Goal: Task Accomplishment & Management: Manage account settings

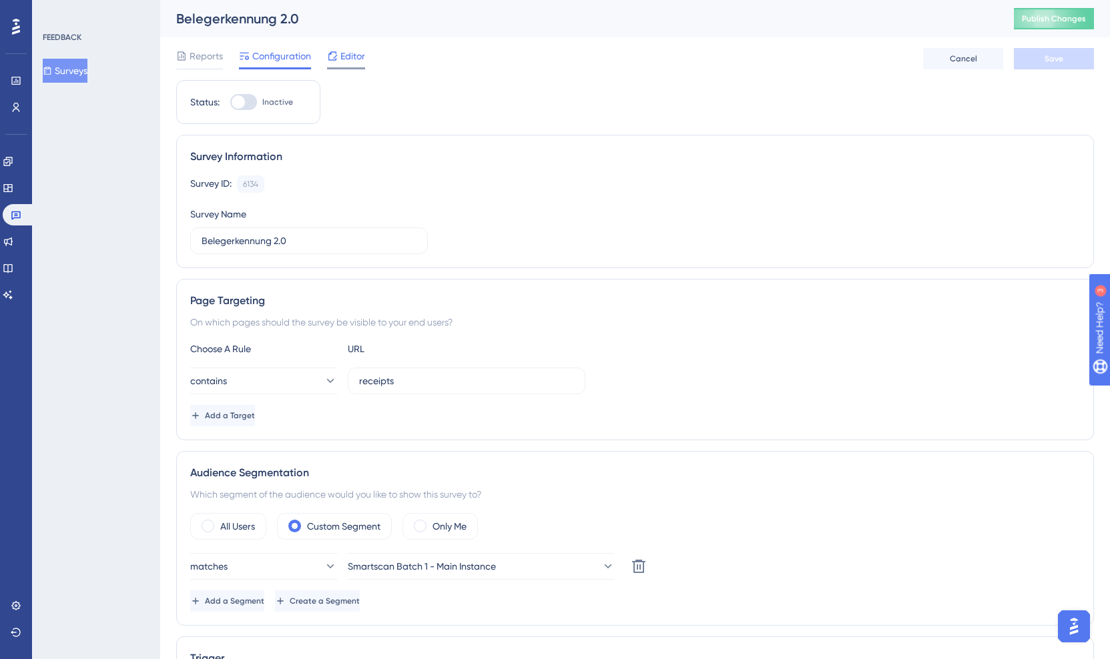
click at [346, 55] on span "Editor" at bounding box center [352, 56] width 25 height 16
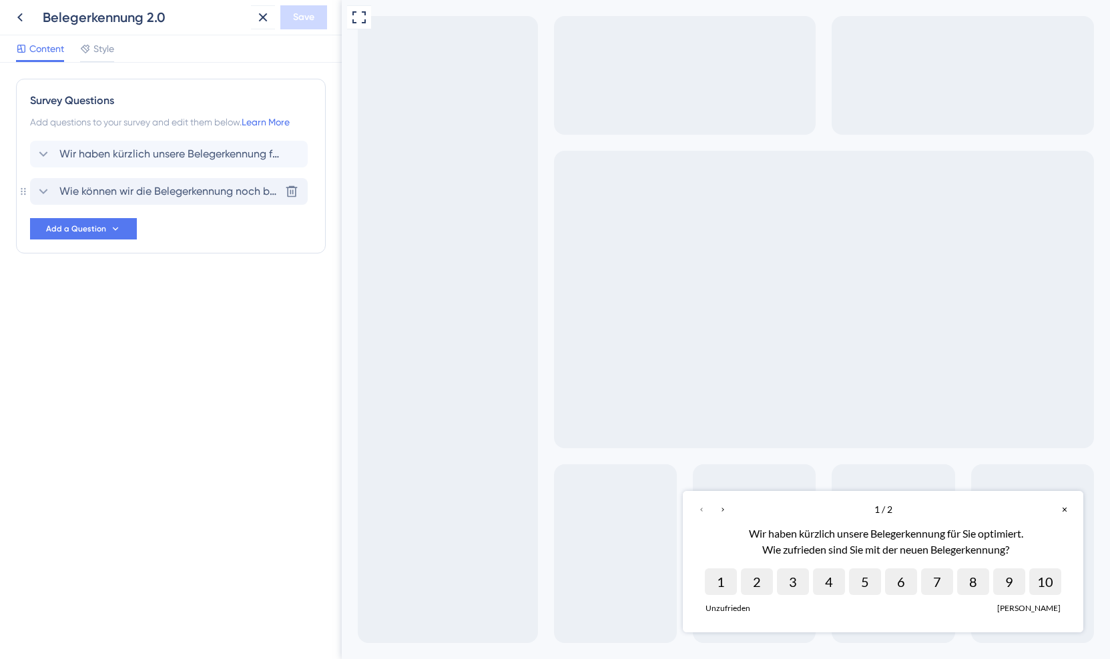
click at [95, 189] on span "Wie können wir die Belegerkennung noch besser machen?" at bounding box center [169, 191] width 220 height 16
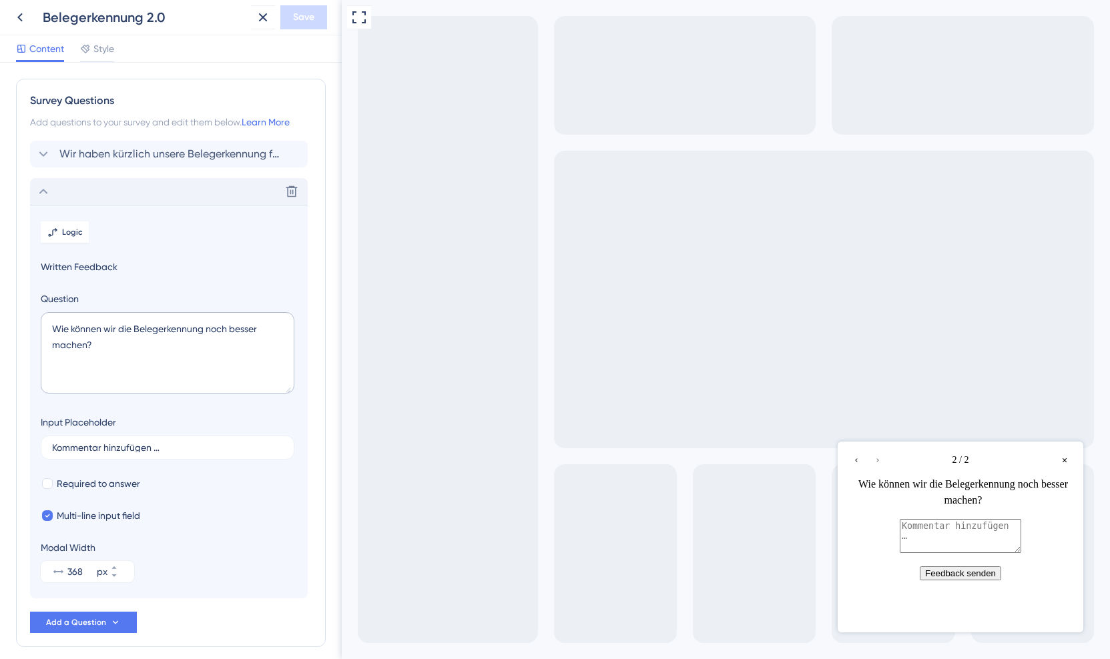
scroll to position [57, 0]
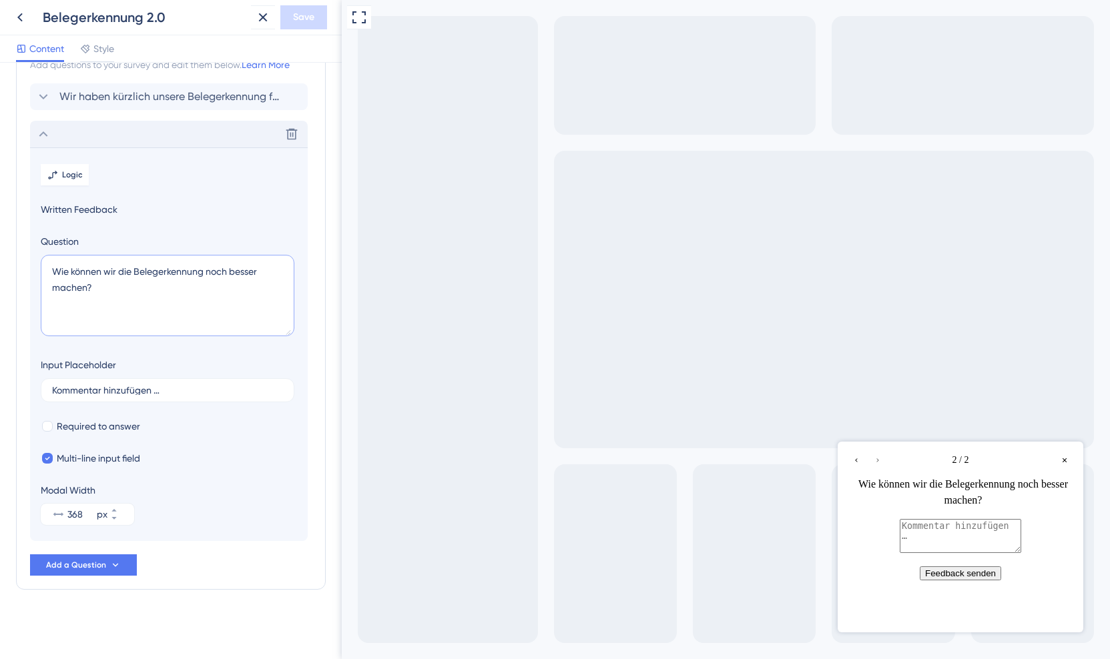
click at [152, 293] on textarea "Wie können wir die Belegerkennung noch besser machen?" at bounding box center [168, 295] width 254 height 81
paste textarea "elche Veränderung ist Ihnen an der Belegerkennung aufgefall"
type textarea "Welche Veränderung ist Ihnen an der Belegerkennung aufgefallen?"
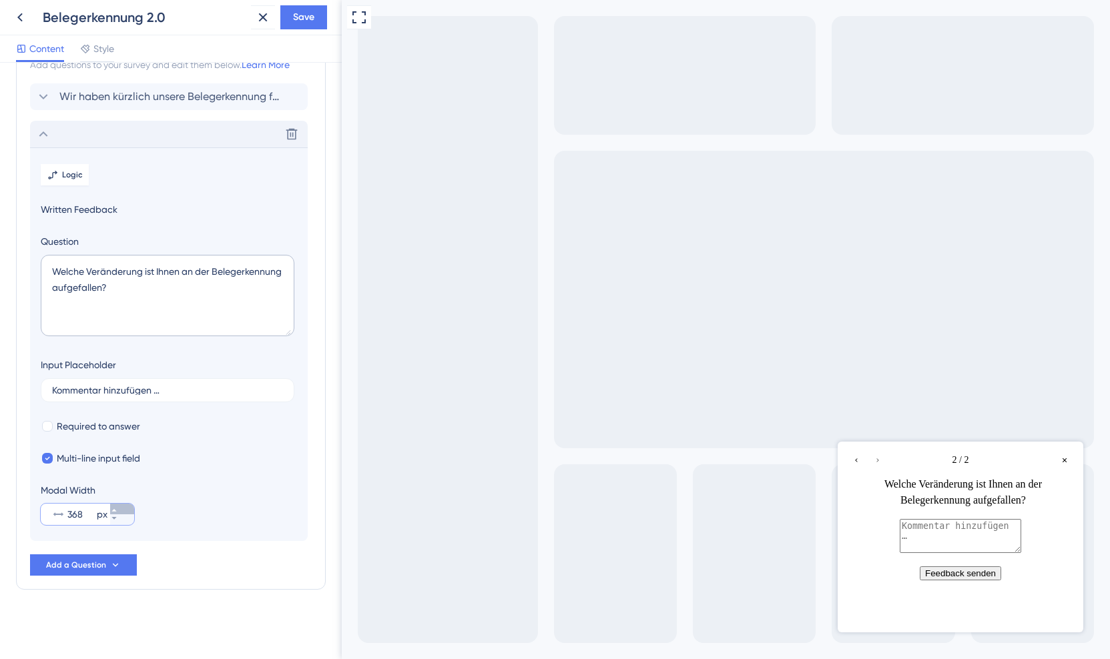
click at [117, 508] on button "368 px" at bounding box center [122, 509] width 24 height 11
click at [117, 508] on button "369 px" at bounding box center [122, 509] width 24 height 11
click at [117, 508] on button "370 px" at bounding box center [122, 509] width 24 height 11
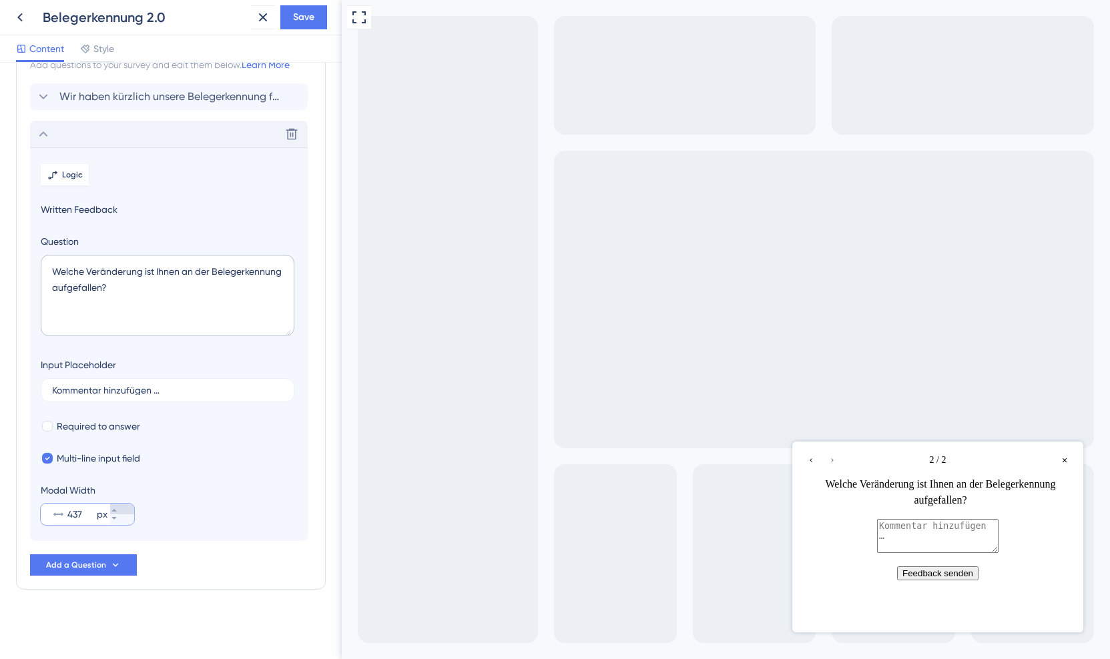
click at [117, 508] on button "437 px" at bounding box center [122, 509] width 24 height 11
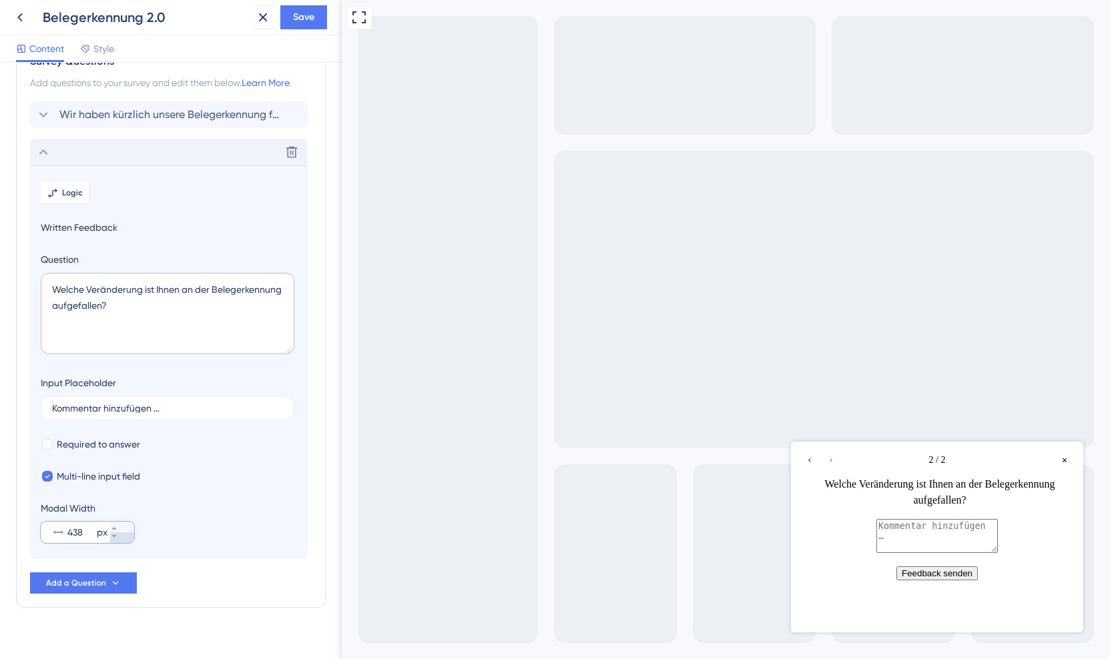
scroll to position [43, 0]
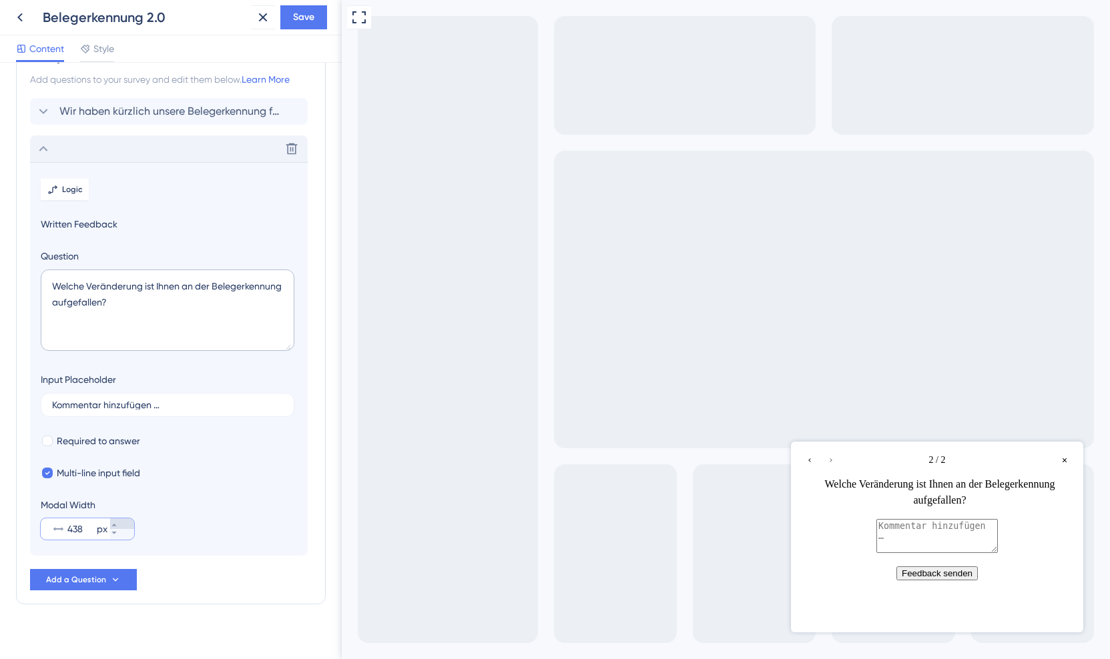
click at [121, 518] on div at bounding box center [122, 528] width 24 height 21
click at [94, 521] on input "438" at bounding box center [80, 529] width 27 height 16
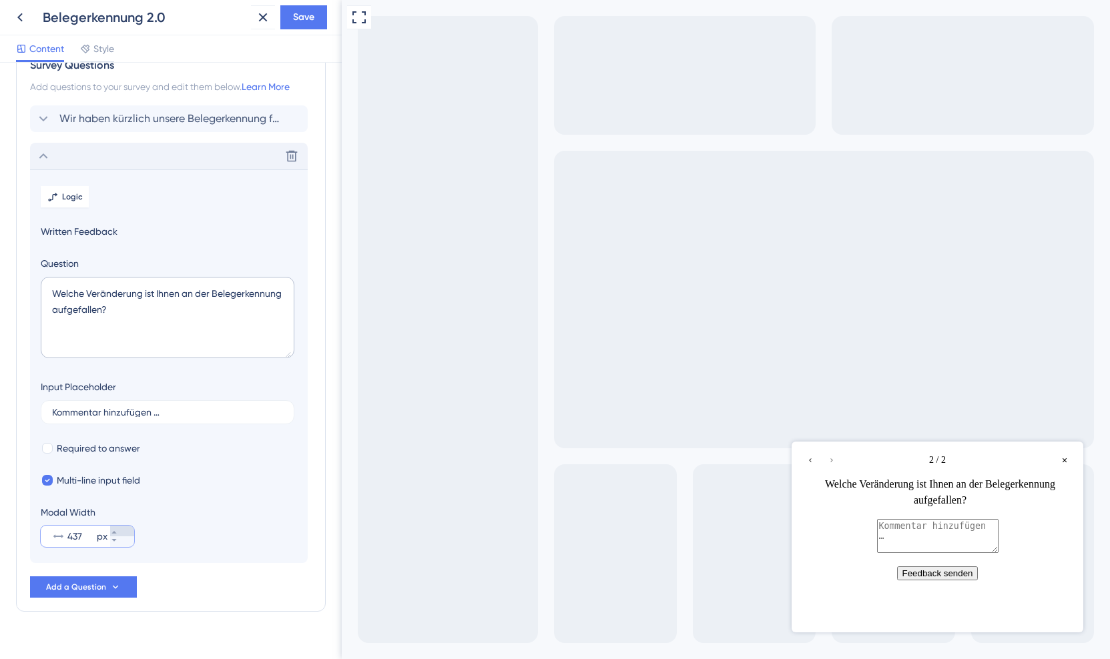
scroll to position [33, 0]
click at [123, 538] on div at bounding box center [122, 538] width 24 height 21
click at [94, 538] on input "437" at bounding box center [80, 538] width 27 height 16
click at [121, 547] on button "437 px" at bounding box center [122, 543] width 24 height 11
click at [121, 547] on button "436 px" at bounding box center [122, 543] width 24 height 11
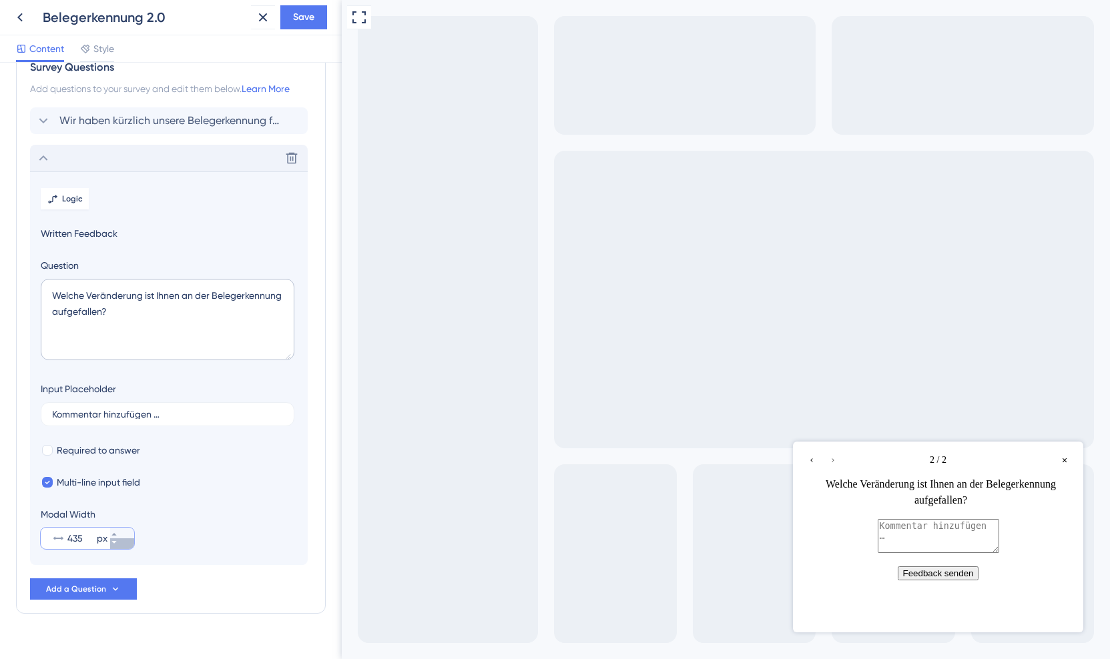
click at [121, 547] on button "435 px" at bounding box center [122, 543] width 24 height 11
click at [121, 547] on button "434 px" at bounding box center [122, 543] width 24 height 11
click at [121, 547] on button "433 px" at bounding box center [122, 543] width 24 height 11
click at [121, 547] on button "432 px" at bounding box center [122, 543] width 24 height 11
click at [121, 547] on button "403 px" at bounding box center [122, 543] width 24 height 11
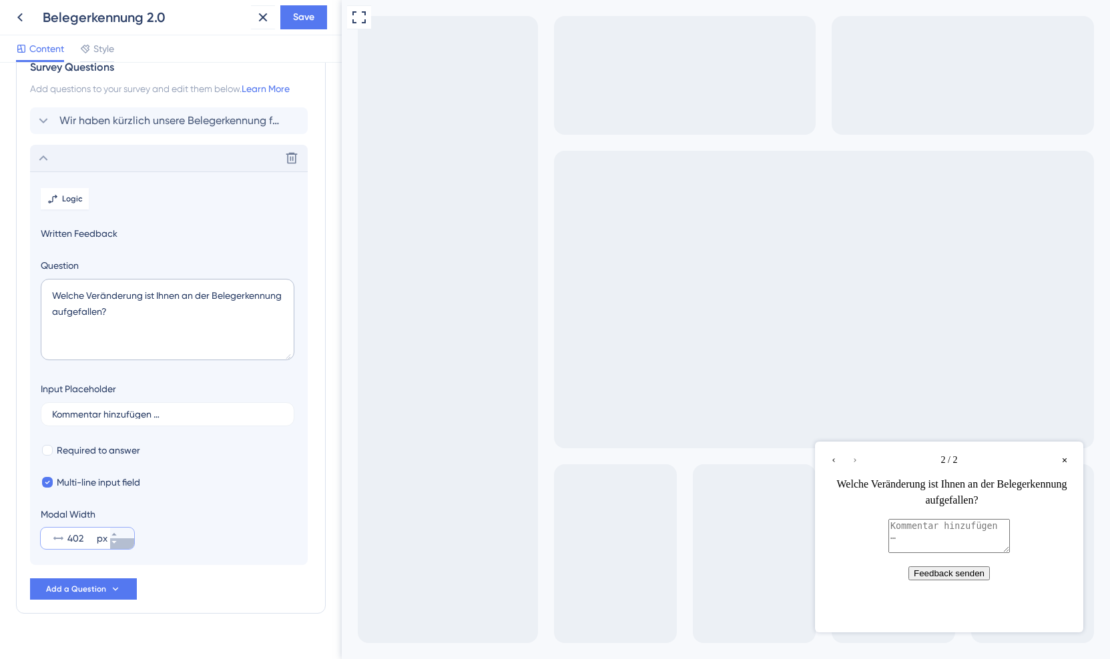
click at [121, 547] on button "402 px" at bounding box center [122, 543] width 24 height 11
click at [121, 547] on button "401 px" at bounding box center [122, 543] width 24 height 11
type input "400"
click at [941, 484] on div "Welche Veränderung ist Ihnen an der Belegerkennung aufgefallen?" at bounding box center [952, 492] width 240 height 32
click at [303, 21] on span "Save" at bounding box center [303, 17] width 21 height 16
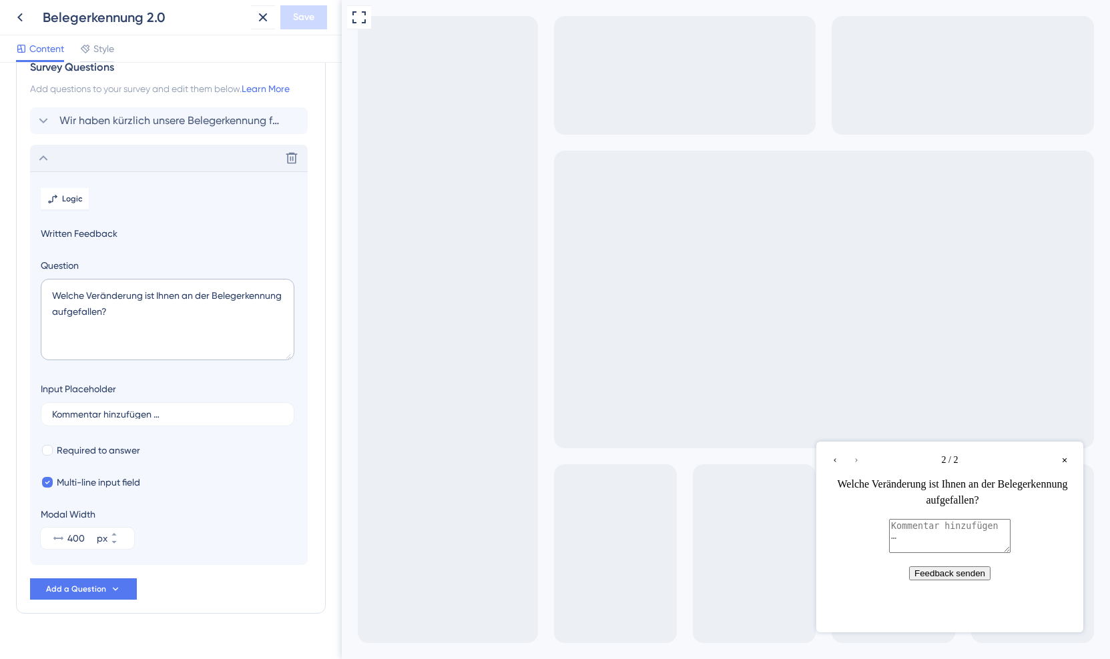
scroll to position [0, 0]
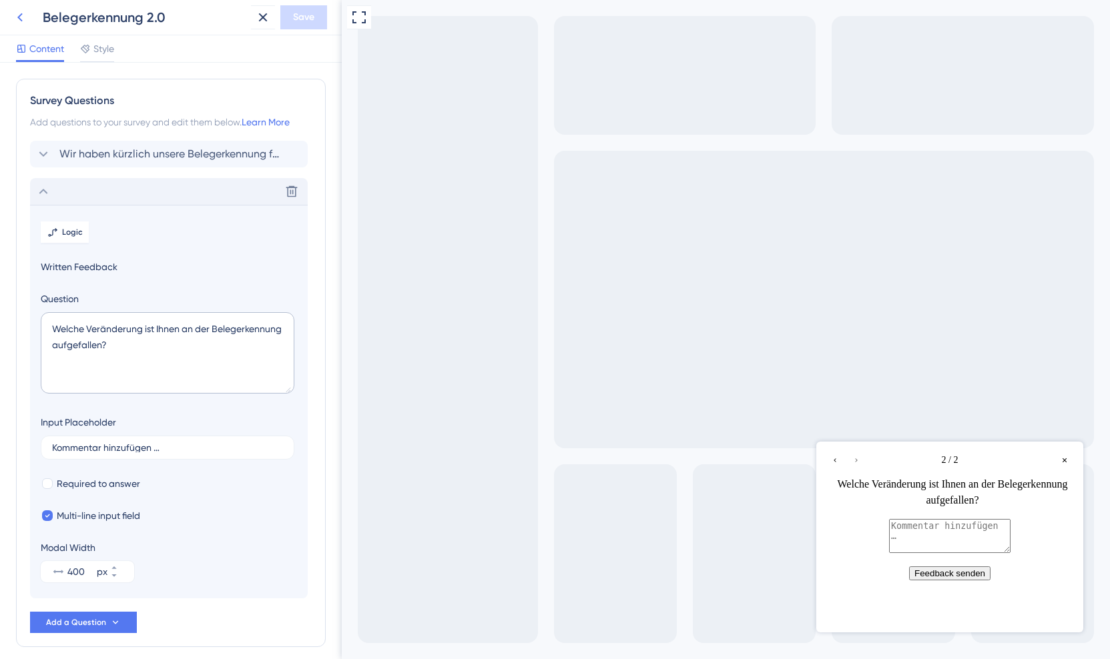
click at [28, 18] on button at bounding box center [20, 17] width 24 height 24
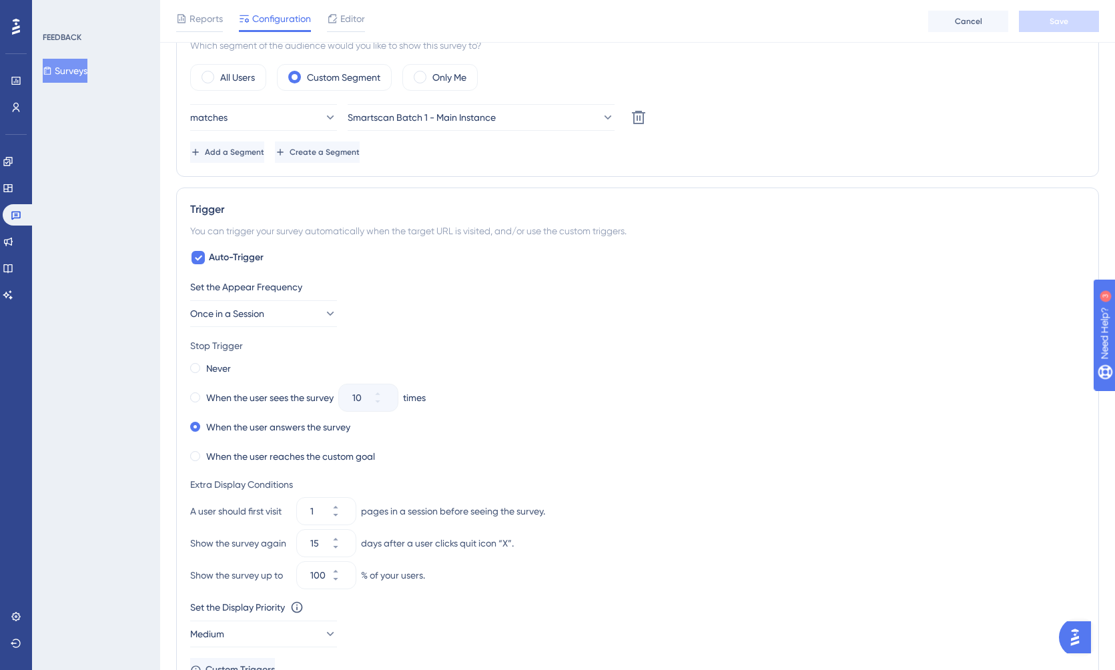
scroll to position [517, 0]
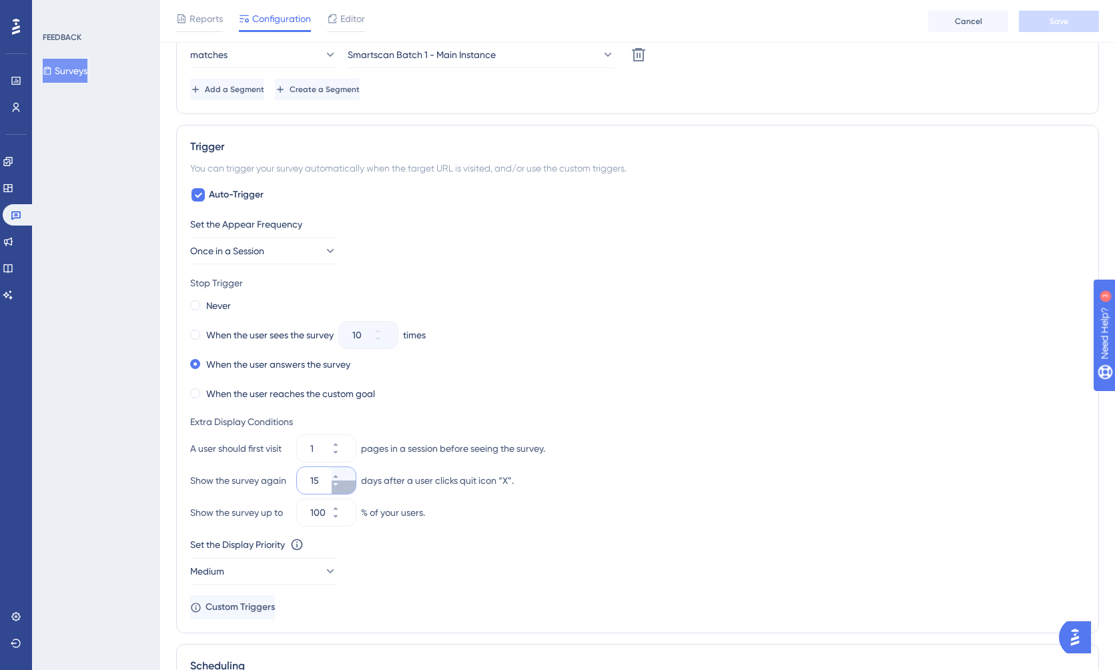
click at [346, 489] on button "15" at bounding box center [344, 486] width 24 height 13
click at [346, 489] on button "14" at bounding box center [344, 486] width 24 height 13
click at [346, 489] on button "13" at bounding box center [344, 486] width 24 height 13
click at [346, 489] on button "12" at bounding box center [344, 486] width 24 height 13
click at [346, 489] on button "11" at bounding box center [344, 486] width 24 height 13
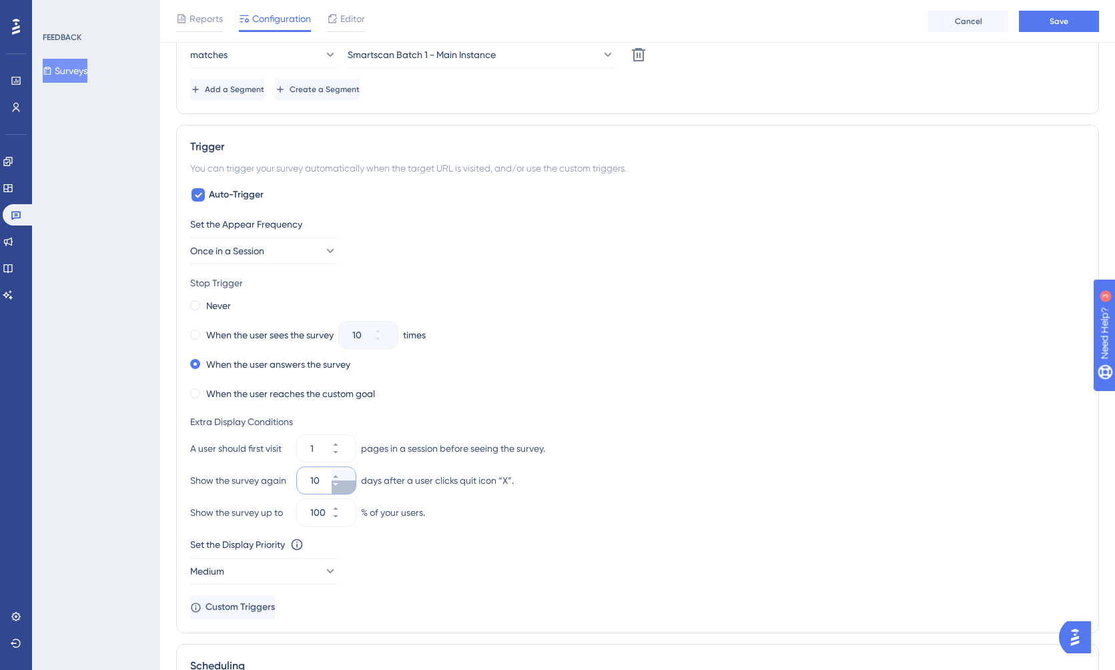
click at [346, 489] on button "10" at bounding box center [344, 486] width 24 height 13
click at [346, 489] on button "9" at bounding box center [344, 486] width 24 height 13
click at [346, 489] on button "8" at bounding box center [344, 486] width 24 height 13
click at [346, 489] on button "7" at bounding box center [344, 486] width 24 height 13
click at [346, 489] on button "6" at bounding box center [344, 486] width 24 height 13
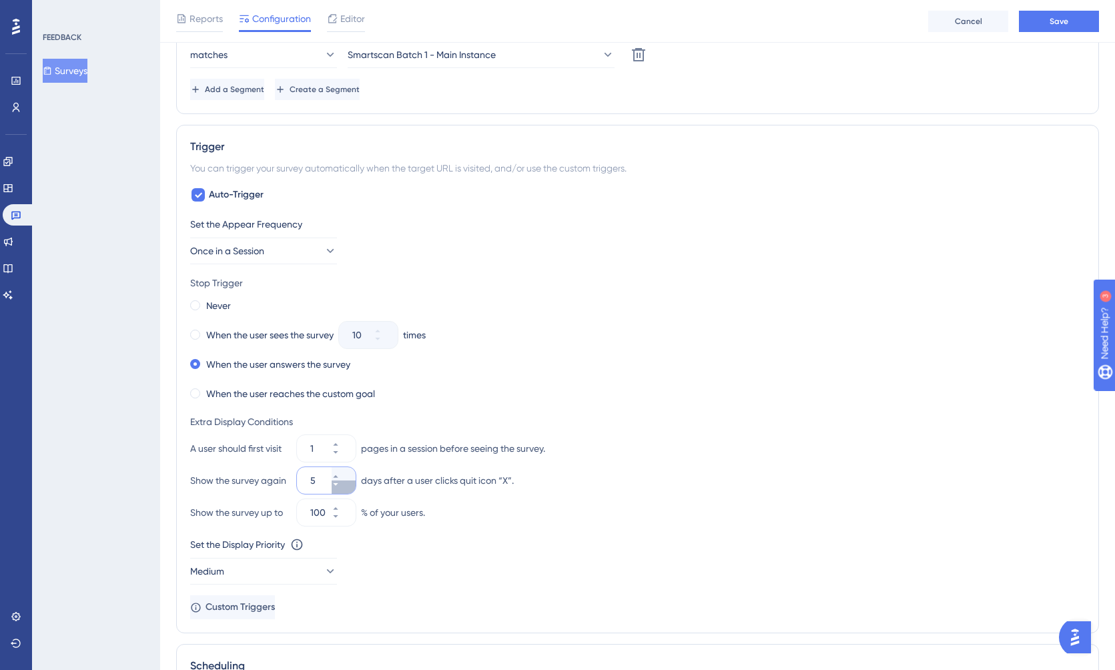
click at [346, 489] on button "5" at bounding box center [344, 486] width 24 height 13
click at [346, 489] on button "4" at bounding box center [344, 486] width 24 height 13
type input "3"
click at [582, 374] on div "Never When the user sees the survey 10 times When the user answers the survey W…" at bounding box center [637, 349] width 895 height 107
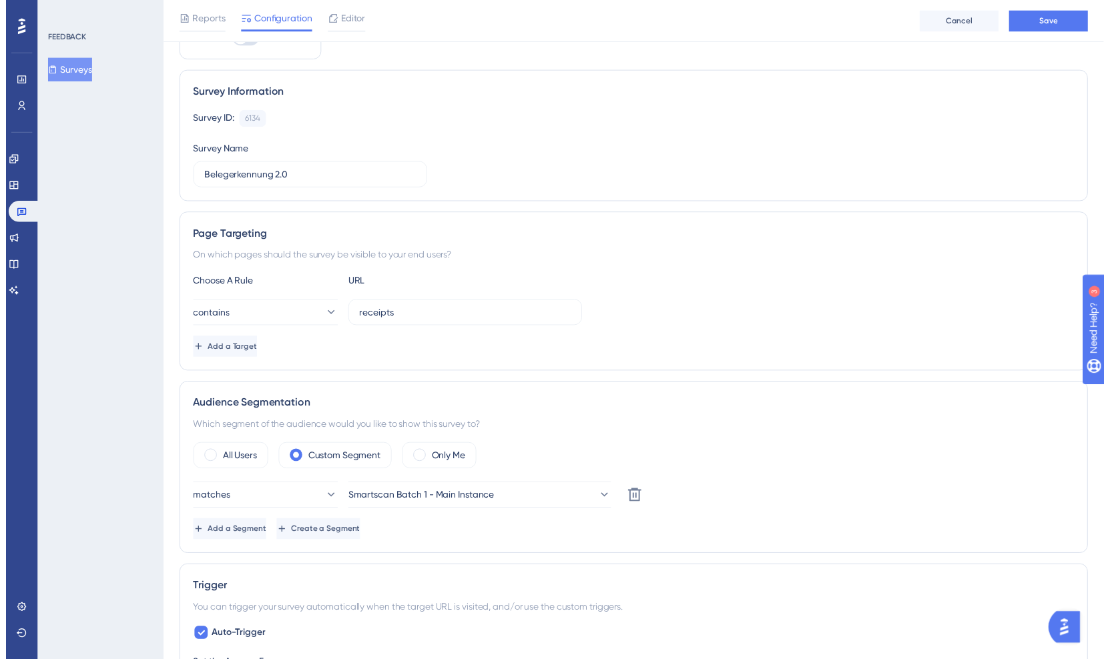
scroll to position [0, 0]
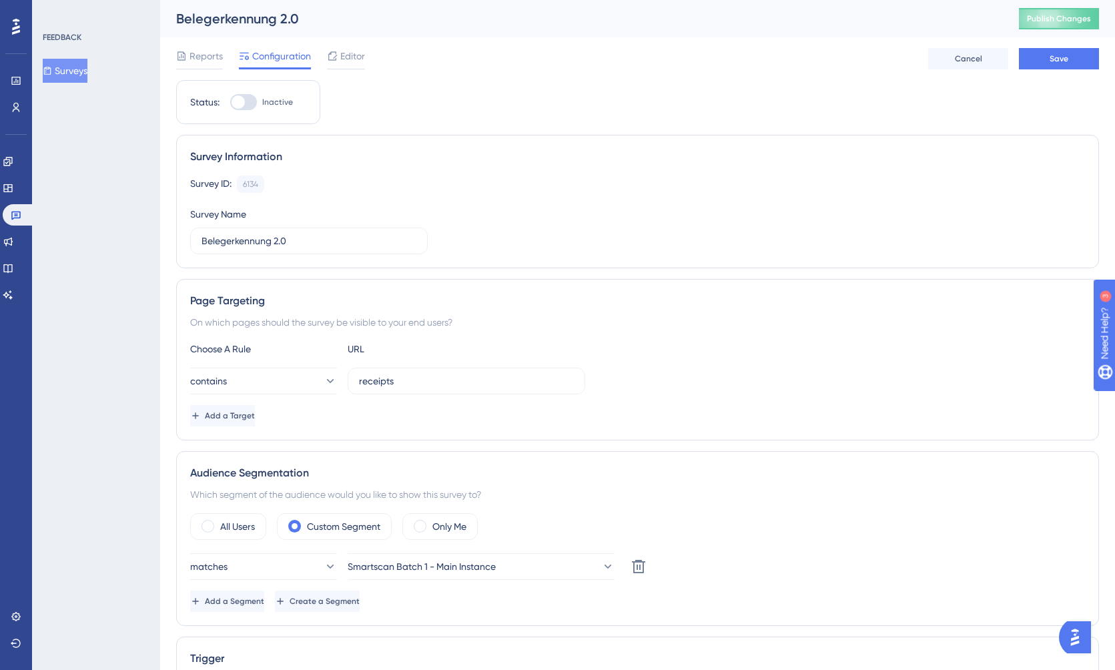
click at [243, 101] on div at bounding box center [238, 101] width 13 height 13
click at [230, 102] on input "Inactive" at bounding box center [230, 102] width 1 height 1
checkbox input "true"
click at [1070, 55] on button "Save" at bounding box center [1059, 58] width 80 height 21
click at [1042, 24] on button "Publish Changes" at bounding box center [1059, 18] width 80 height 21
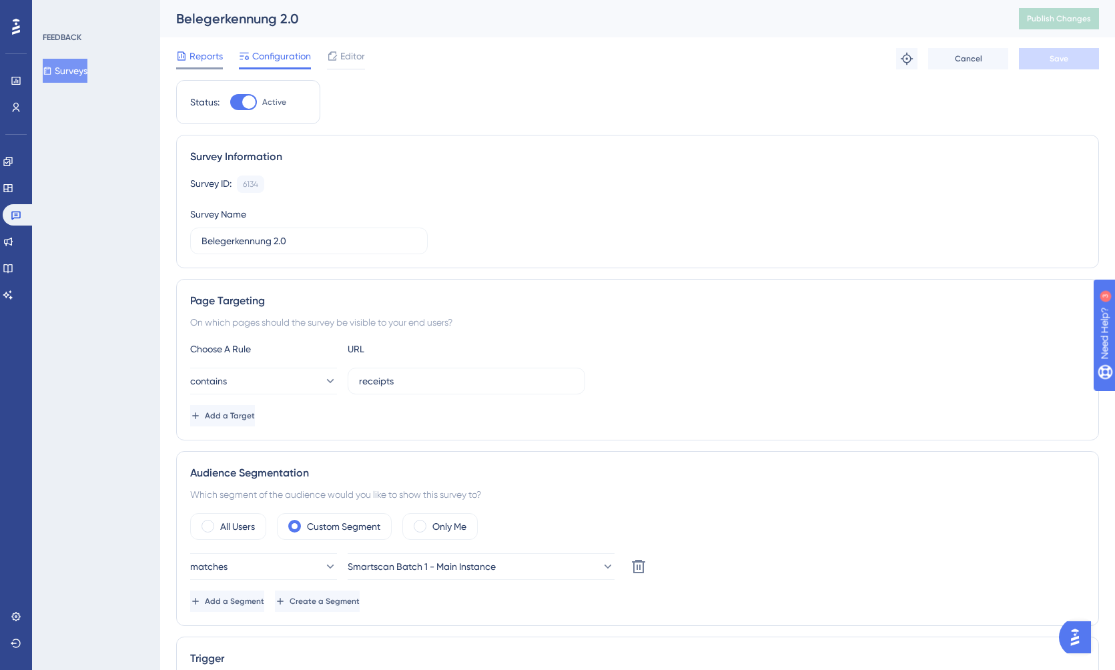
click at [195, 55] on span "Reports" at bounding box center [205, 56] width 33 height 16
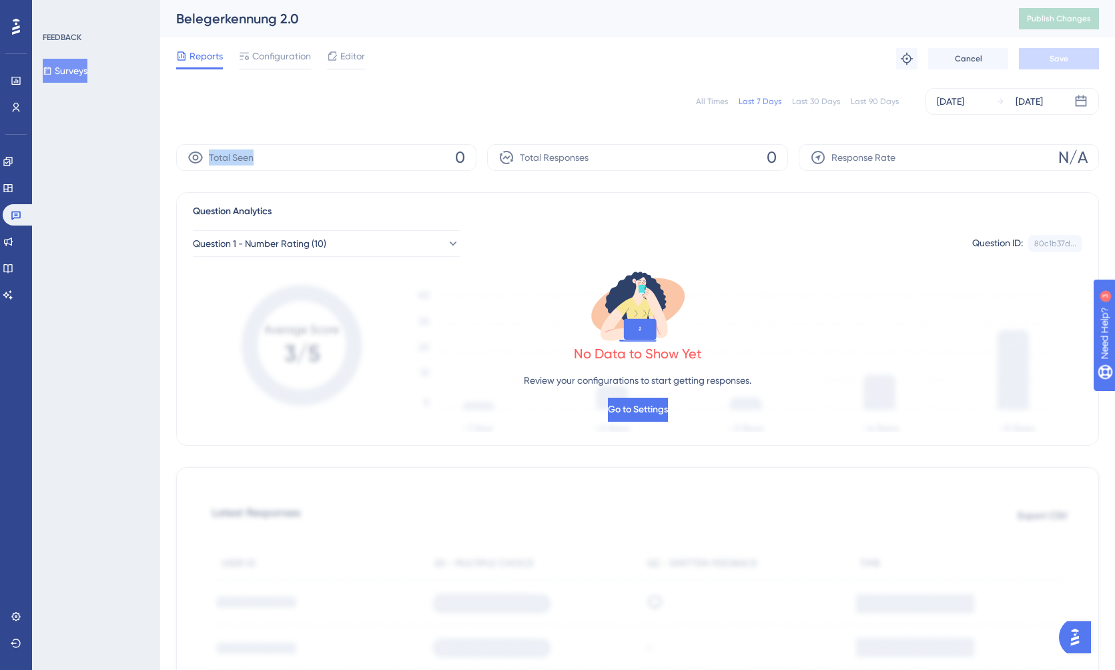
drag, startPoint x: 280, startPoint y: 157, endPoint x: 298, endPoint y: 157, distance: 17.3
click at [298, 157] on div "Total Seen 0" at bounding box center [326, 157] width 300 height 27
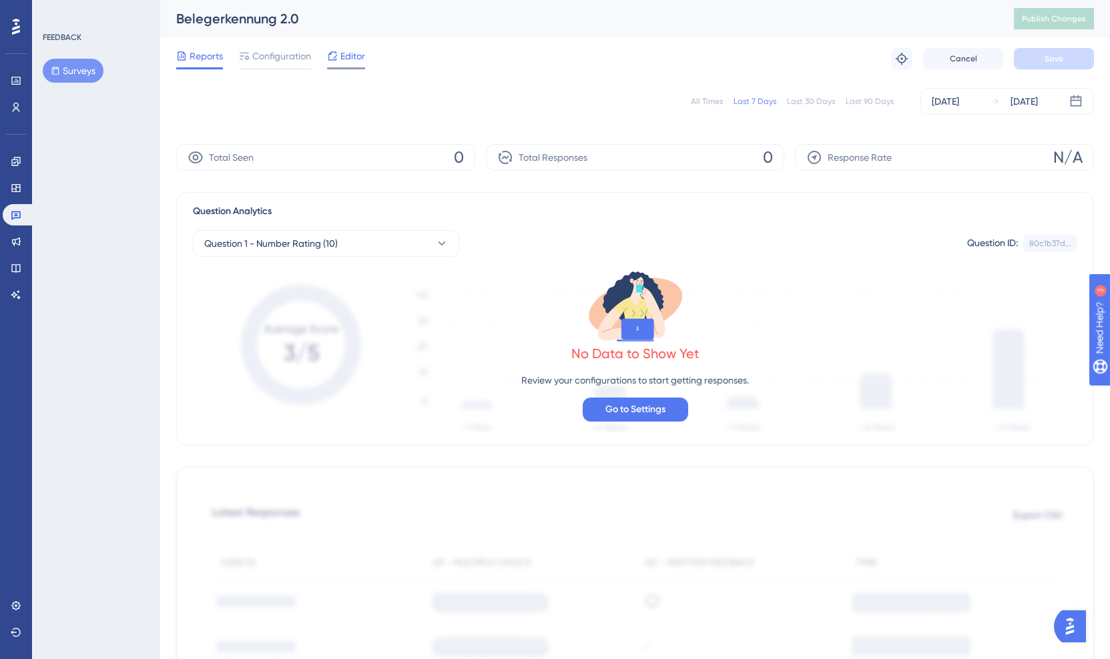
click at [343, 63] on span "Editor" at bounding box center [352, 56] width 25 height 16
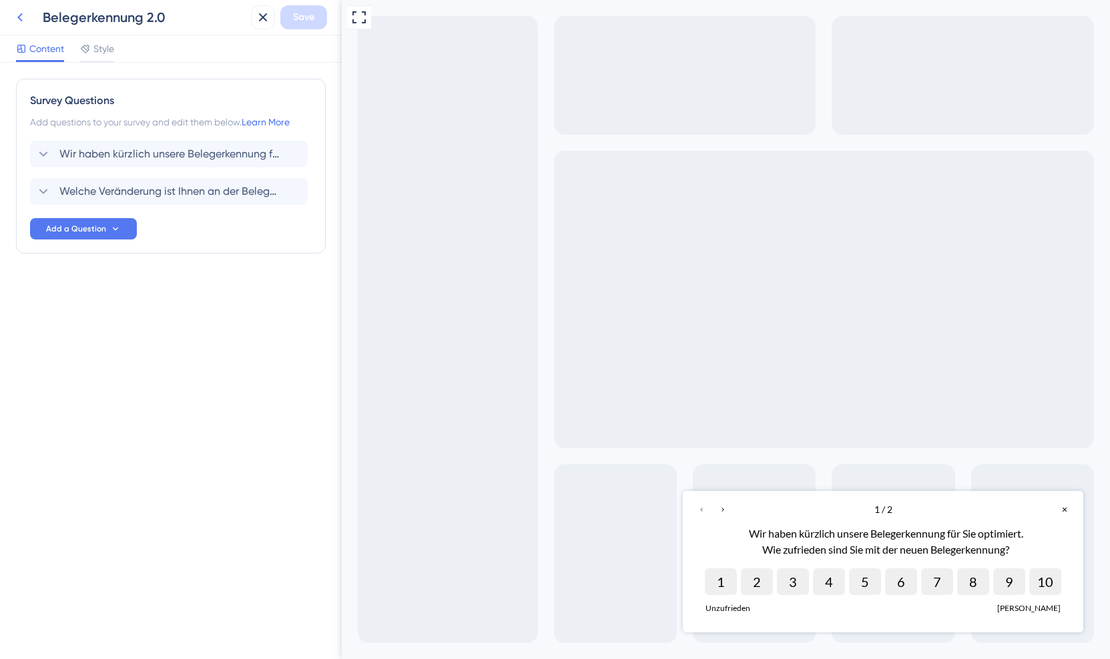
click at [23, 15] on icon at bounding box center [20, 17] width 16 height 16
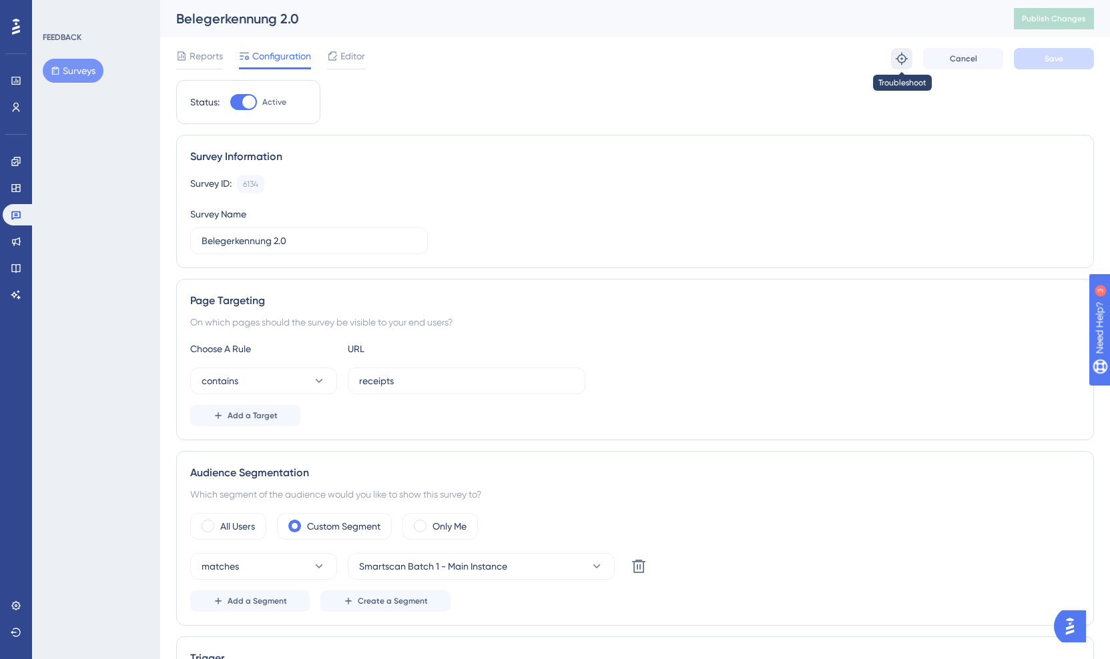
click at [899, 61] on icon at bounding box center [901, 59] width 12 height 12
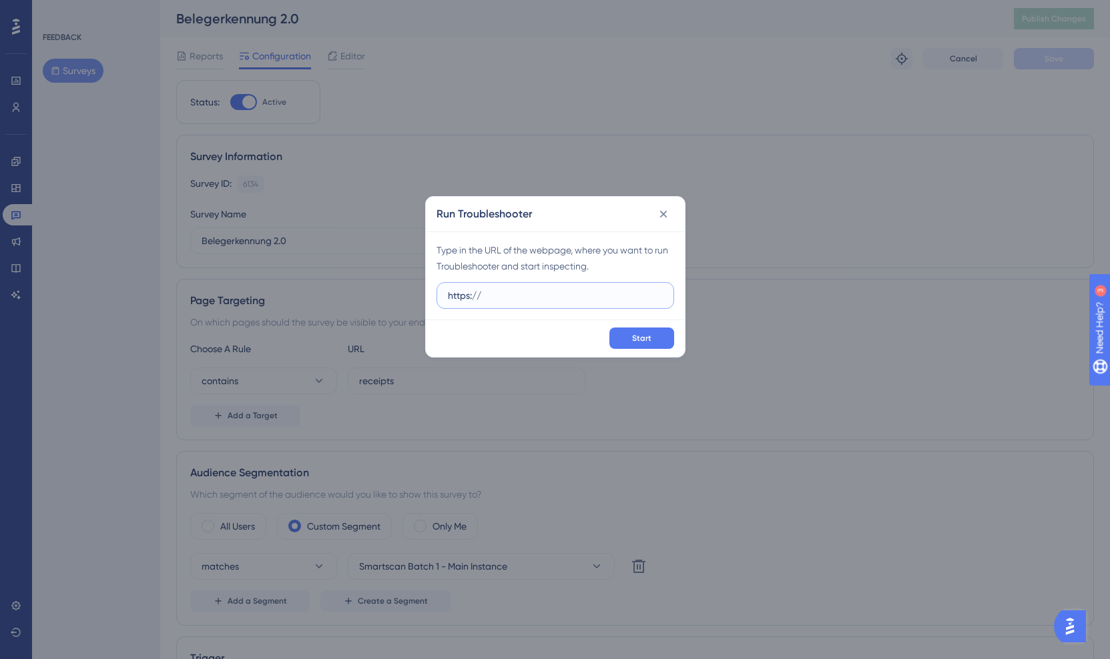
click at [552, 296] on input "https://" at bounding box center [555, 295] width 215 height 15
paste input "app.buchhaltungsbutler.de/receipts/inbound/"
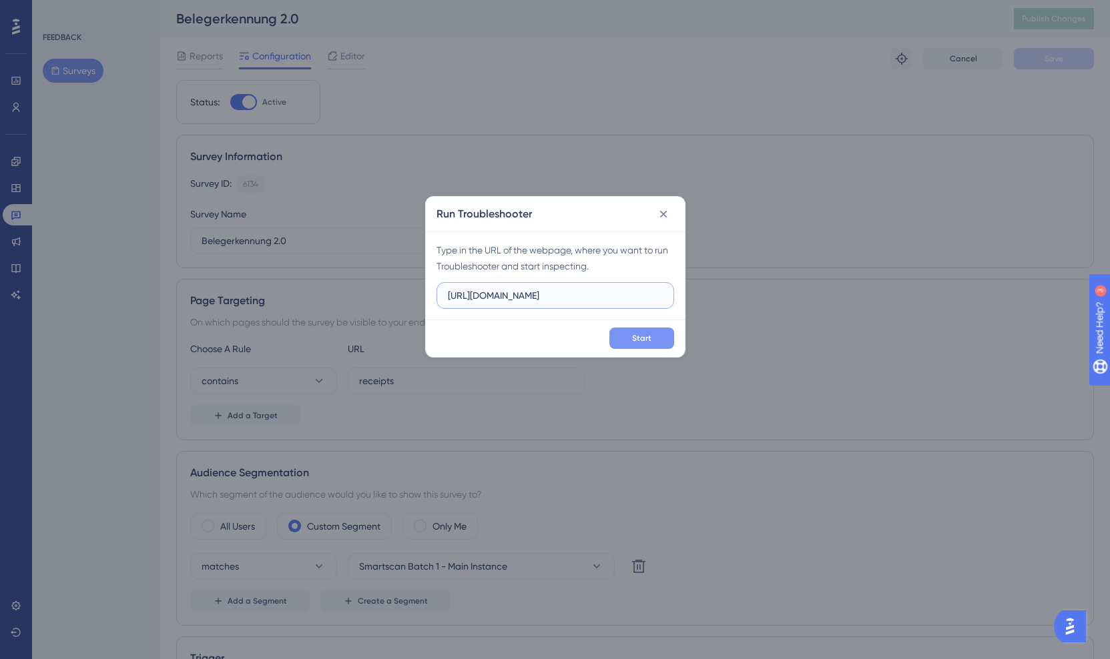
type input "https://app.buchhaltungsbutler.de/receipts/inbound/"
click at [653, 336] on button "Start" at bounding box center [641, 338] width 65 height 21
click at [636, 342] on span "Start" at bounding box center [641, 338] width 19 height 11
click at [659, 215] on icon at bounding box center [663, 214] width 13 height 13
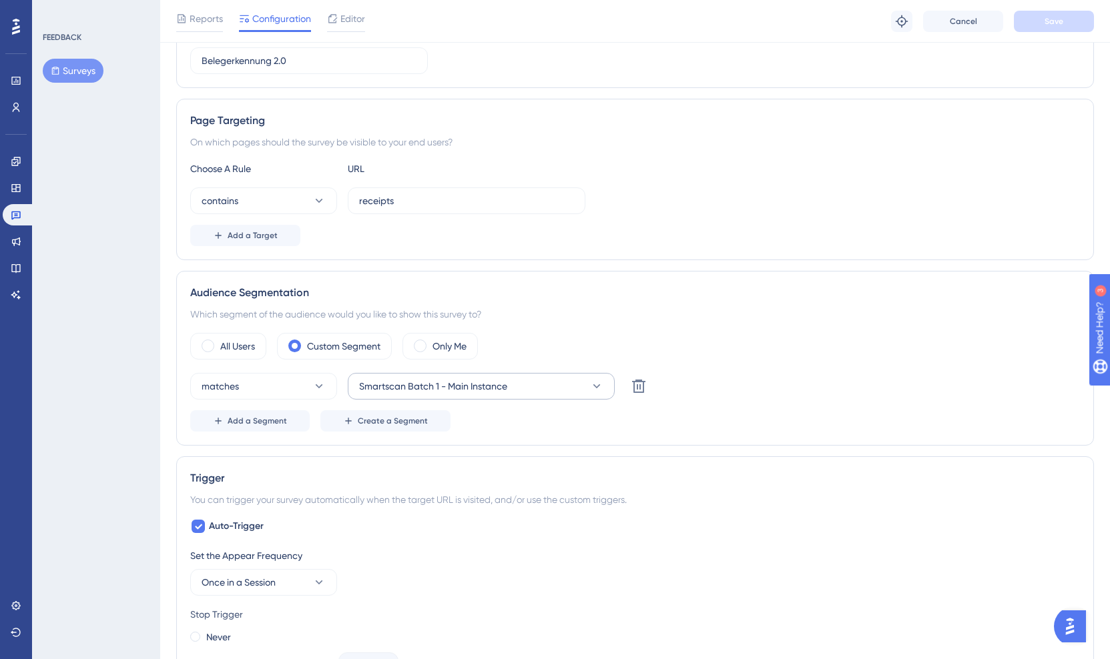
scroll to position [187, 0]
click at [306, 379] on button "matches" at bounding box center [263, 384] width 147 height 27
click at [16, 109] on icon at bounding box center [16, 107] width 7 height 9
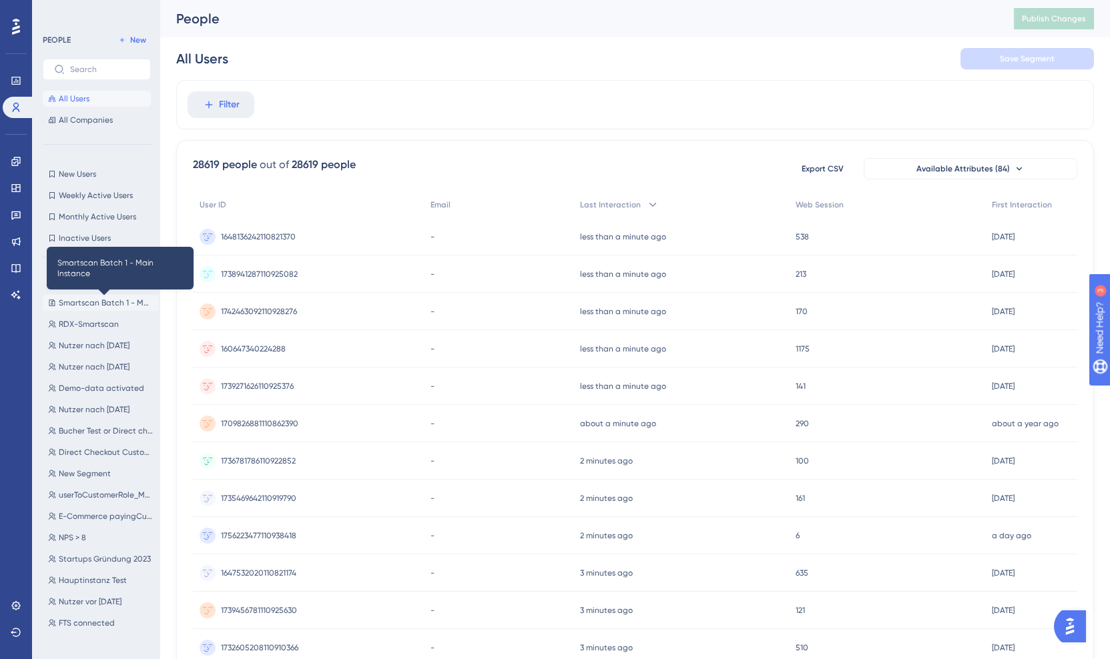
click at [101, 301] on span "Smartscan Batch 1 - Main Instance" at bounding box center [106, 303] width 95 height 11
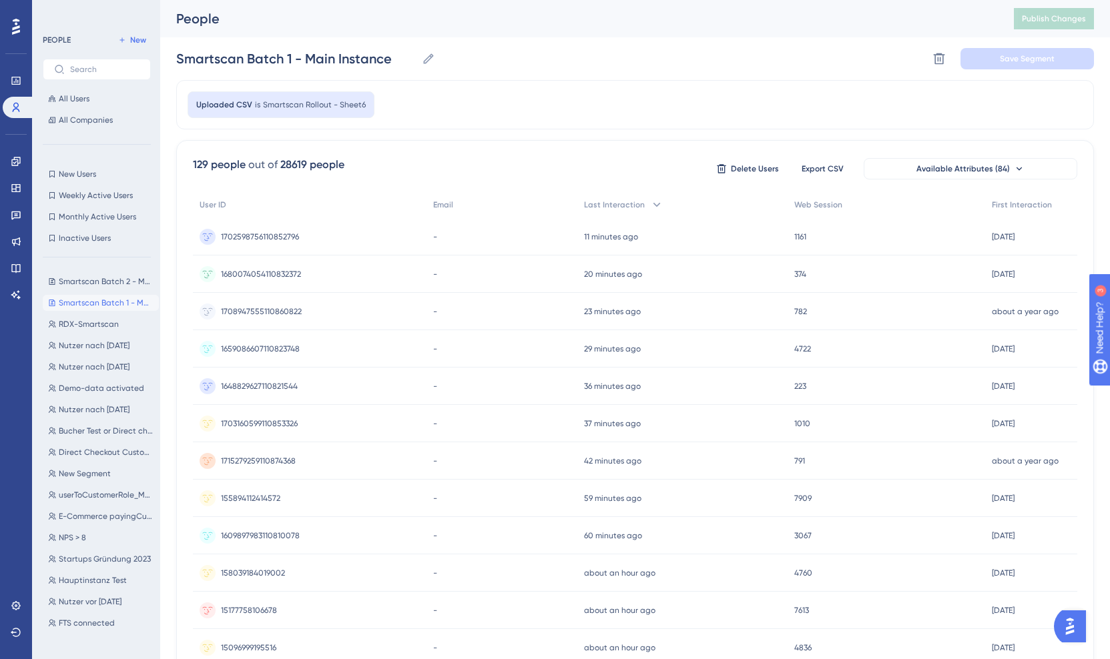
click at [272, 109] on span "Smartscan Rollout - Sheet6" at bounding box center [314, 104] width 103 height 11
click at [255, 102] on span "is" at bounding box center [257, 104] width 5 height 11
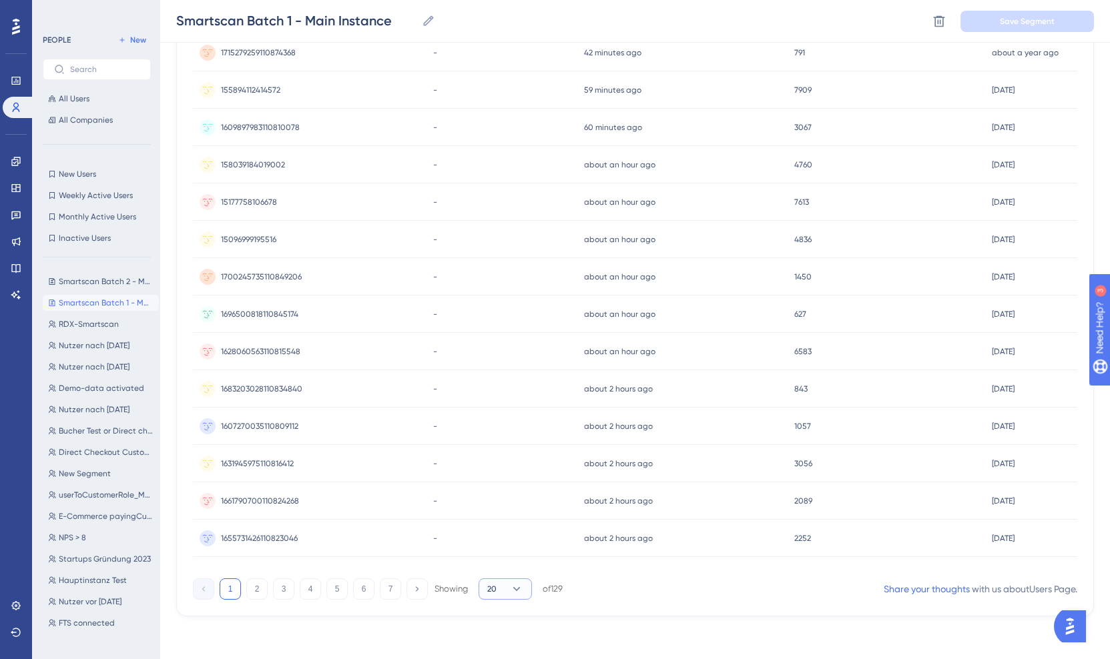
click at [510, 590] on icon at bounding box center [516, 588] width 13 height 13
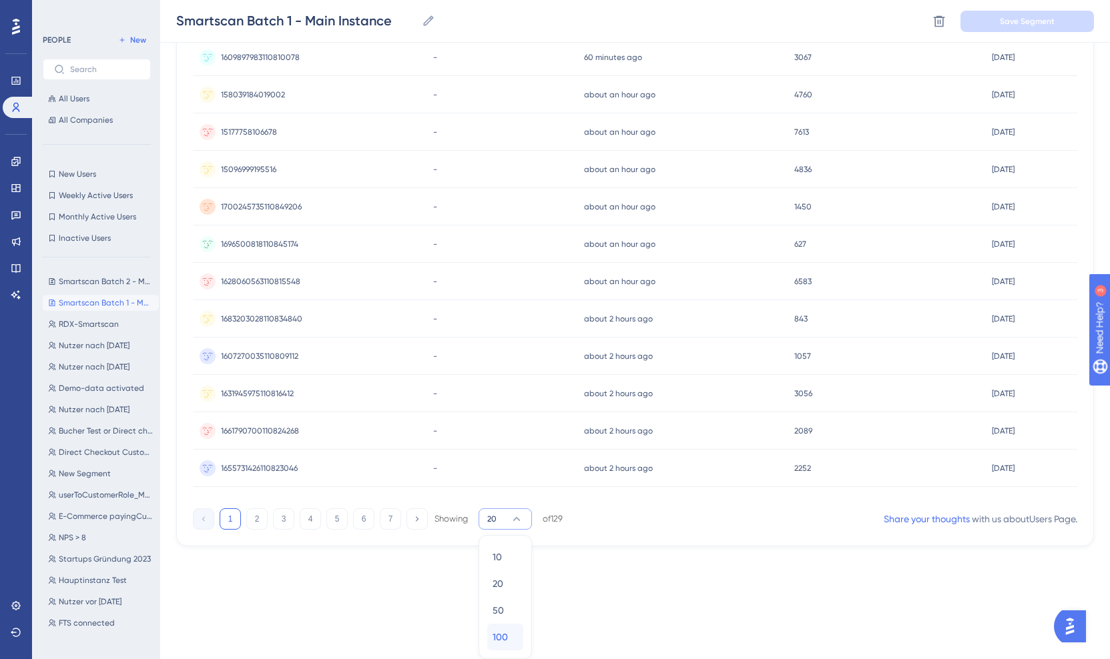
click at [501, 635] on span "100" at bounding box center [499, 637] width 15 height 16
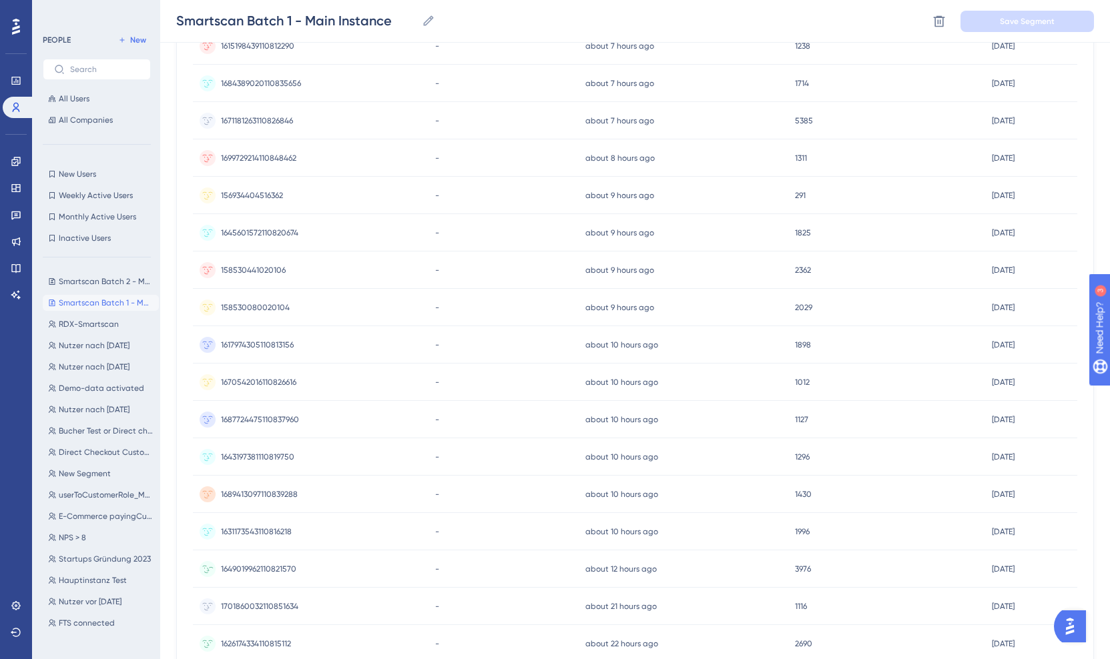
scroll to position [3403, 0]
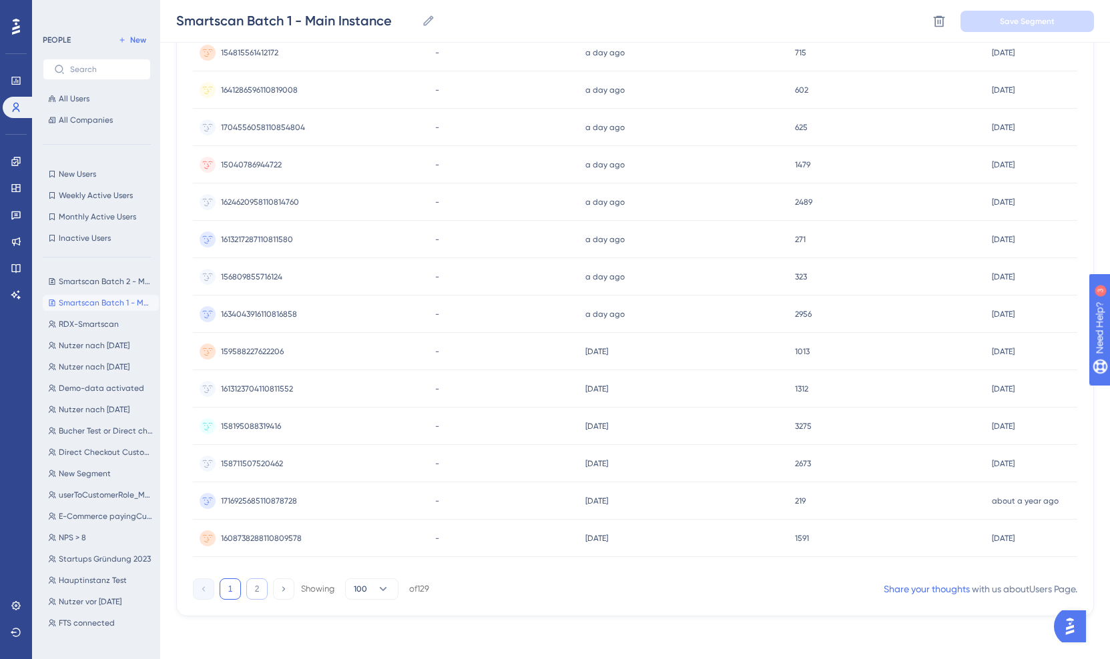
click at [252, 592] on button "2" at bounding box center [256, 588] width 21 height 21
click at [559, 615] on div "129 people out of 28619 people Delete Users Export CSV Available Attributes (84…" at bounding box center [634, 5] width 917 height 1221
click at [232, 583] on button "1" at bounding box center [230, 588] width 21 height 21
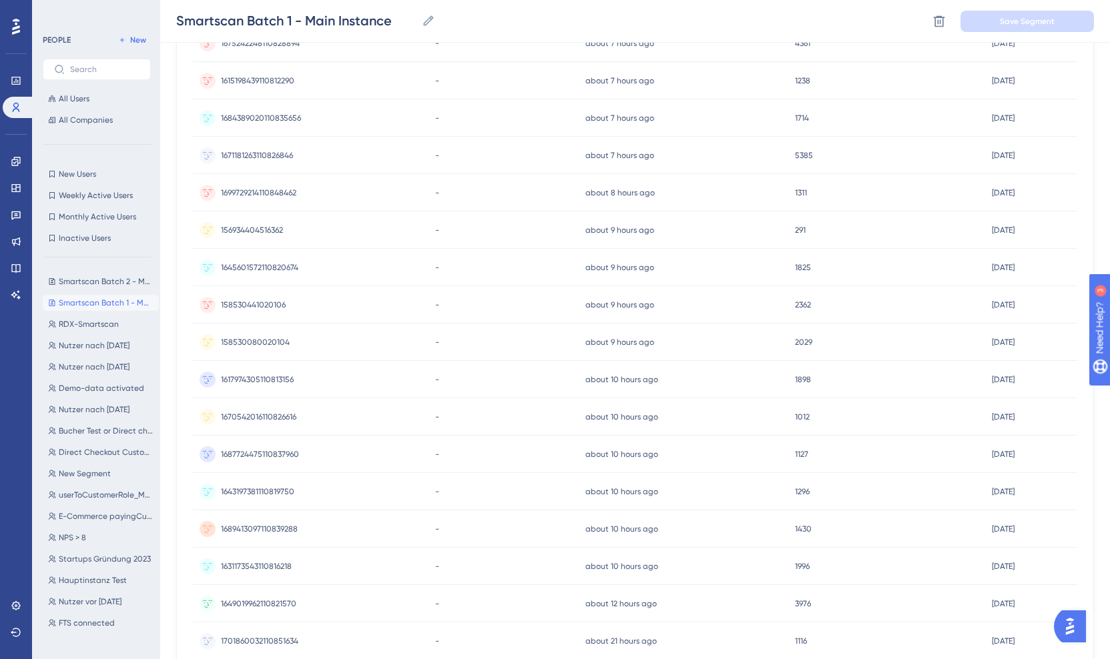
scroll to position [3403, 0]
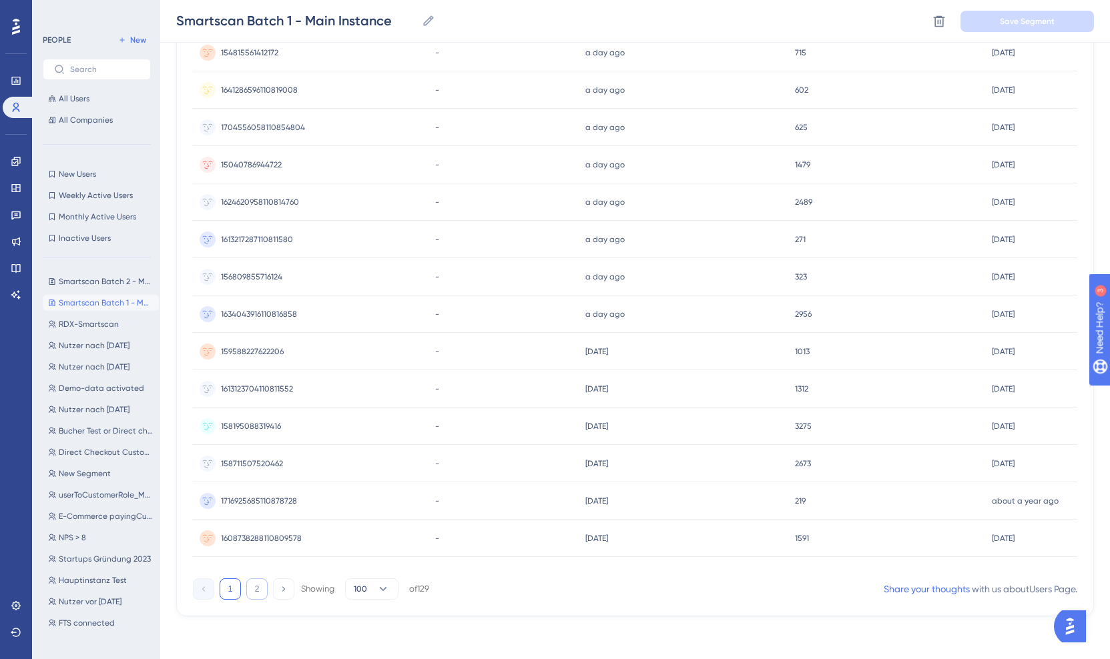
click at [255, 588] on button "2" at bounding box center [256, 588] width 21 height 21
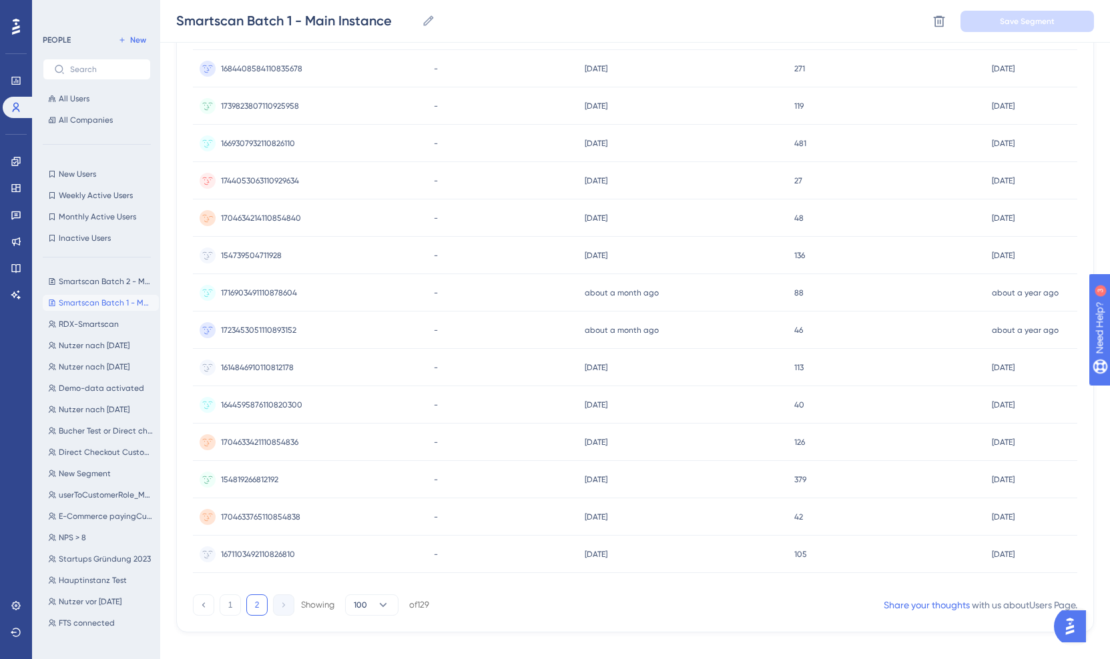
scroll to position [0, 0]
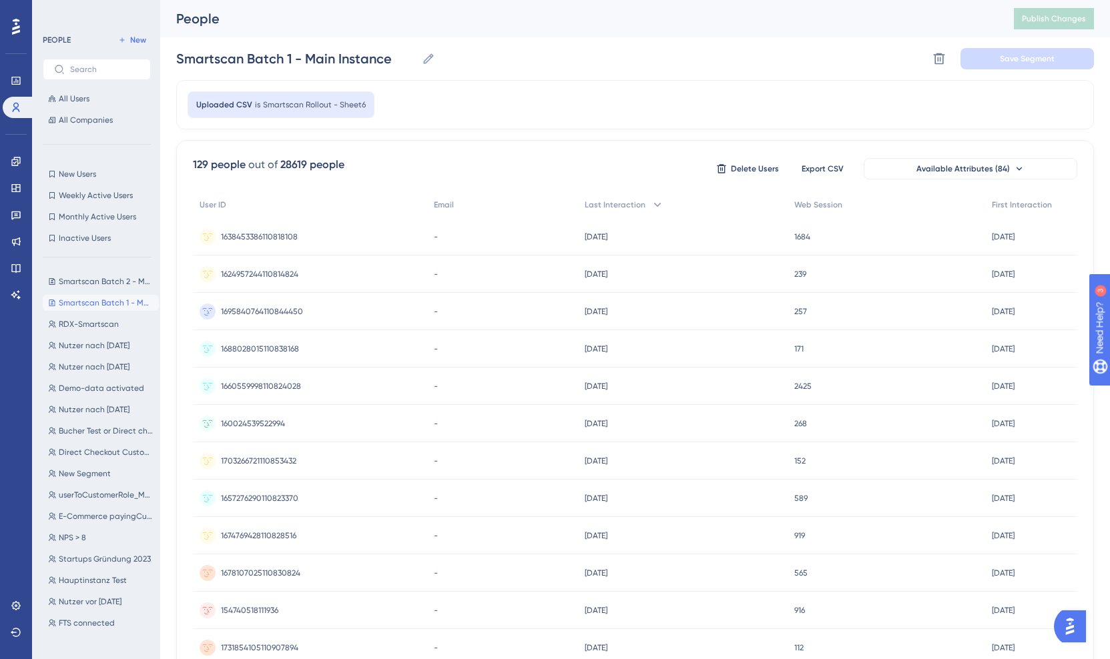
click at [546, 103] on div "Uploaded CSV is Smartscan Rollout - Sheet6" at bounding box center [634, 104] width 917 height 49
click at [941, 57] on icon at bounding box center [938, 58] width 13 height 13
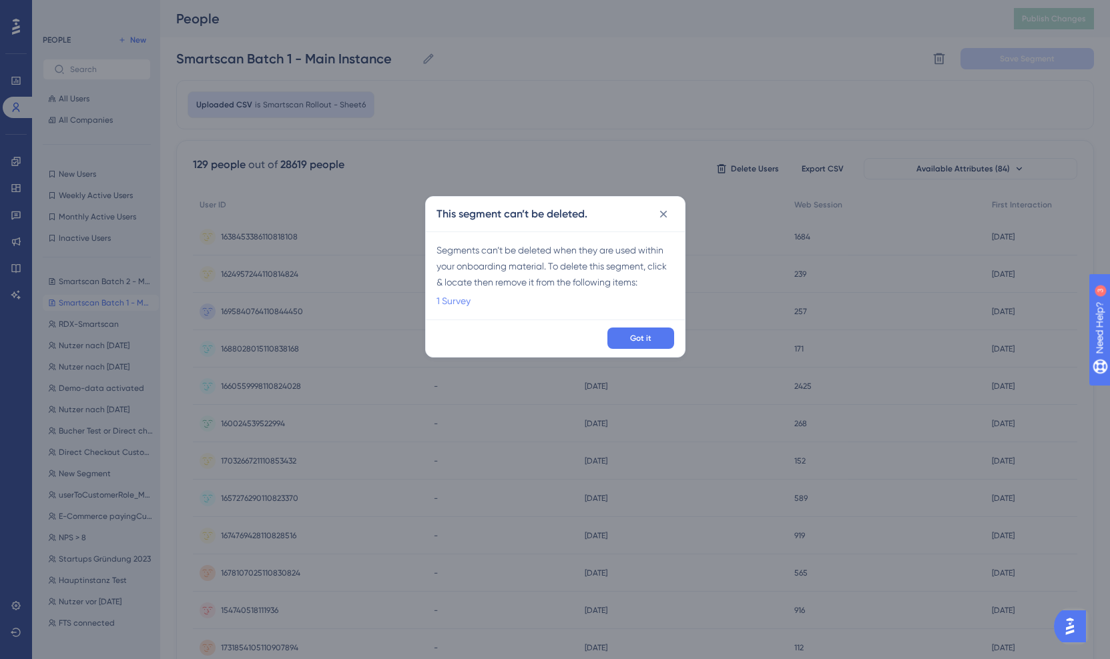
click at [464, 297] on link "1 Survey" at bounding box center [453, 301] width 34 height 16
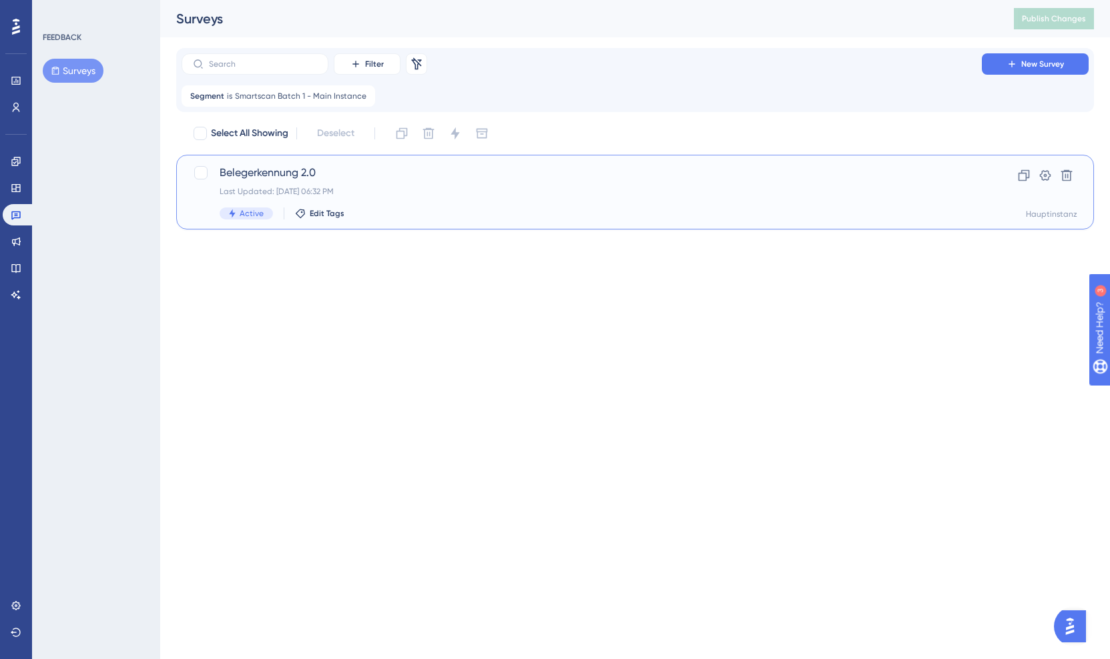
click at [252, 177] on span "Belegerkennung 2.0" at bounding box center [582, 173] width 724 height 16
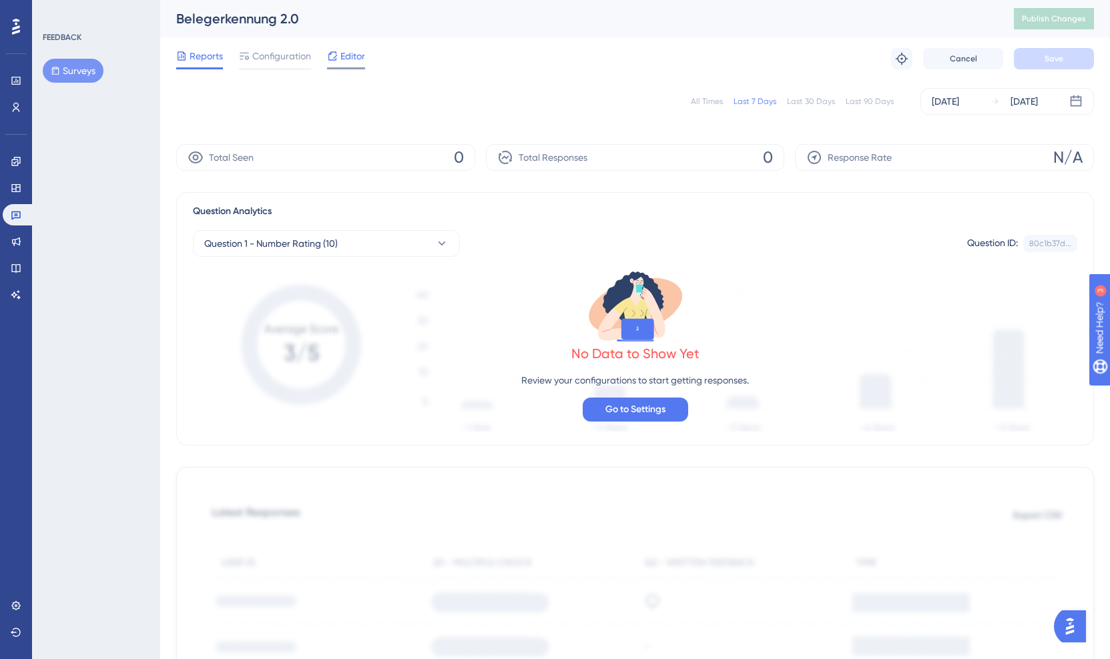
click at [344, 61] on span "Editor" at bounding box center [352, 56] width 25 height 16
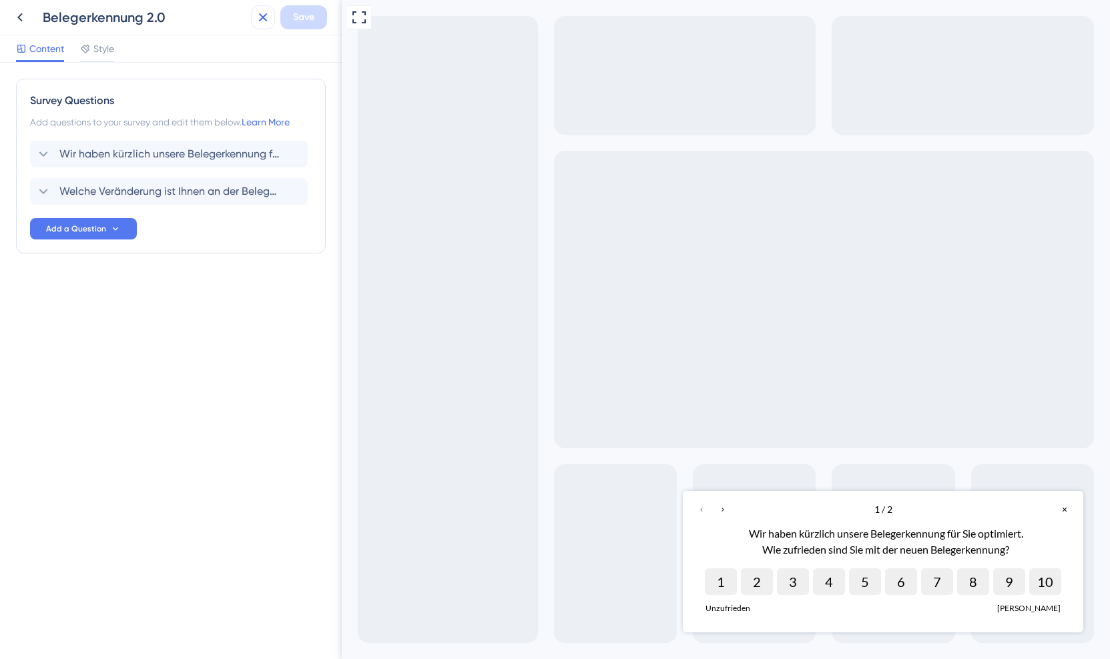
click at [267, 20] on icon at bounding box center [263, 17] width 16 height 16
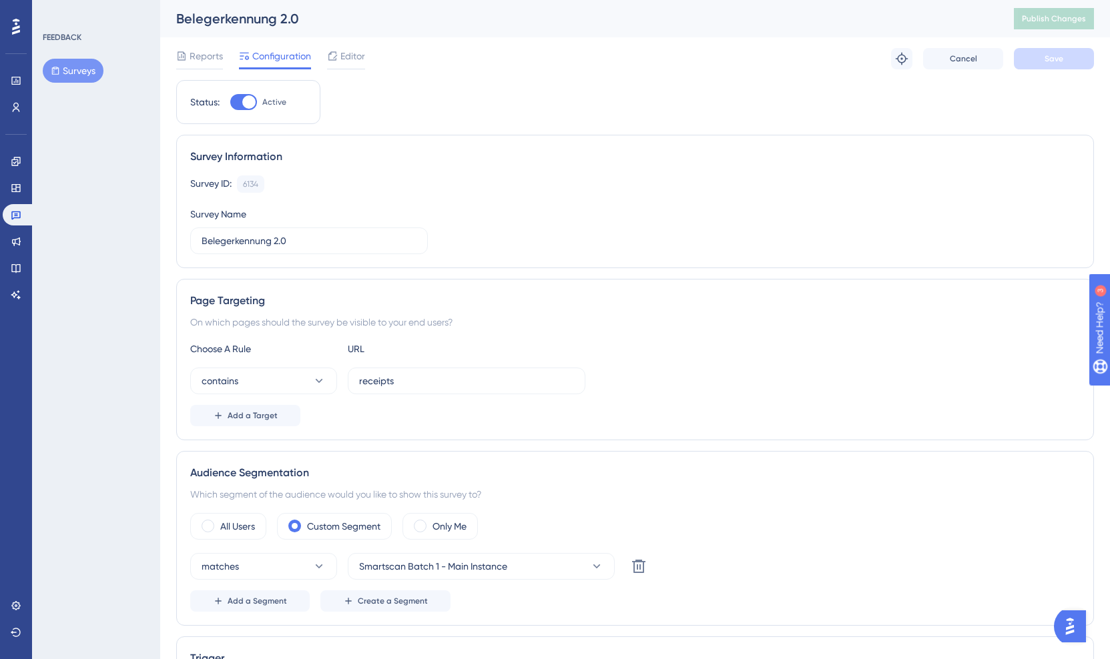
click at [240, 103] on div at bounding box center [243, 102] width 27 height 16
click at [230, 103] on input "Active" at bounding box center [230, 102] width 1 height 1
checkbox input "false"
click at [1040, 61] on button "Save" at bounding box center [1054, 58] width 80 height 21
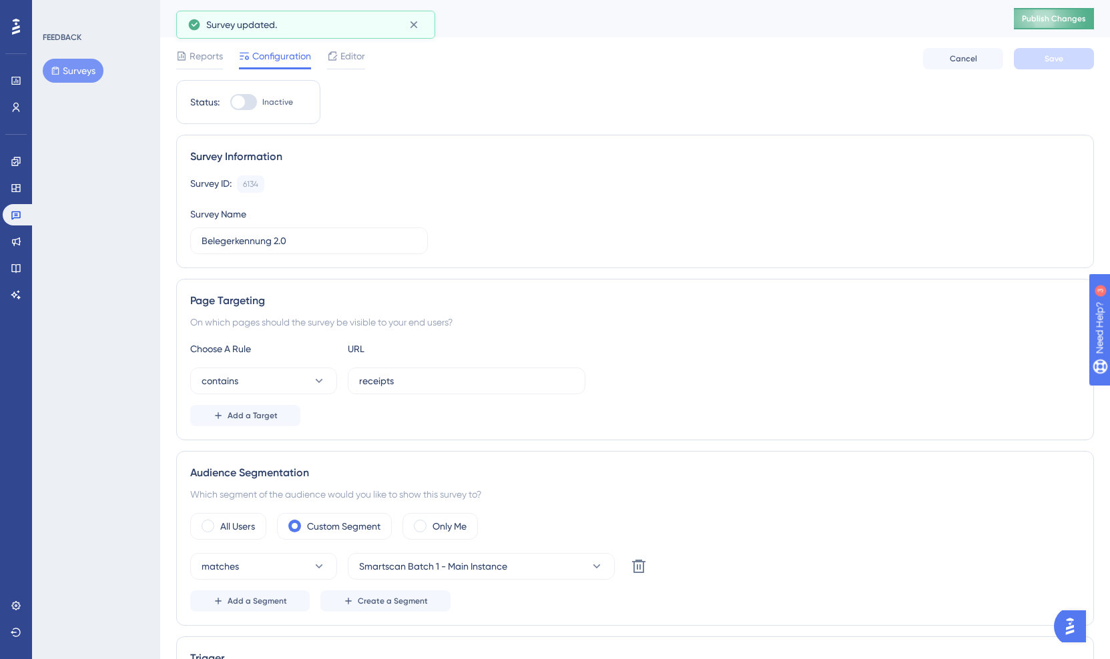
click at [1044, 20] on span "Publish Changes" at bounding box center [1054, 18] width 64 height 11
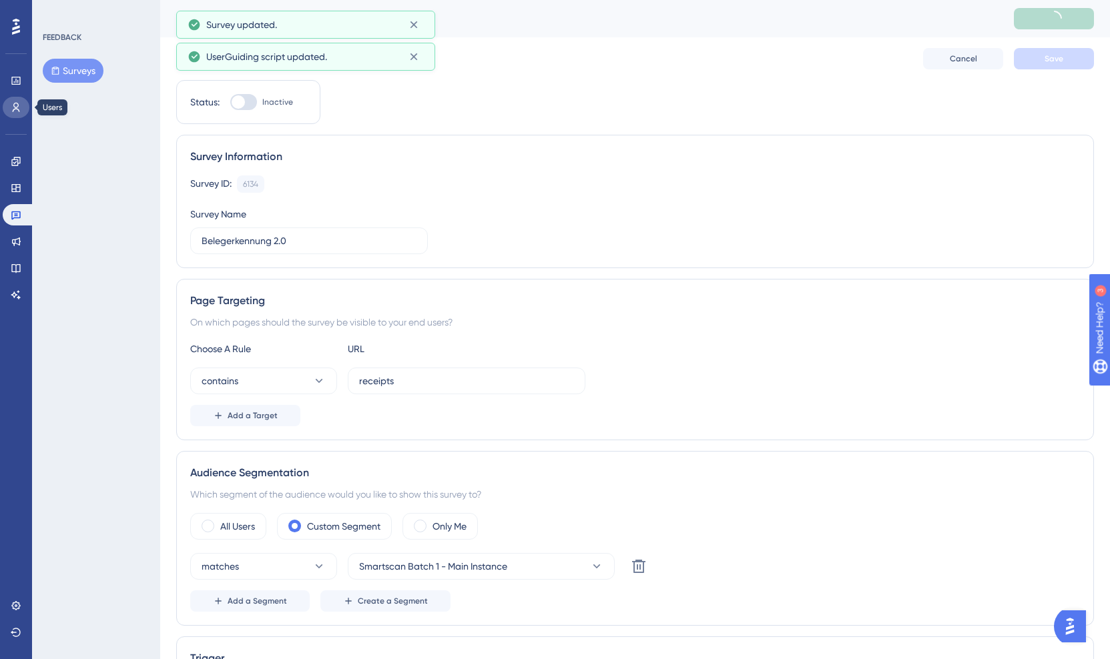
click at [8, 101] on link at bounding box center [16, 107] width 27 height 21
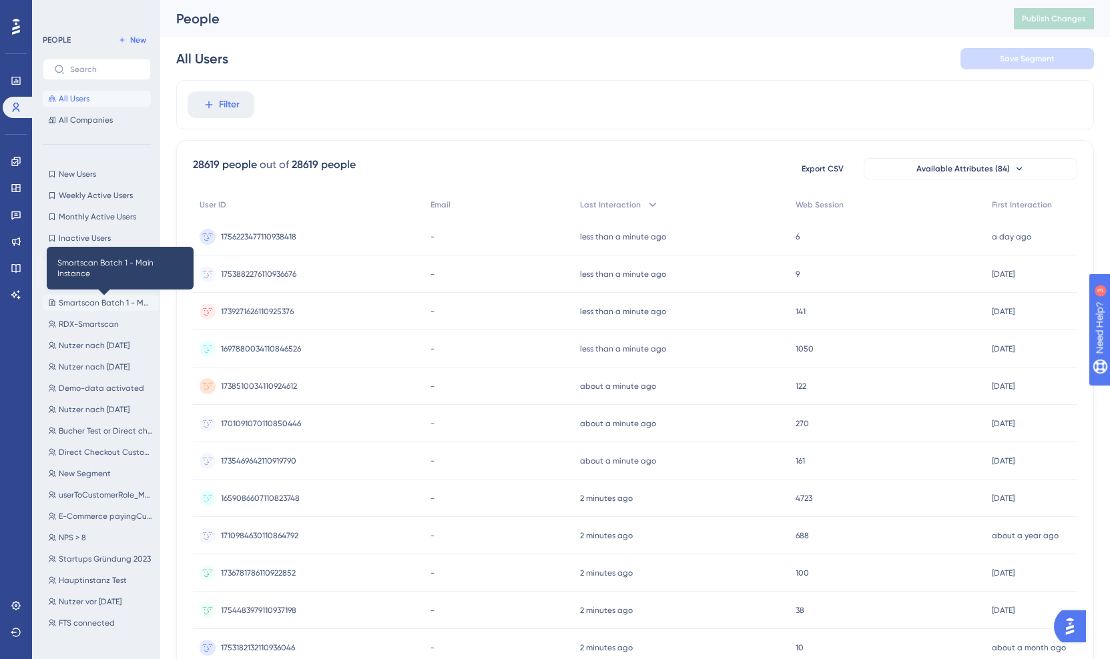
click at [115, 302] on span "Smartscan Batch 1 - Main Instance" at bounding box center [106, 303] width 95 height 11
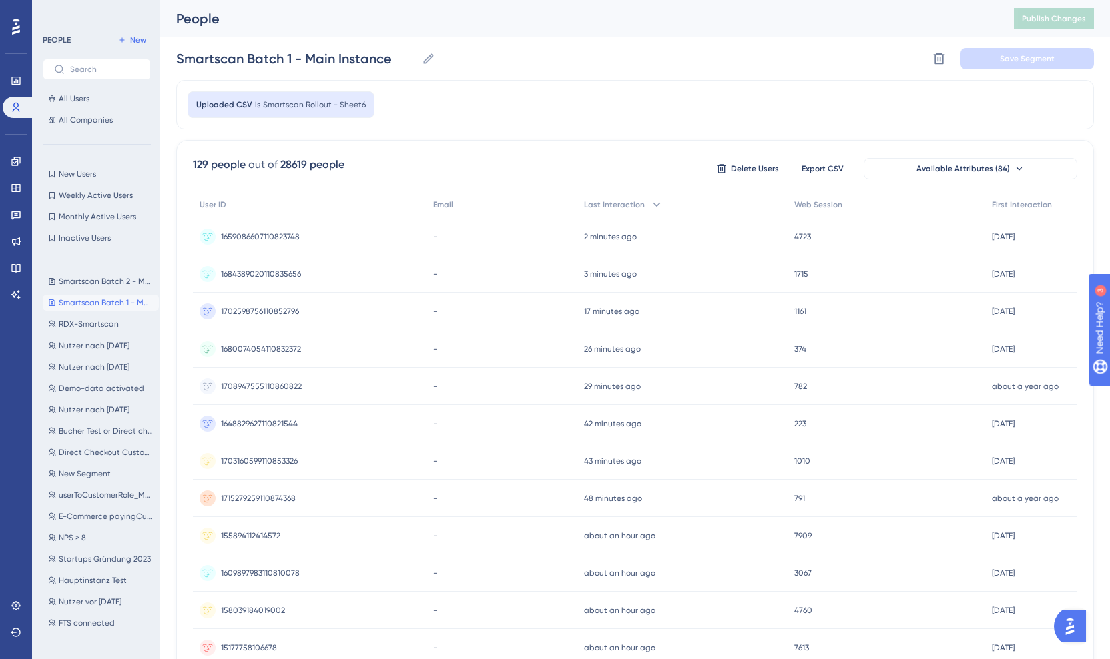
click at [323, 105] on span "Smartscan Rollout - Sheet6" at bounding box center [314, 104] width 103 height 11
click at [940, 54] on icon at bounding box center [938, 58] width 11 height 11
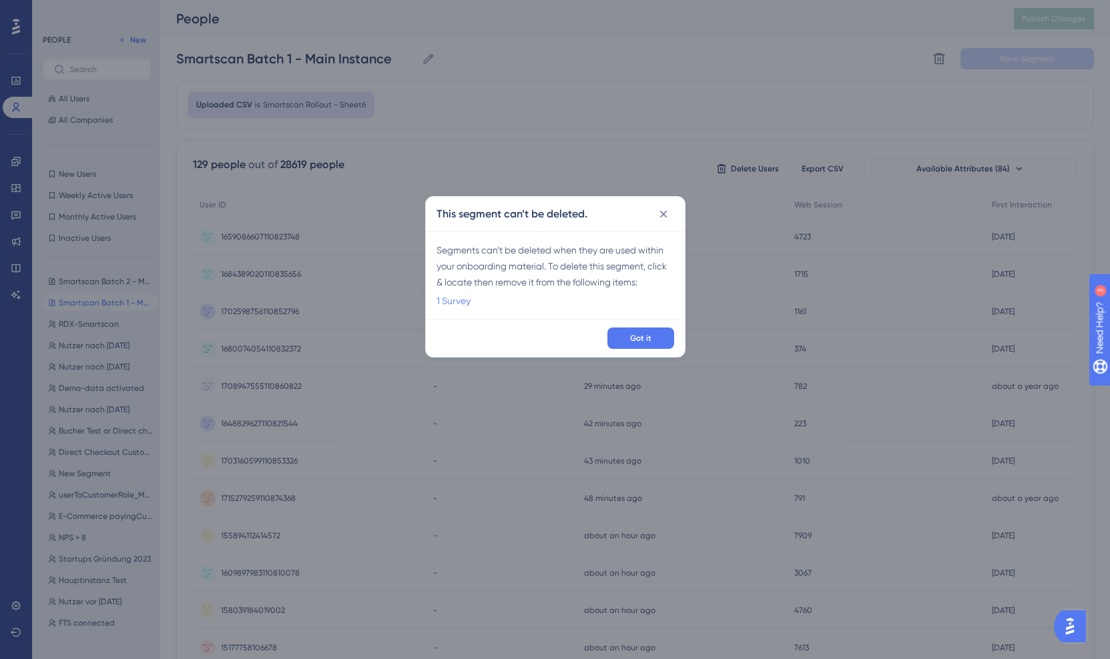
click at [442, 303] on link "1 Survey" at bounding box center [453, 301] width 34 height 16
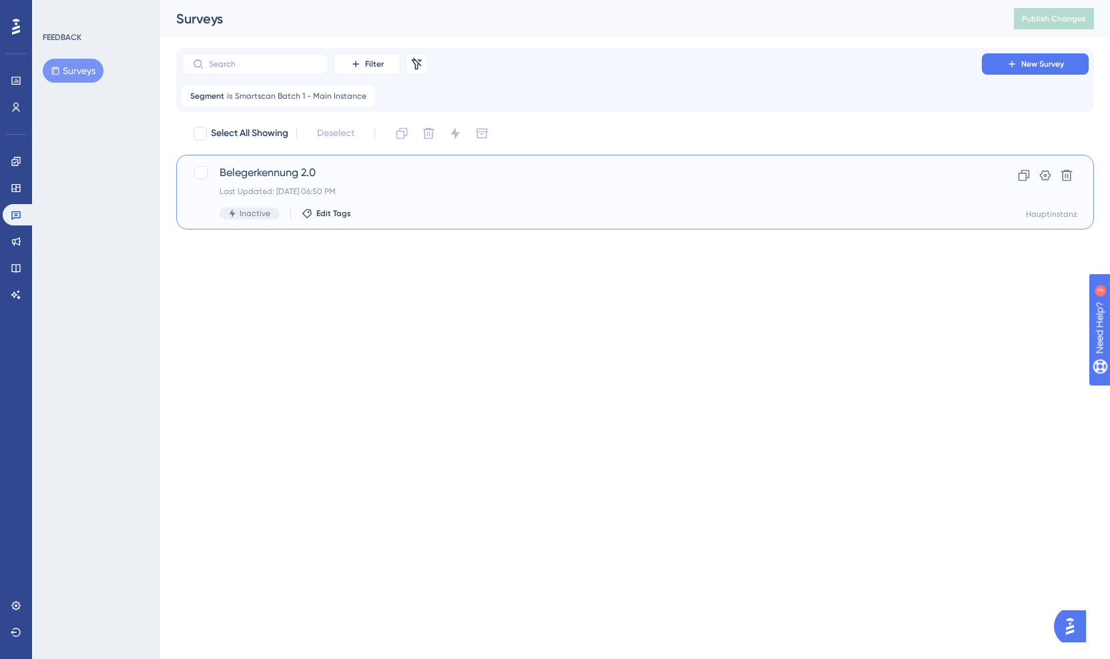
click at [323, 158] on div "Belegerkennung 2.0 Last Updated: Aug 27 2025, 06:50 PM Inactive Edit Tags Clone…" at bounding box center [634, 192] width 917 height 75
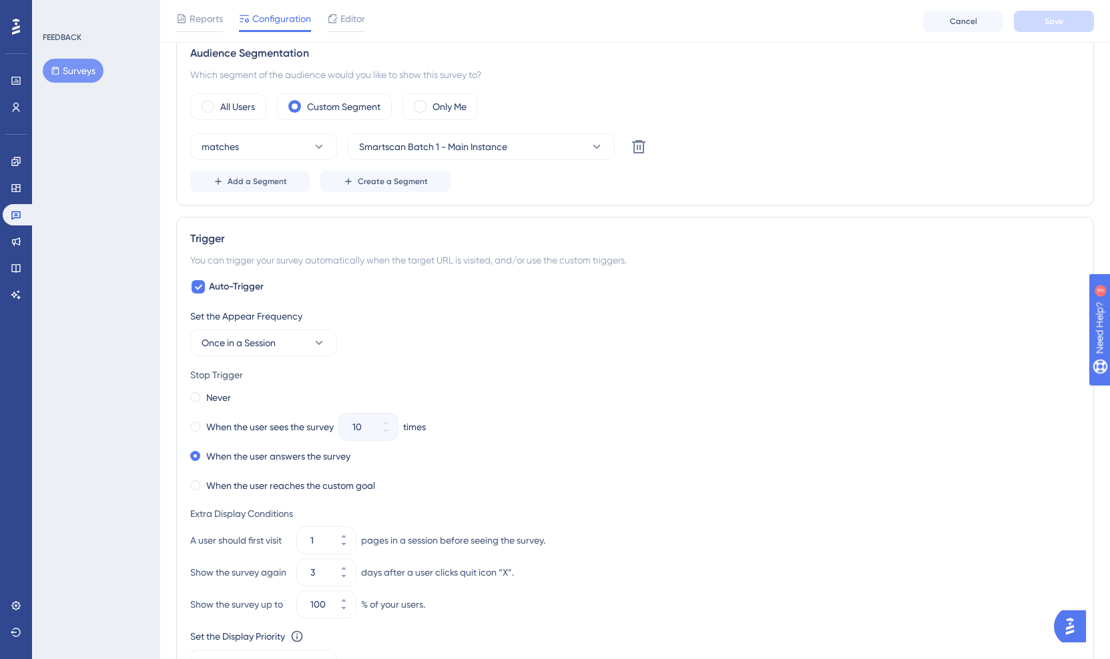
scroll to position [424, 0]
click at [631, 147] on icon at bounding box center [639, 148] width 16 height 16
click at [1056, 23] on span "Save" at bounding box center [1053, 21] width 19 height 11
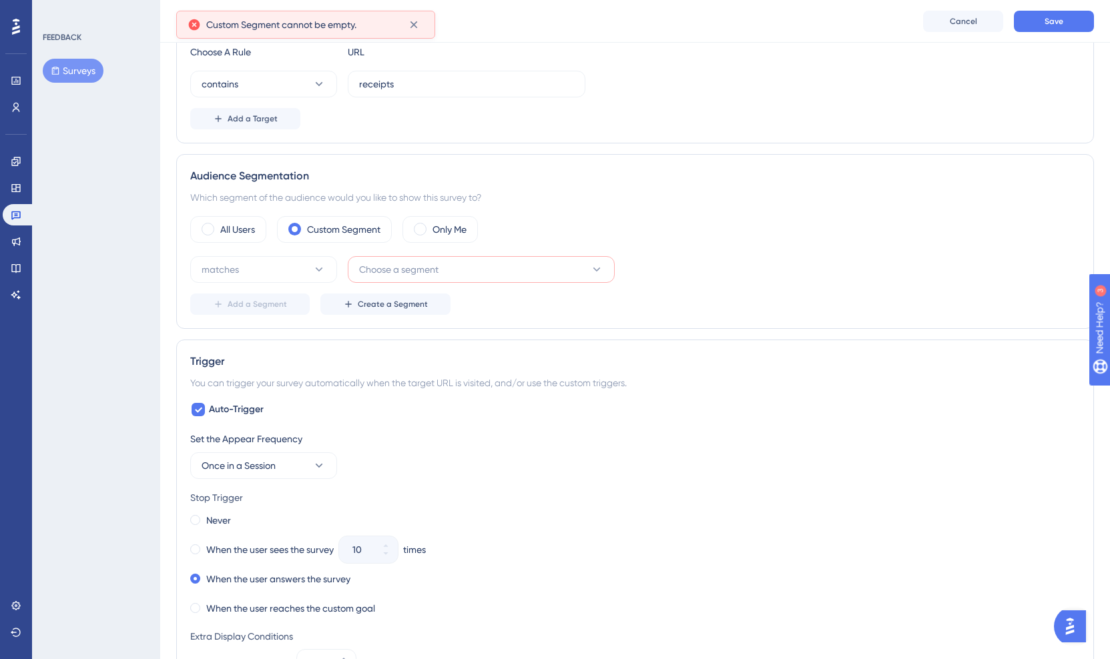
scroll to position [242, 0]
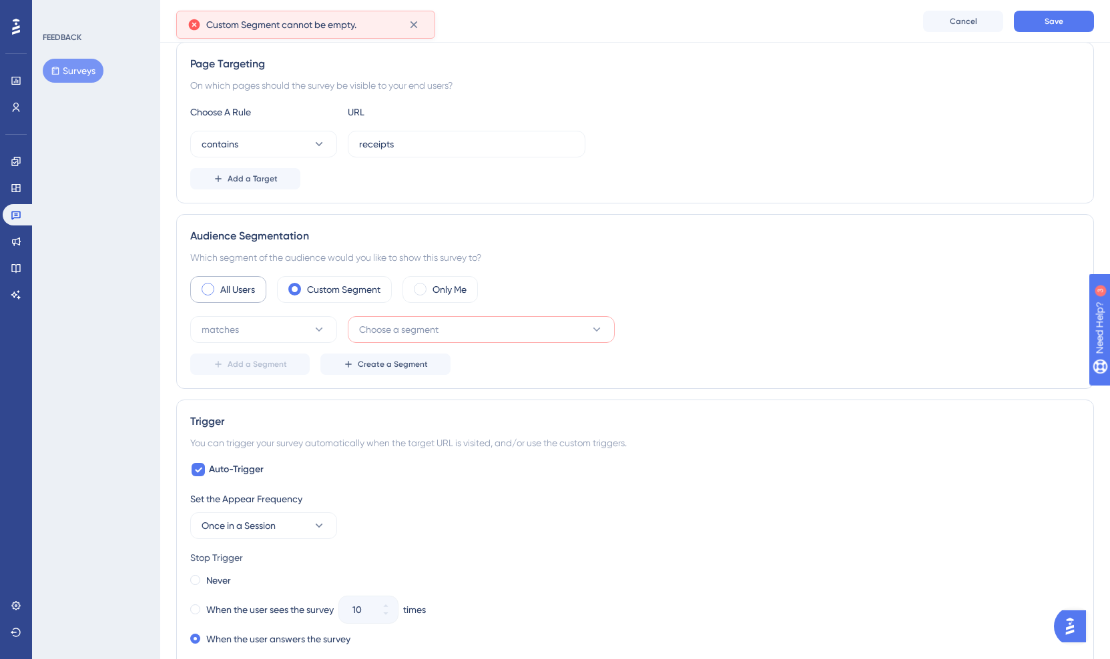
click at [250, 296] on label "All Users" at bounding box center [237, 290] width 35 height 16
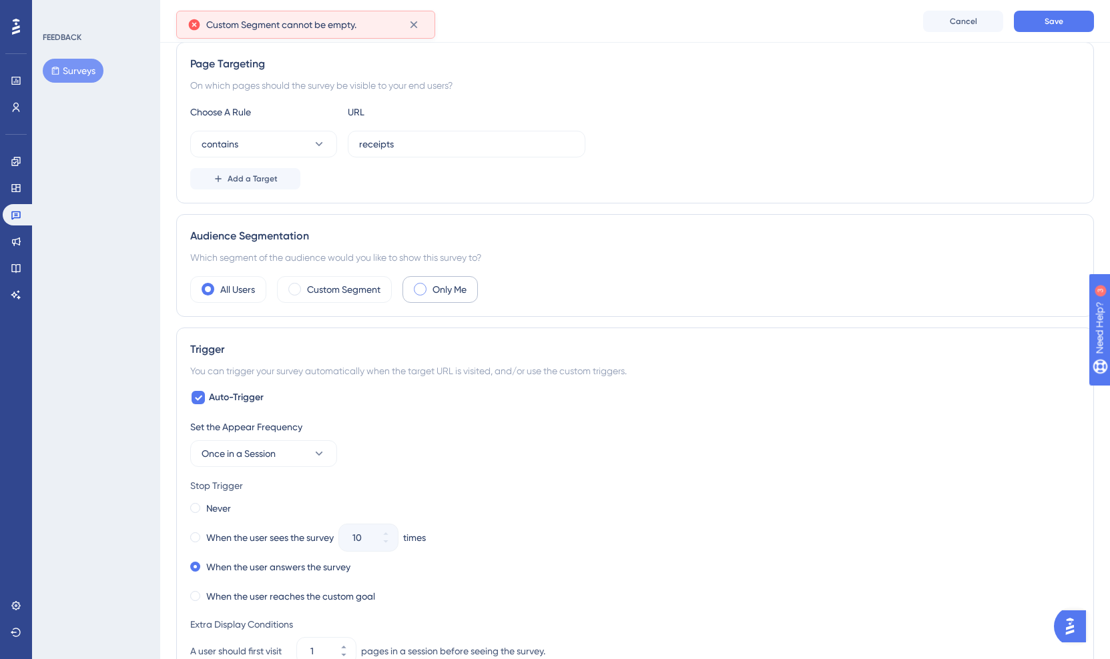
drag, startPoint x: 444, startPoint y: 291, endPoint x: 457, endPoint y: 283, distance: 15.0
click at [444, 291] on label "Only Me" at bounding box center [449, 290] width 34 height 16
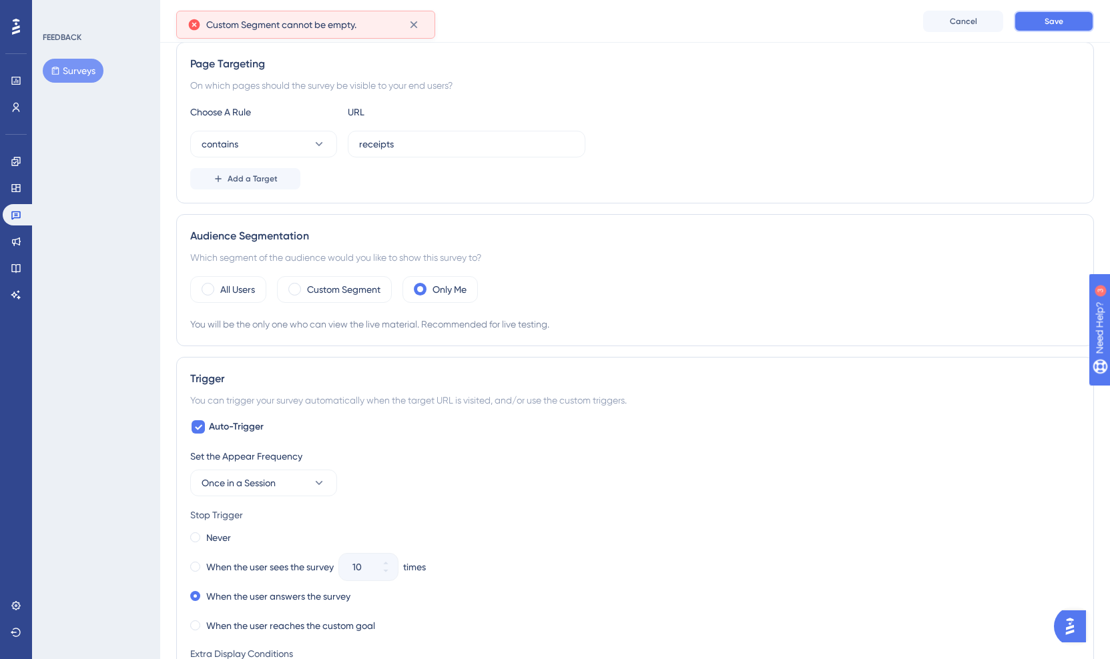
click at [1037, 26] on button "Save" at bounding box center [1054, 21] width 80 height 21
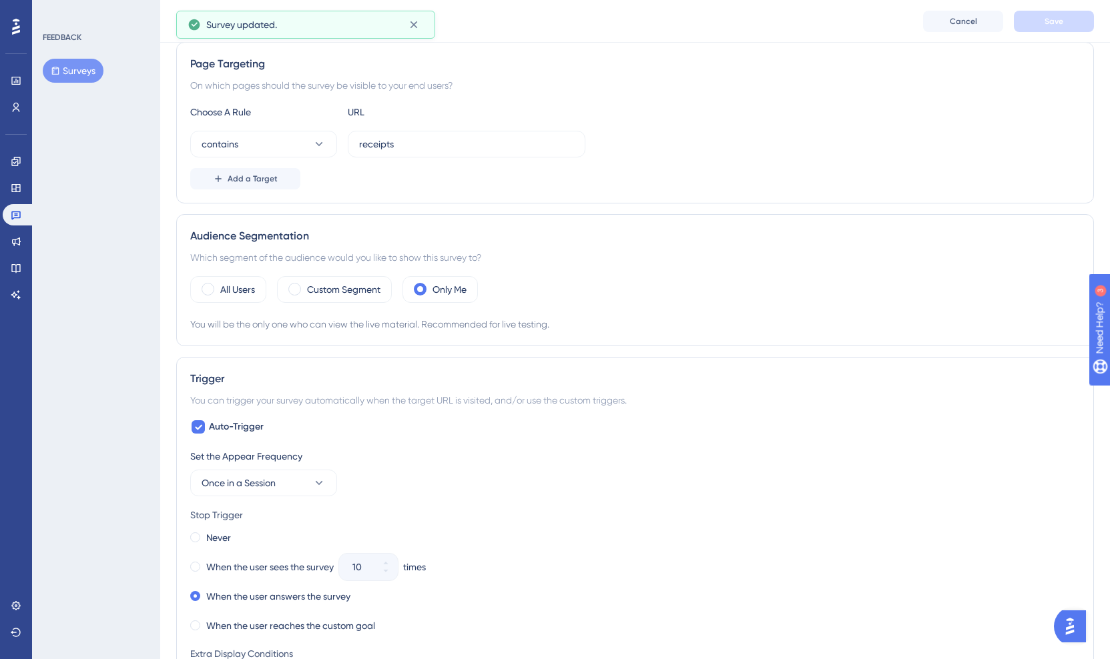
scroll to position [0, 0]
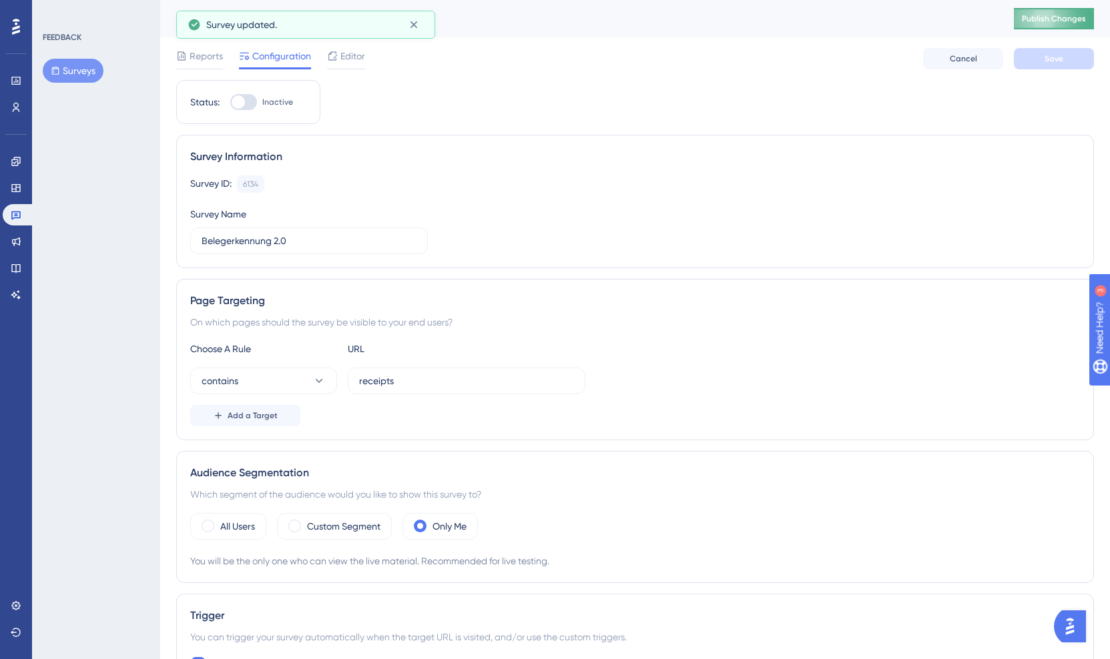
click at [1057, 17] on span "Publish Changes" at bounding box center [1054, 18] width 64 height 11
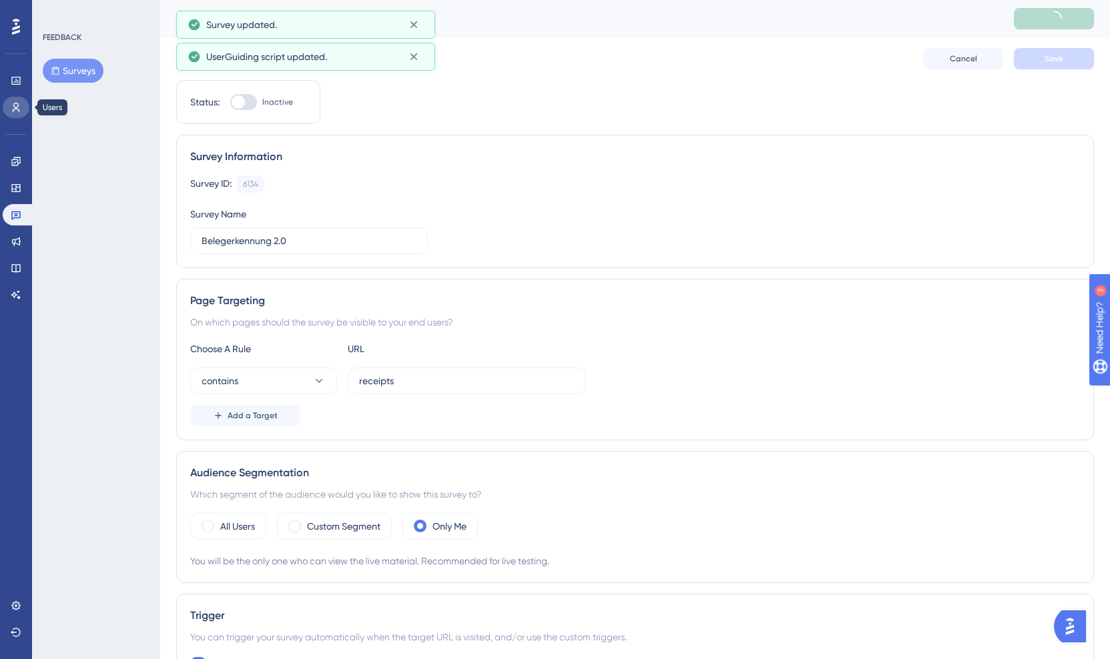
click at [21, 108] on link at bounding box center [16, 107] width 27 height 21
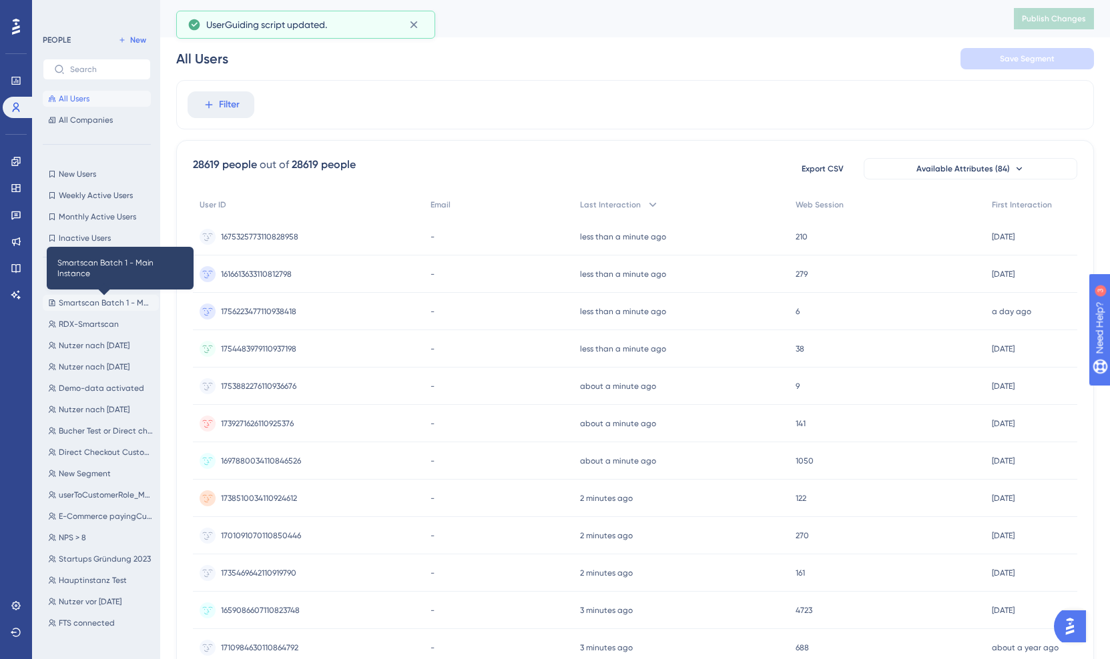
click at [108, 299] on span "Smartscan Batch 1 - Main Instance" at bounding box center [106, 303] width 95 height 11
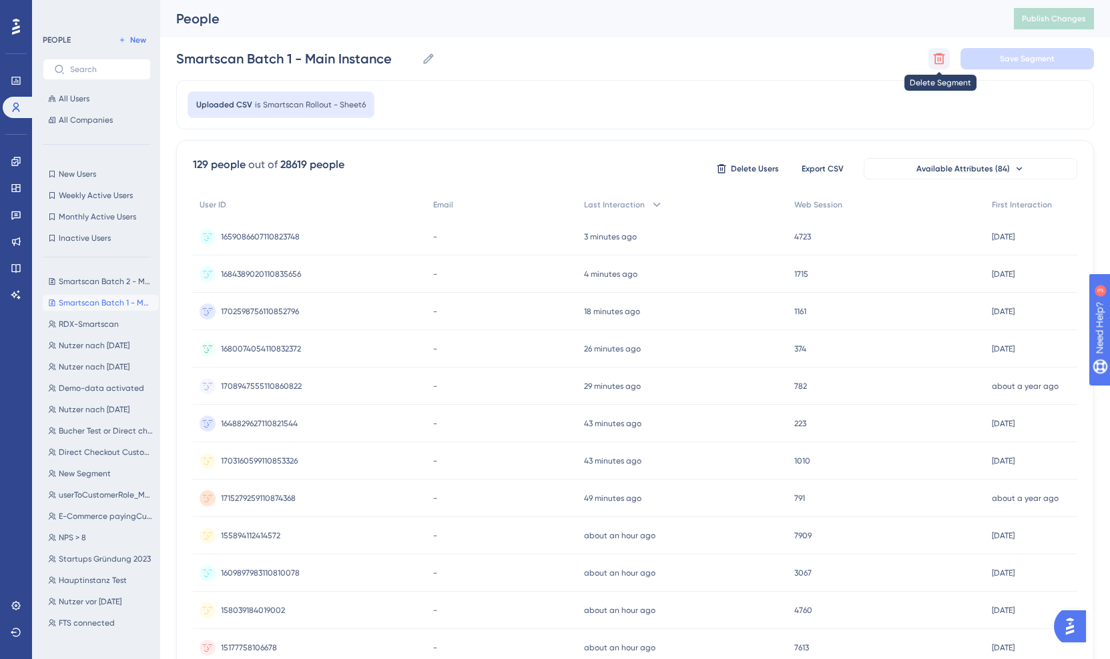
click at [930, 52] on button at bounding box center [938, 58] width 21 height 21
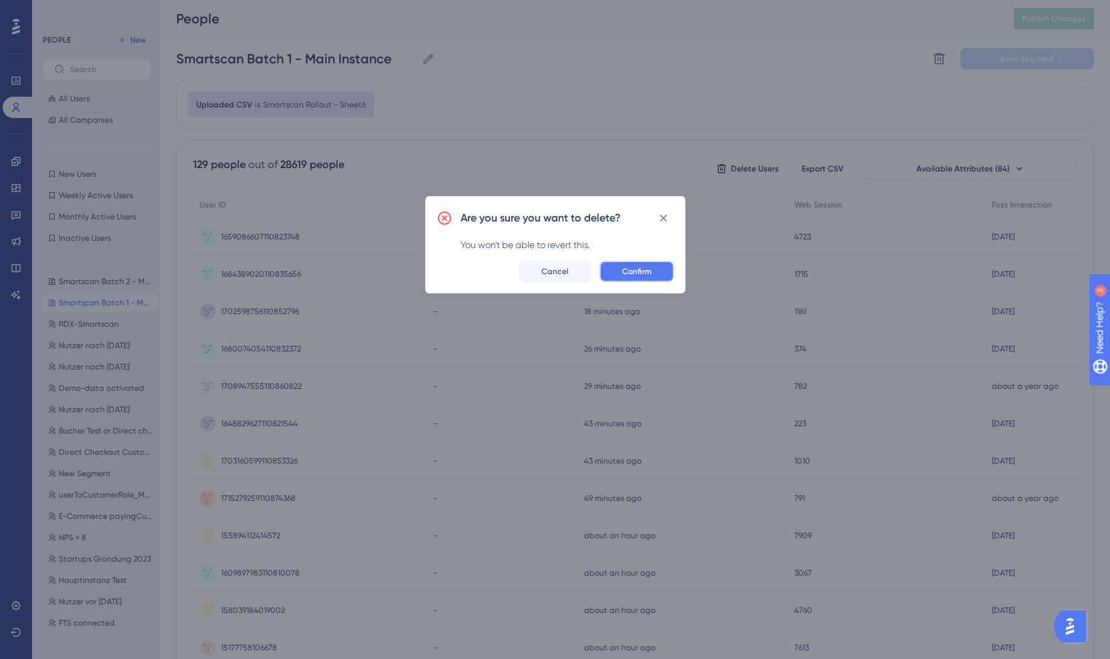
click at [633, 269] on span "Confirm" at bounding box center [636, 271] width 29 height 11
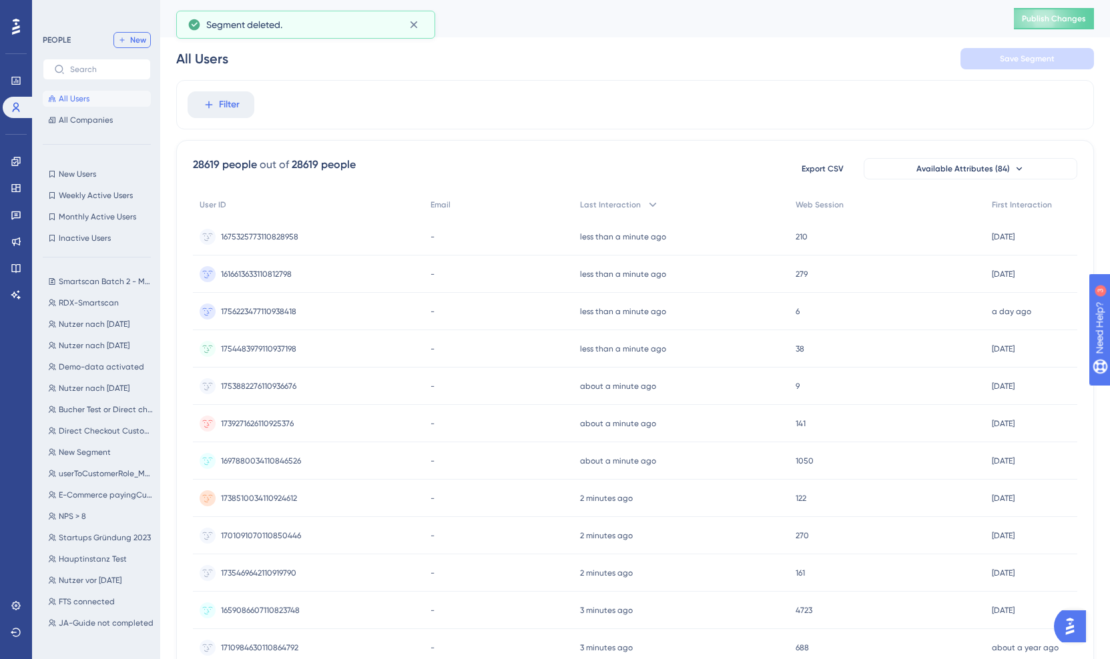
click at [126, 43] on button "New" at bounding box center [131, 40] width 37 height 16
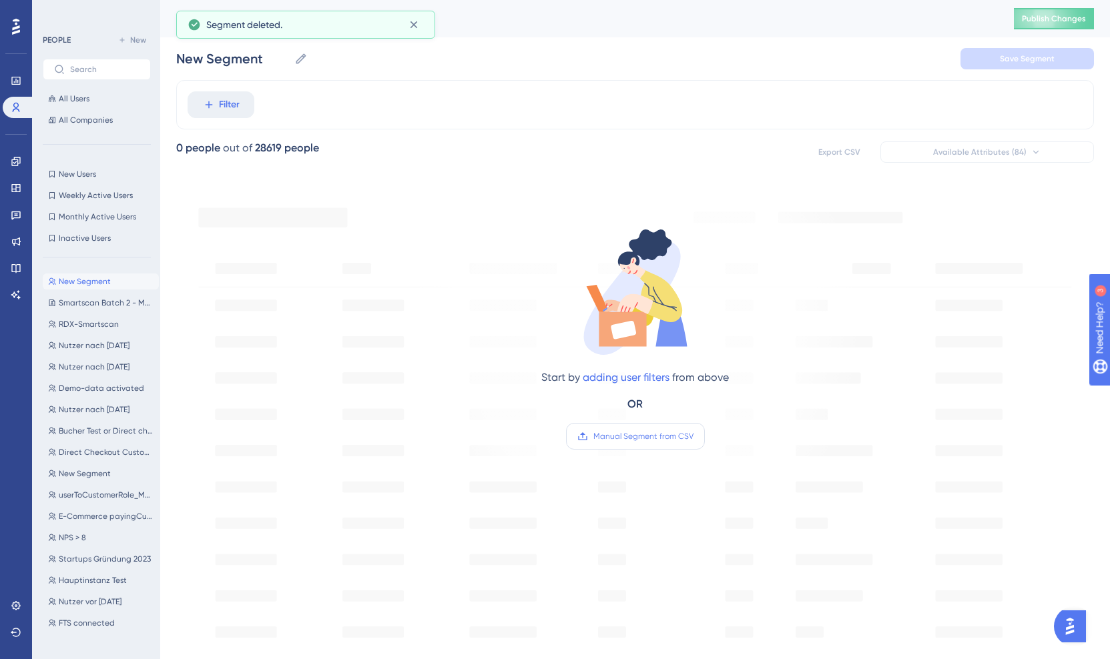
click at [626, 438] on span "Manual Segment from CSV" at bounding box center [643, 436] width 100 height 11
click at [693, 436] on input "Manual Segment from CSV" at bounding box center [693, 436] width 0 height 0
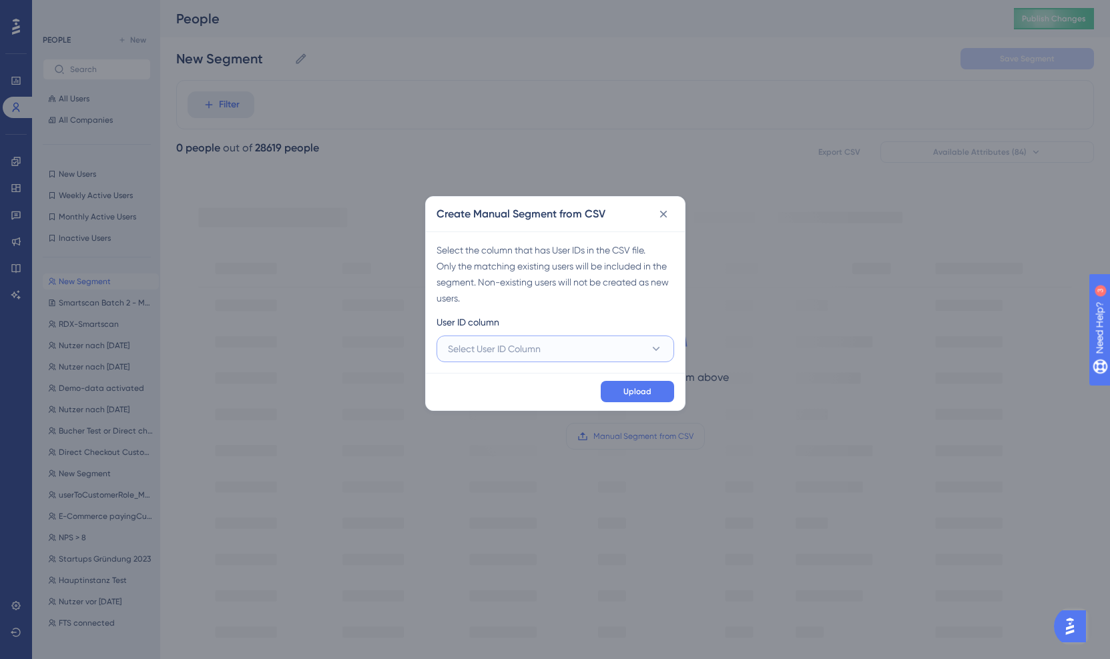
click at [570, 342] on button "Select User ID Column" at bounding box center [555, 349] width 238 height 27
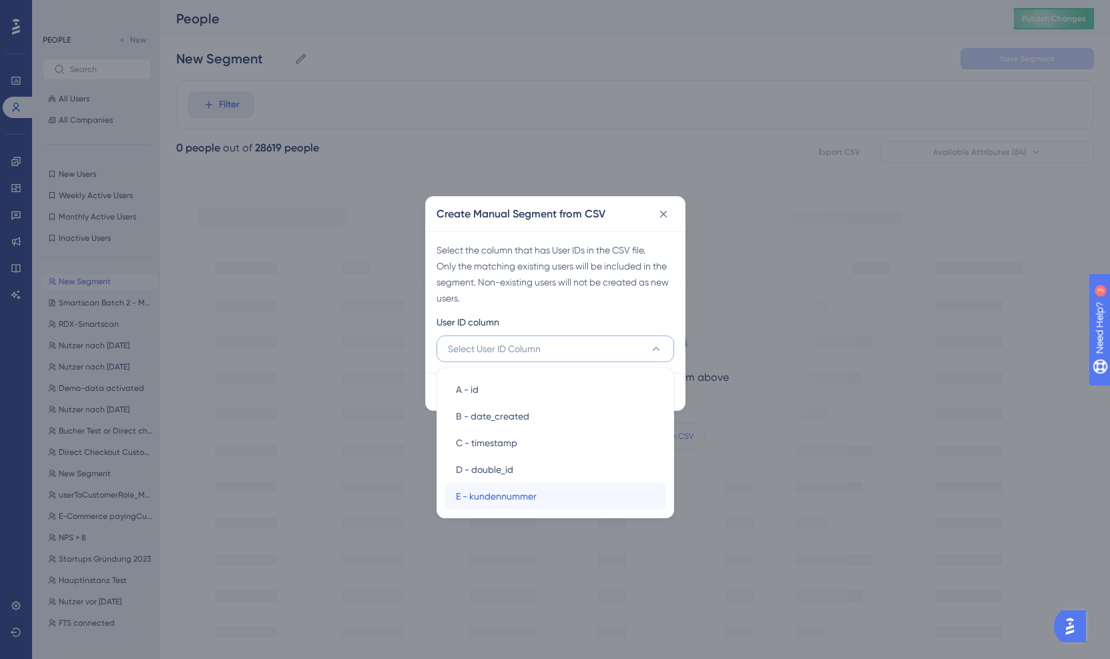
click at [567, 498] on div "E - kundennummer E - kundennummer" at bounding box center [555, 496] width 199 height 27
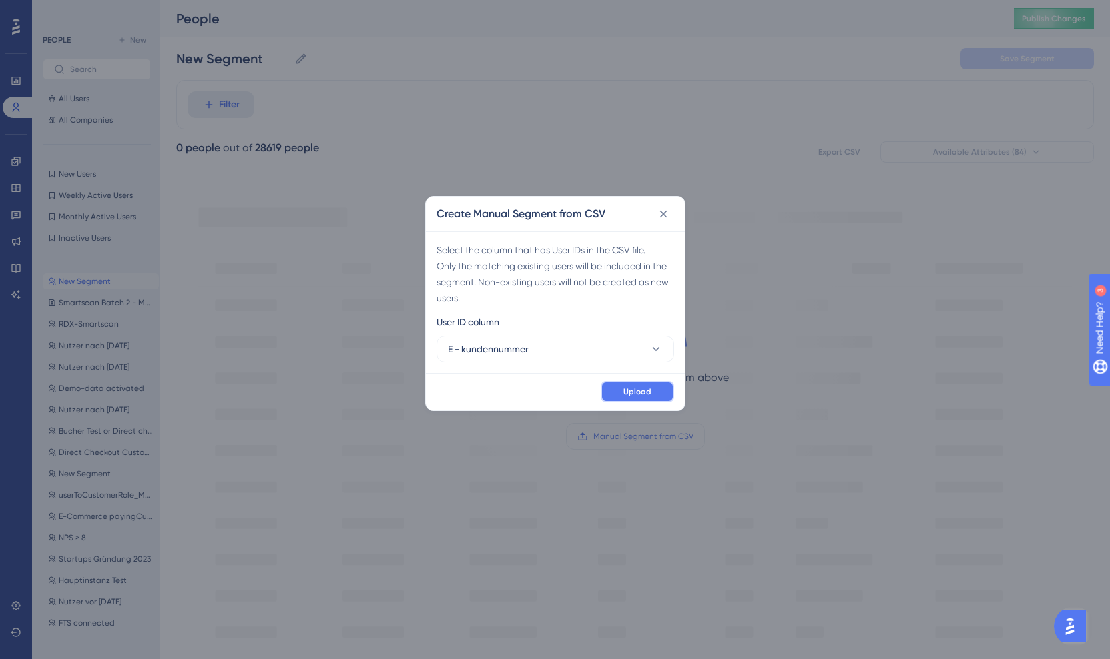
click at [636, 386] on button "Upload" at bounding box center [637, 391] width 73 height 21
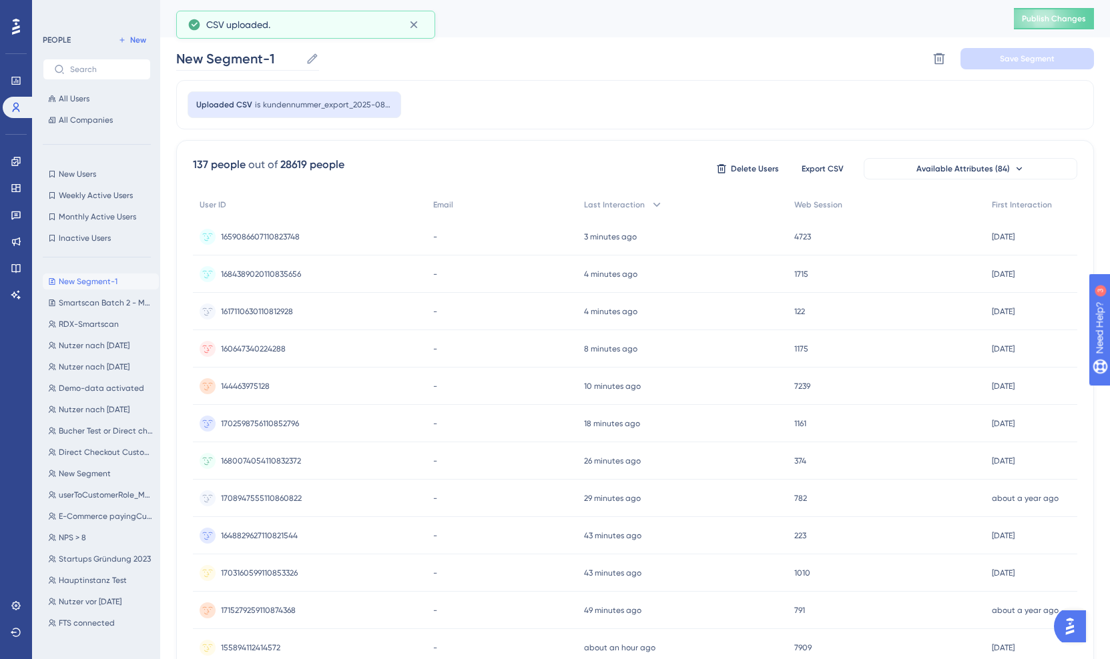
click at [315, 62] on icon at bounding box center [312, 58] width 13 height 13
click at [300, 62] on input "New Segment-1" at bounding box center [238, 58] width 124 height 19
click at [282, 63] on input "New Segment-1" at bounding box center [238, 58] width 124 height 19
click at [283, 62] on input "New Segment-1" at bounding box center [238, 58] width 124 height 19
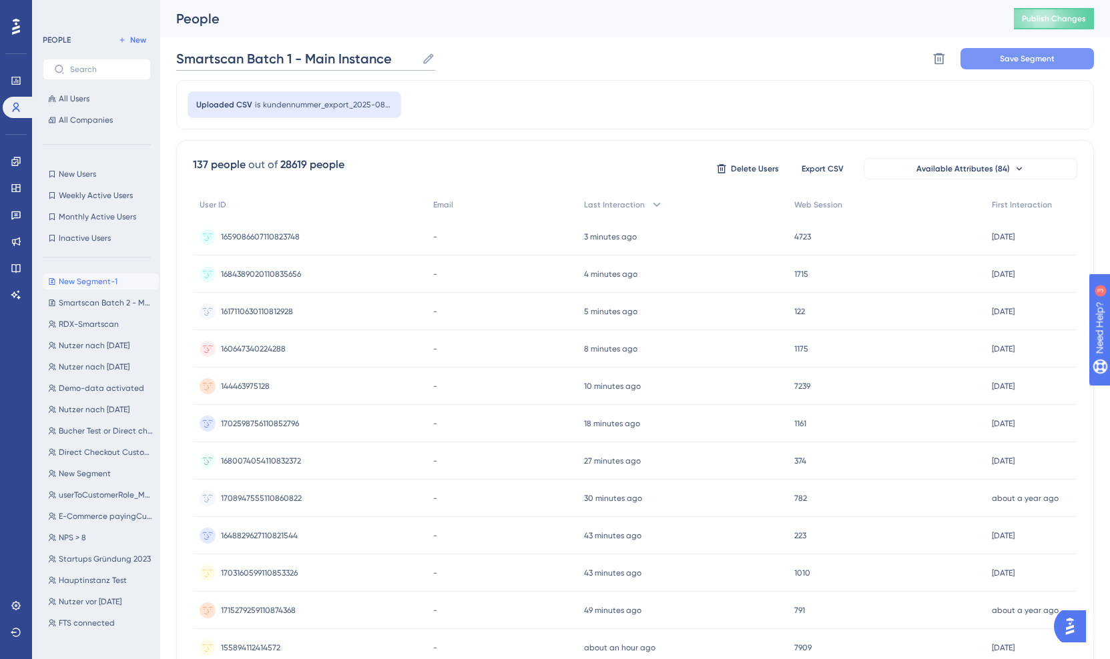
type input "Smartscan Batch 1 - Main Instance"
click at [1000, 64] on button "Save Segment" at bounding box center [1026, 58] width 133 height 21
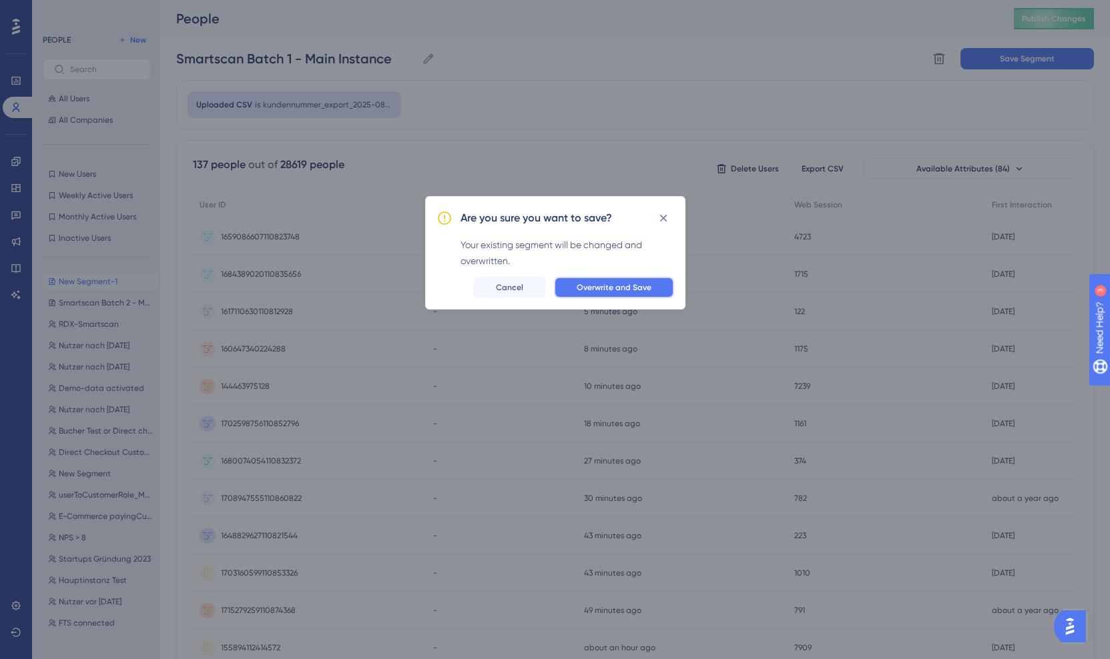
click at [609, 290] on span "Overwrite and Save" at bounding box center [613, 287] width 75 height 11
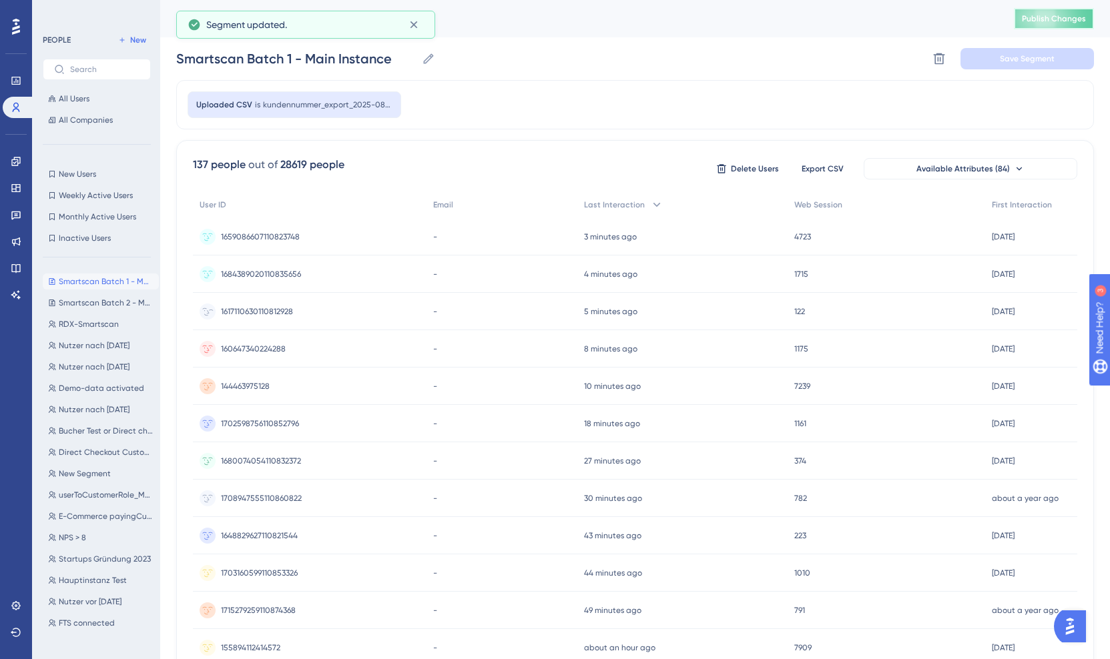
click at [1034, 25] on button "Publish Changes" at bounding box center [1054, 18] width 80 height 21
click at [12, 223] on link at bounding box center [16, 214] width 27 height 21
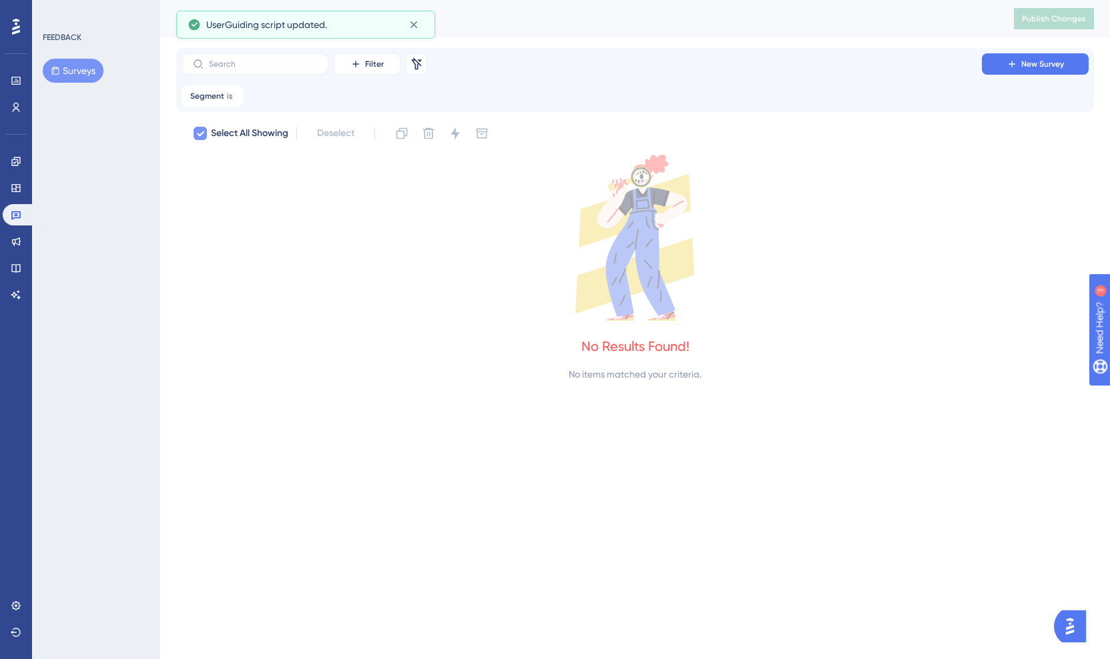
click at [208, 135] on div at bounding box center [200, 133] width 16 height 16
click at [204, 135] on div at bounding box center [199, 133] width 13 height 13
click at [81, 65] on button "Surveys" at bounding box center [73, 71] width 61 height 24
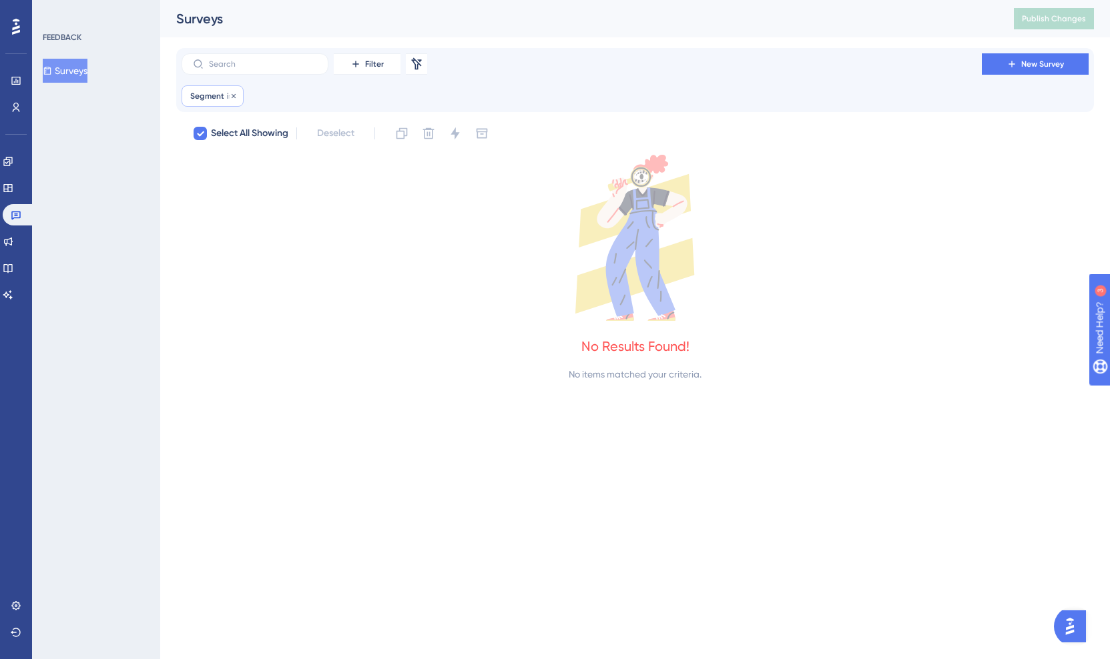
click at [216, 97] on span "Segment" at bounding box center [207, 96] width 34 height 11
click at [234, 95] on icon at bounding box center [234, 96] width 8 height 8
checkbox input "false"
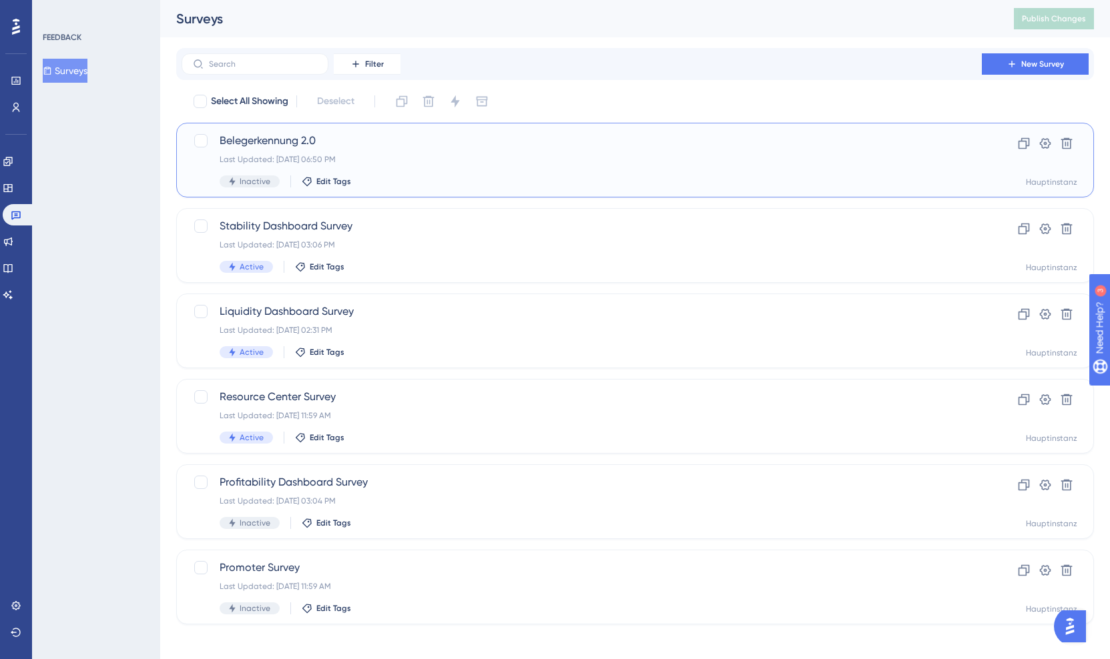
click at [362, 135] on span "Belegerkennung 2.0" at bounding box center [582, 141] width 724 height 16
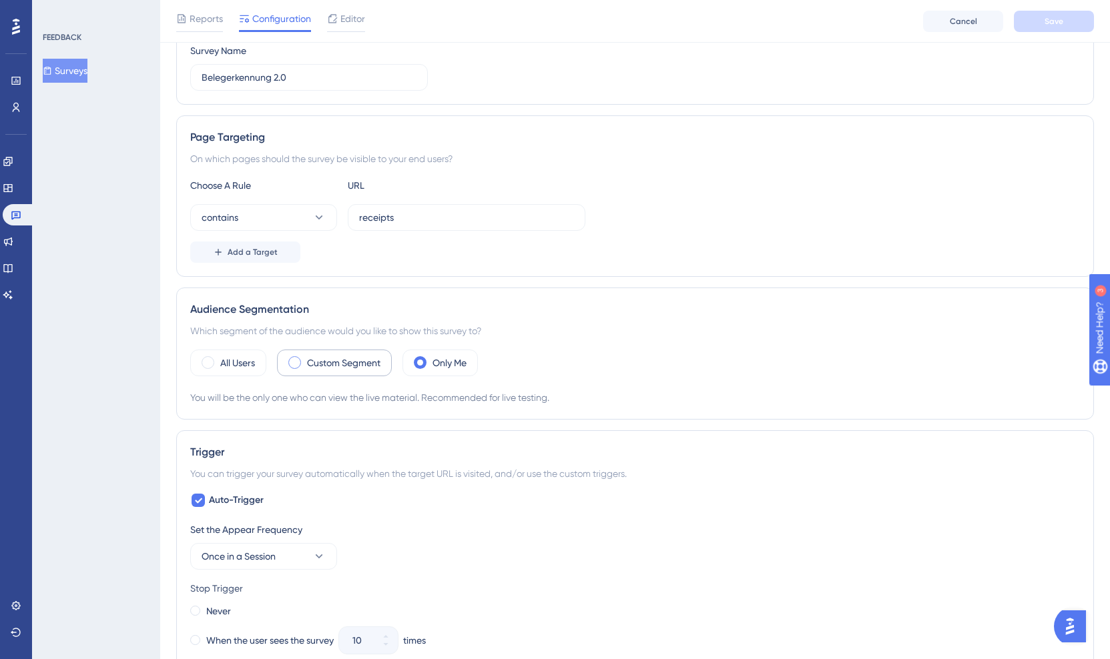
scroll to position [168, 0]
click at [316, 368] on label "Custom Segment" at bounding box center [343, 364] width 73 height 16
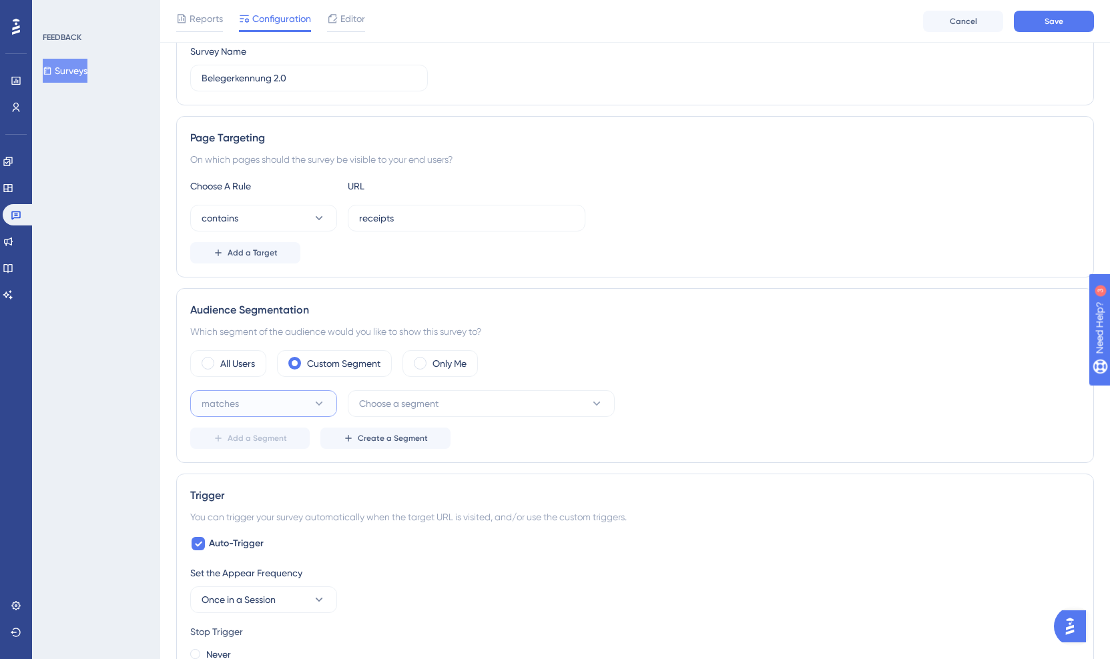
click at [315, 414] on button "matches" at bounding box center [263, 403] width 147 height 27
click at [386, 407] on span "Choose a segment" at bounding box center [398, 404] width 79 height 16
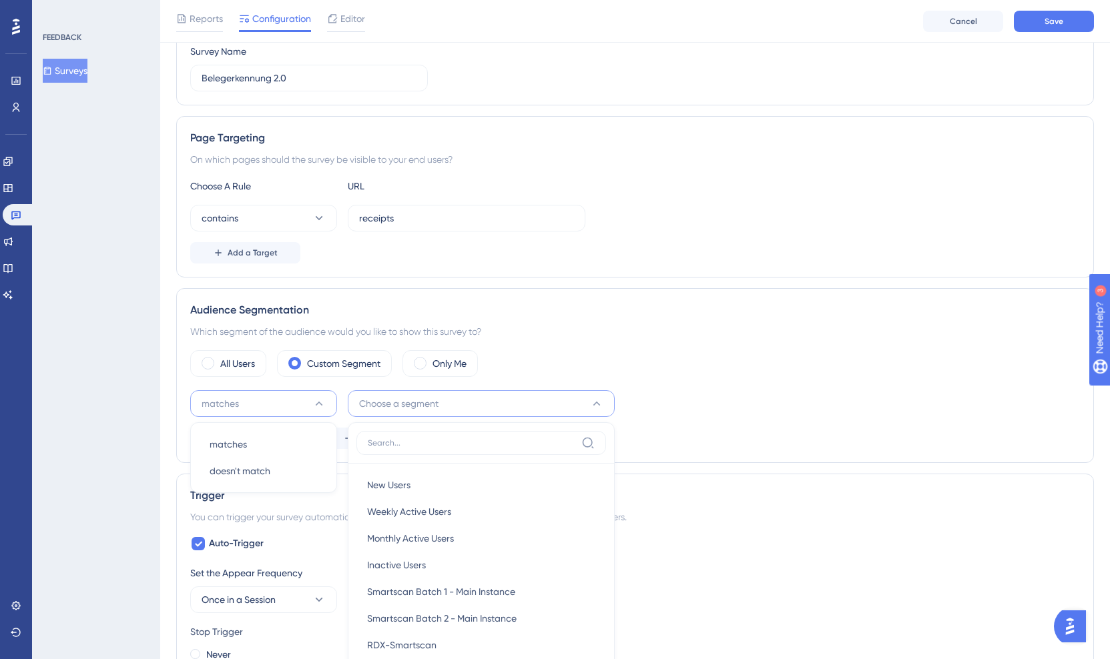
scroll to position [392, 0]
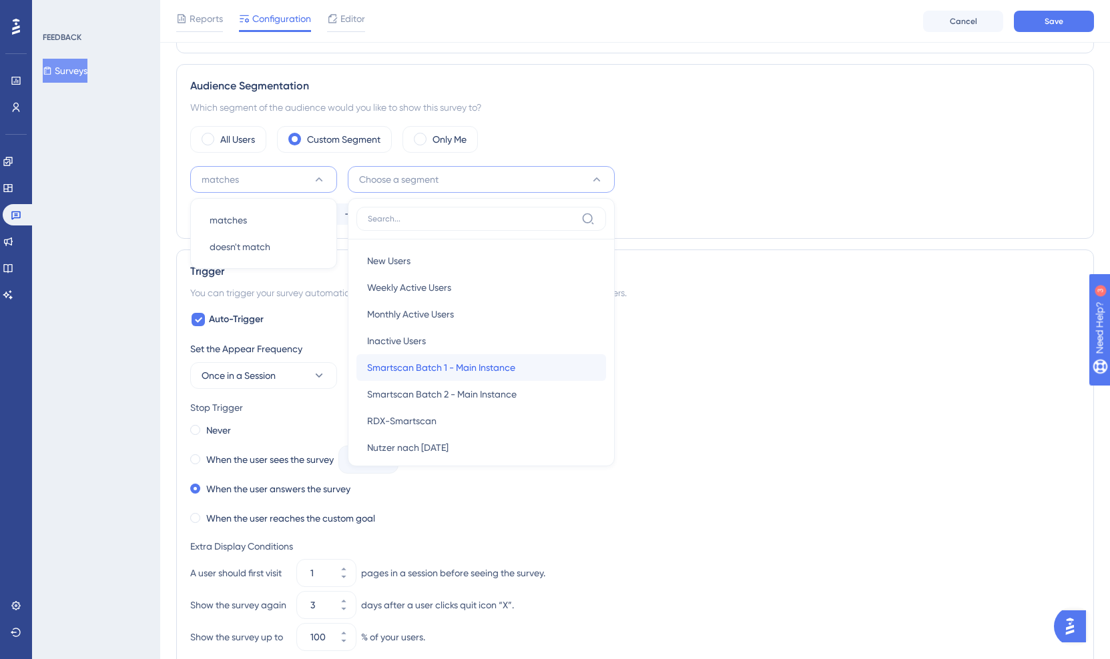
click at [504, 362] on span "Smartscan Batch 1 - Main Instance" at bounding box center [441, 368] width 148 height 16
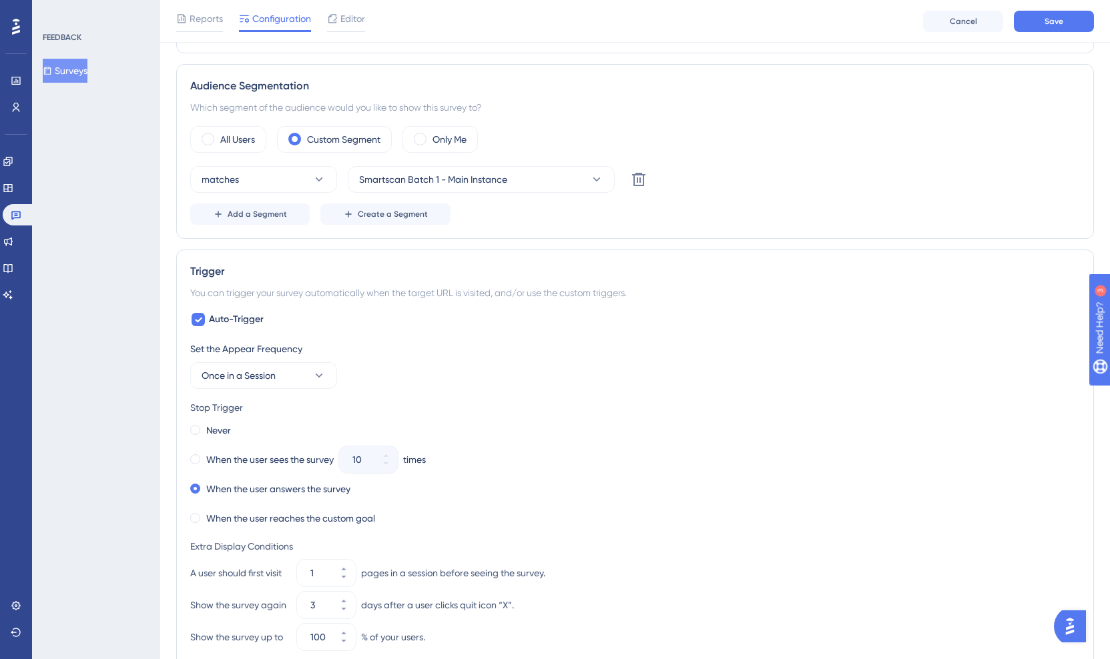
click at [775, 193] on div "matches Smartscan Batch 1 - Main Instance Delete Add a Segment Create a Segment" at bounding box center [634, 195] width 889 height 59
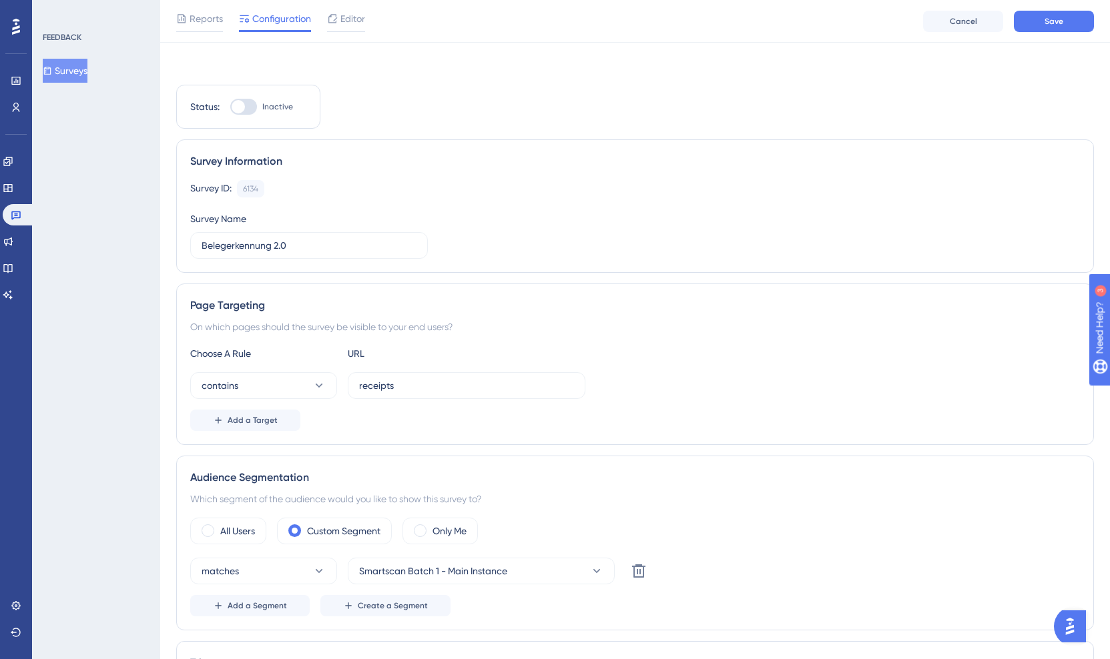
scroll to position [0, 0]
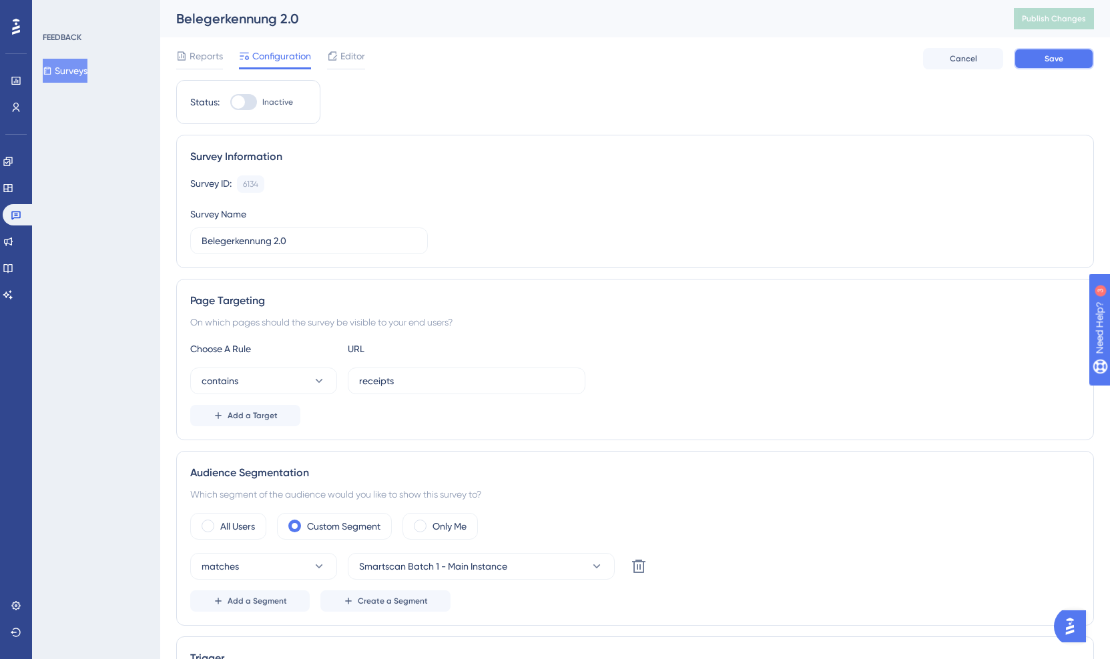
click at [1056, 59] on span "Save" at bounding box center [1053, 58] width 19 height 11
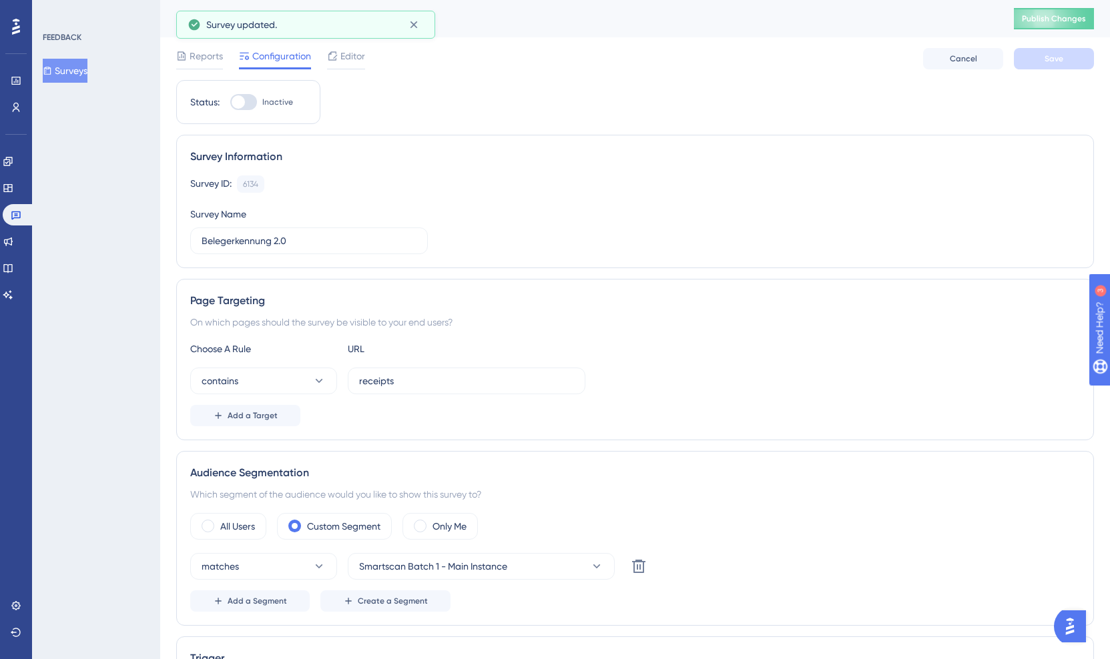
click at [250, 103] on div at bounding box center [243, 102] width 27 height 16
click at [230, 103] on input "Inactive" at bounding box center [230, 102] width 1 height 1
checkbox input "true"
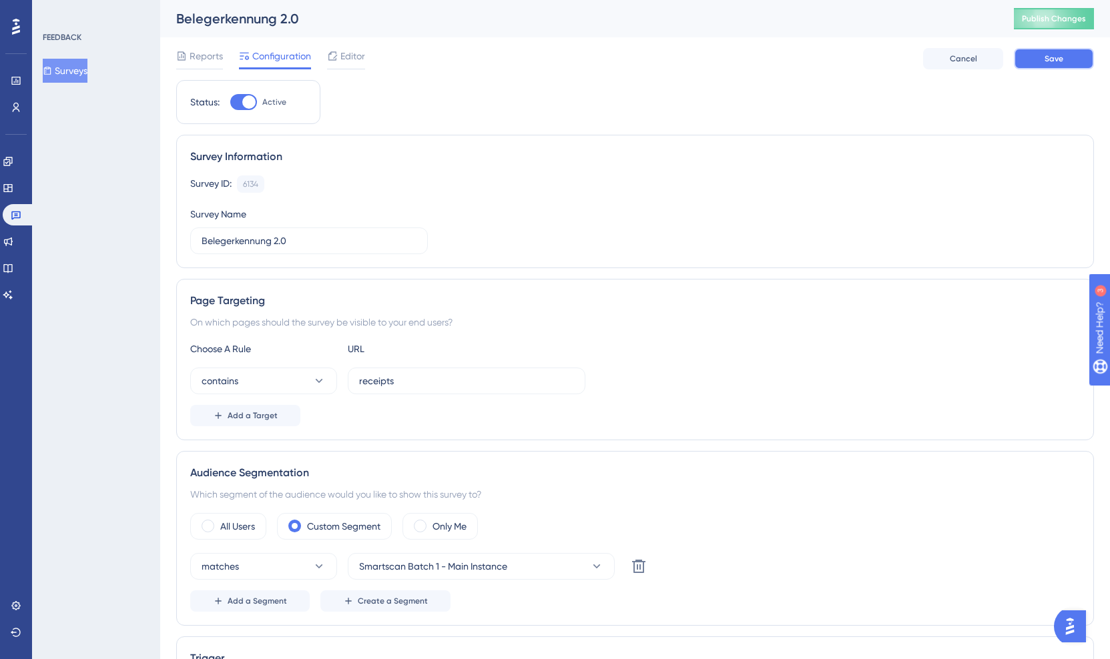
click at [1053, 62] on span "Save" at bounding box center [1053, 58] width 19 height 11
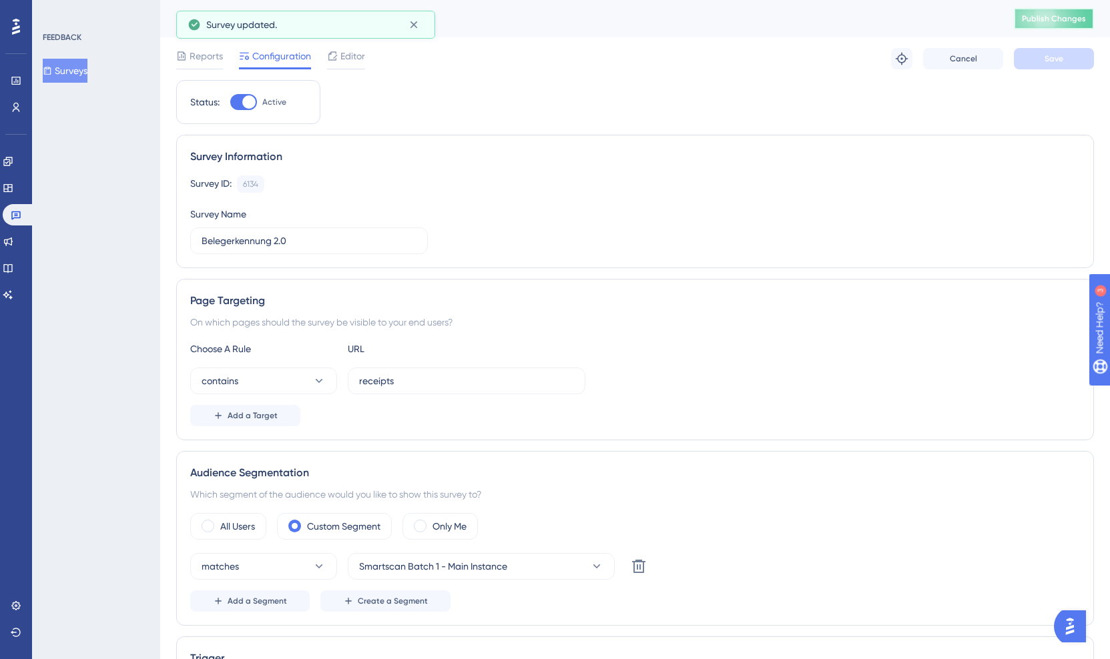
click at [1062, 17] on span "Publish Changes" at bounding box center [1054, 18] width 64 height 11
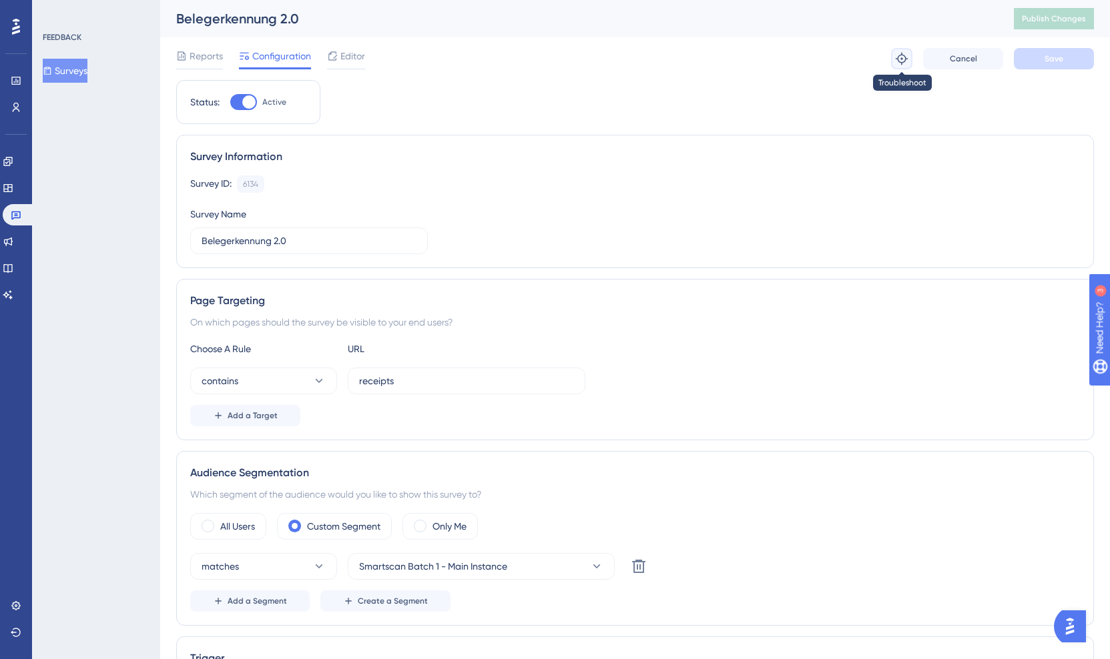
click at [907, 61] on icon at bounding box center [901, 58] width 13 height 13
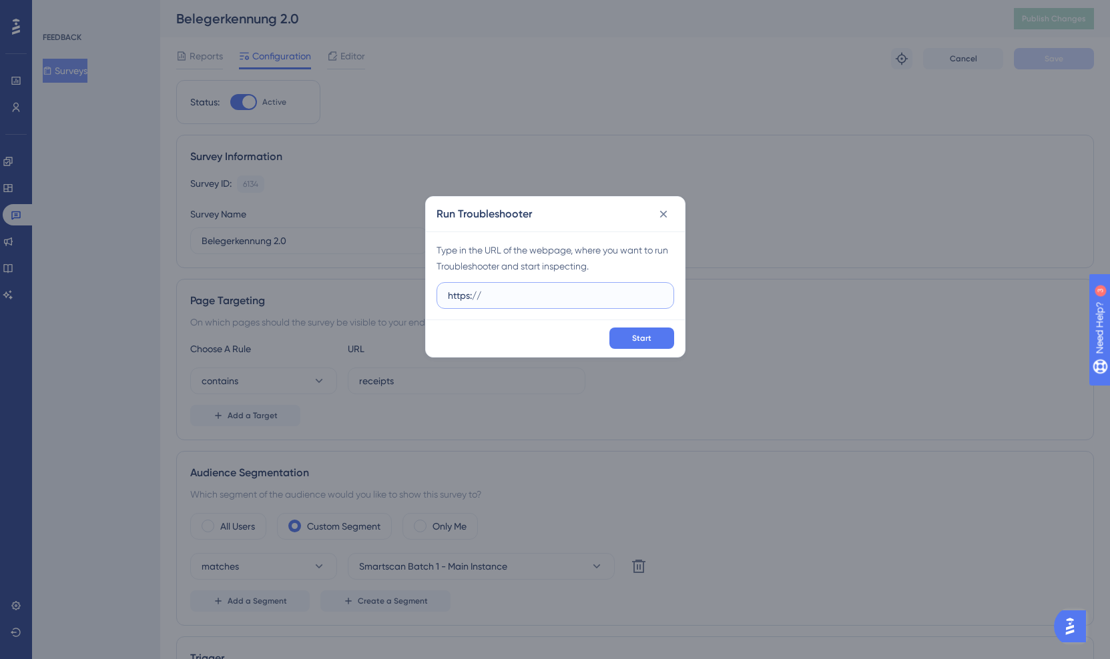
click at [494, 300] on input "https://" at bounding box center [555, 295] width 215 height 15
paste input "app.buchhaltungsbutler.de/receipts/inbound/"
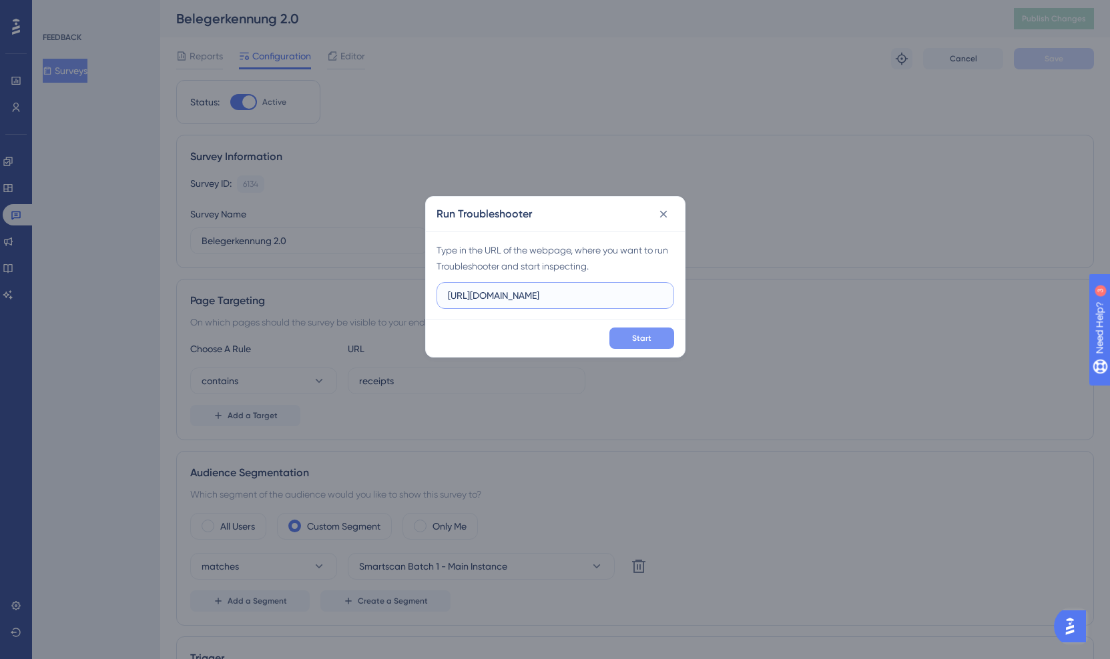
type input "https://app.buchhaltungsbutler.de/receipts/inbound/"
click at [631, 336] on button "Start" at bounding box center [641, 338] width 65 height 21
click at [670, 210] on button at bounding box center [663, 214] width 21 height 21
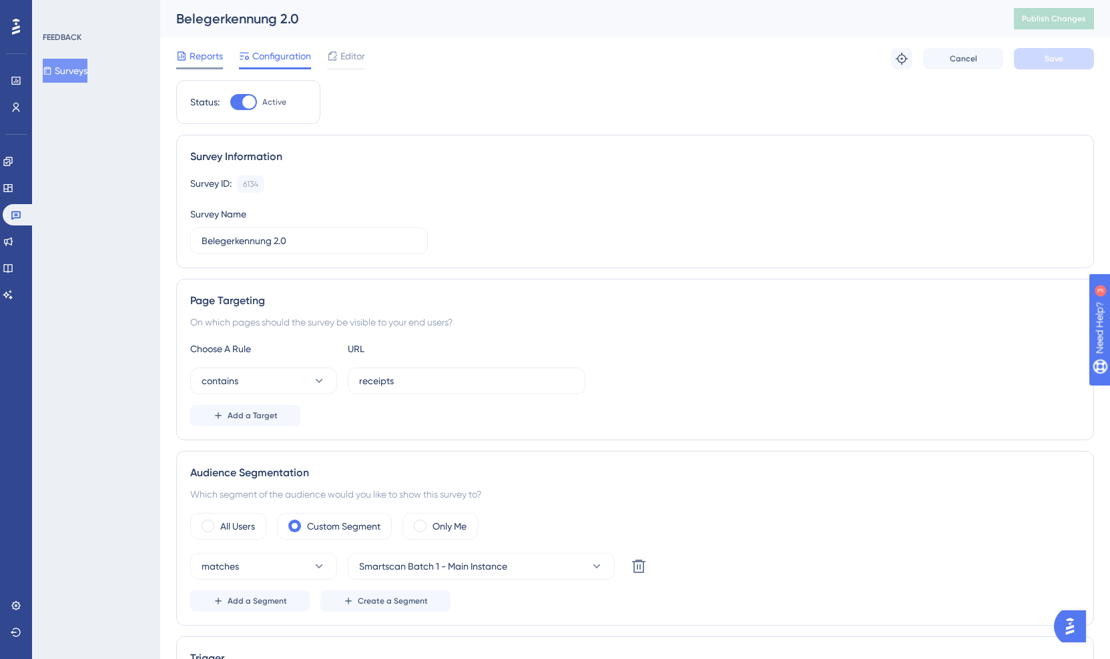
click at [211, 55] on span "Reports" at bounding box center [205, 56] width 33 height 16
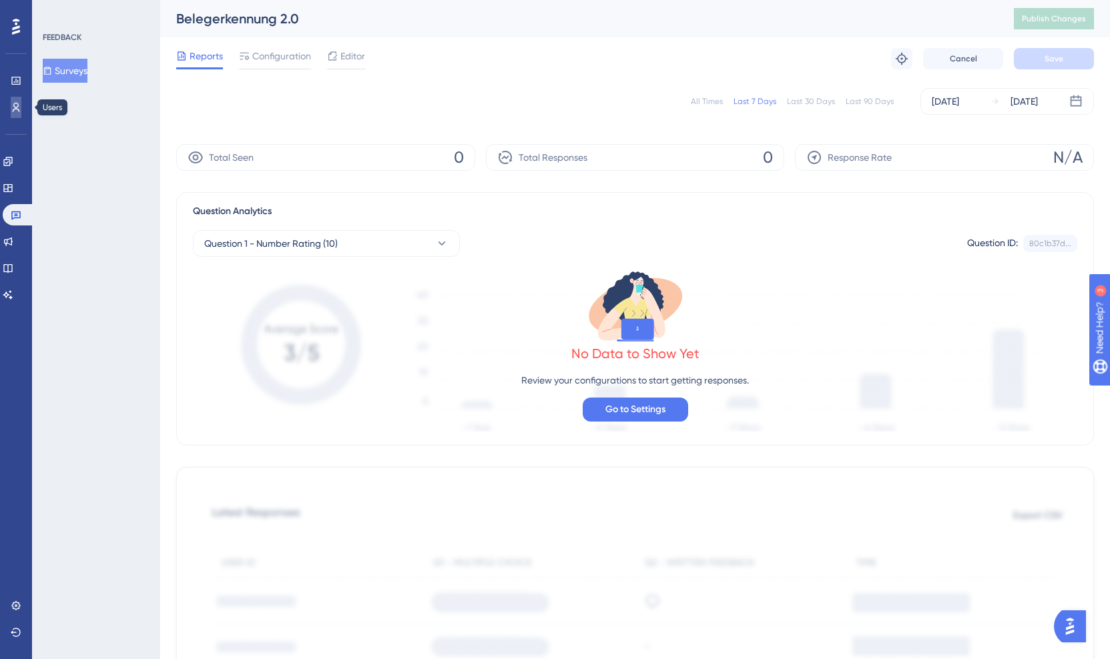
click at [0, 0] on icon at bounding box center [0, 0] width 0 height 0
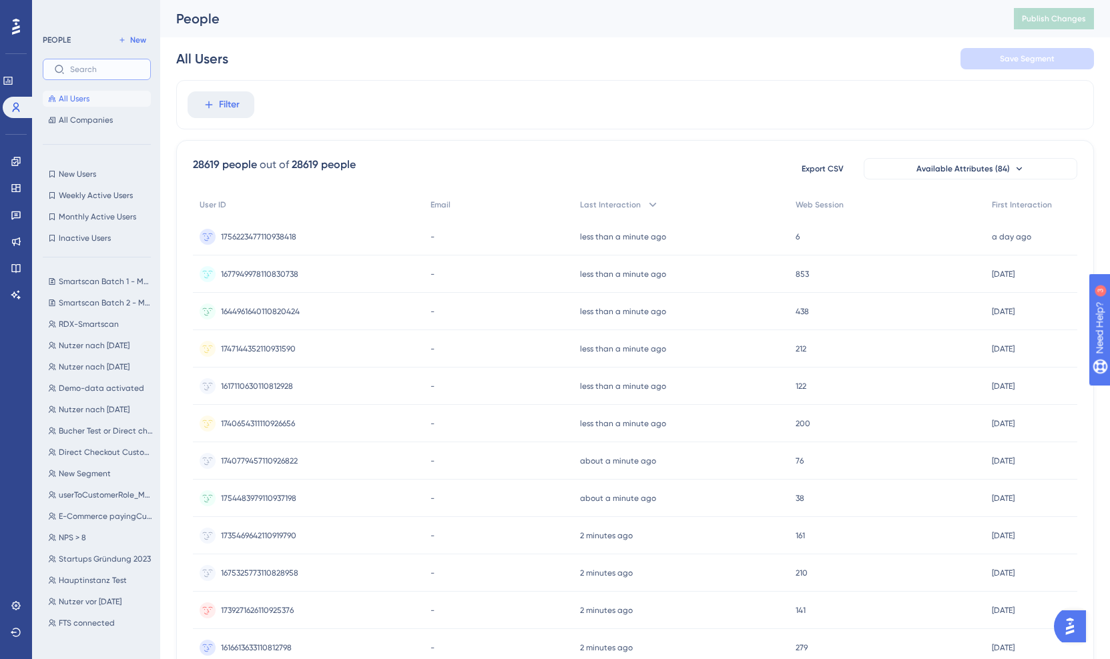
click at [104, 65] on input "text" at bounding box center [104, 69] width 69 height 9
paste input "https://app.buchhaltungsbutler.de/receipts/inbound/"
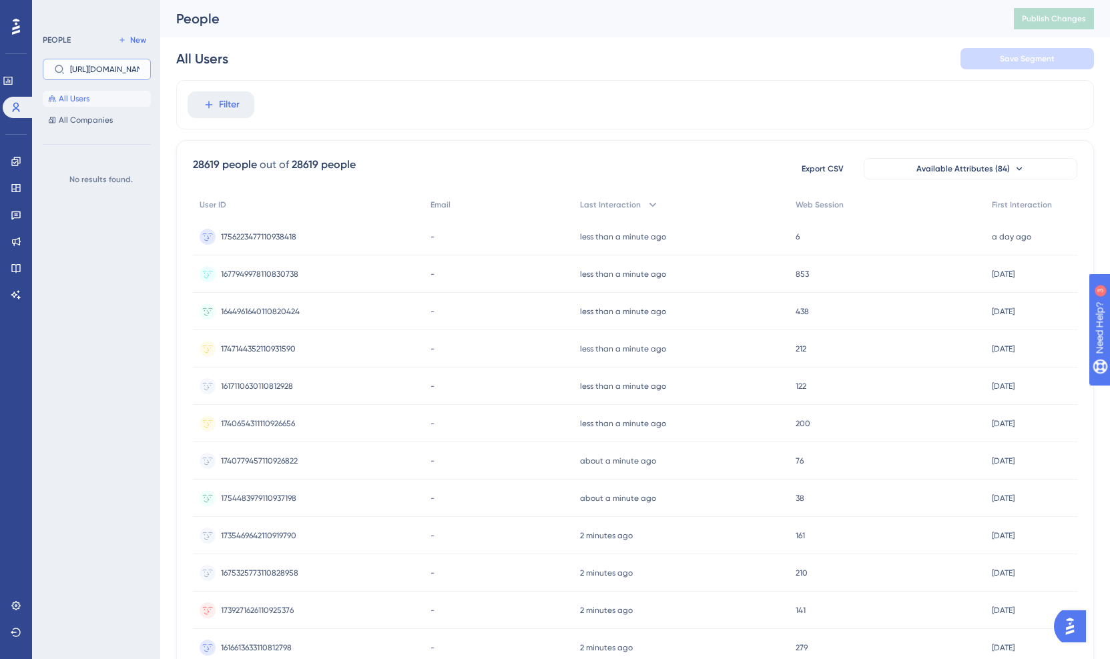
type input "https://app.buchhaltungsbutler.de/receipts/inbound/"
click at [93, 72] on input "123" at bounding box center [104, 69] width 69 height 9
paste input "617110630110812928"
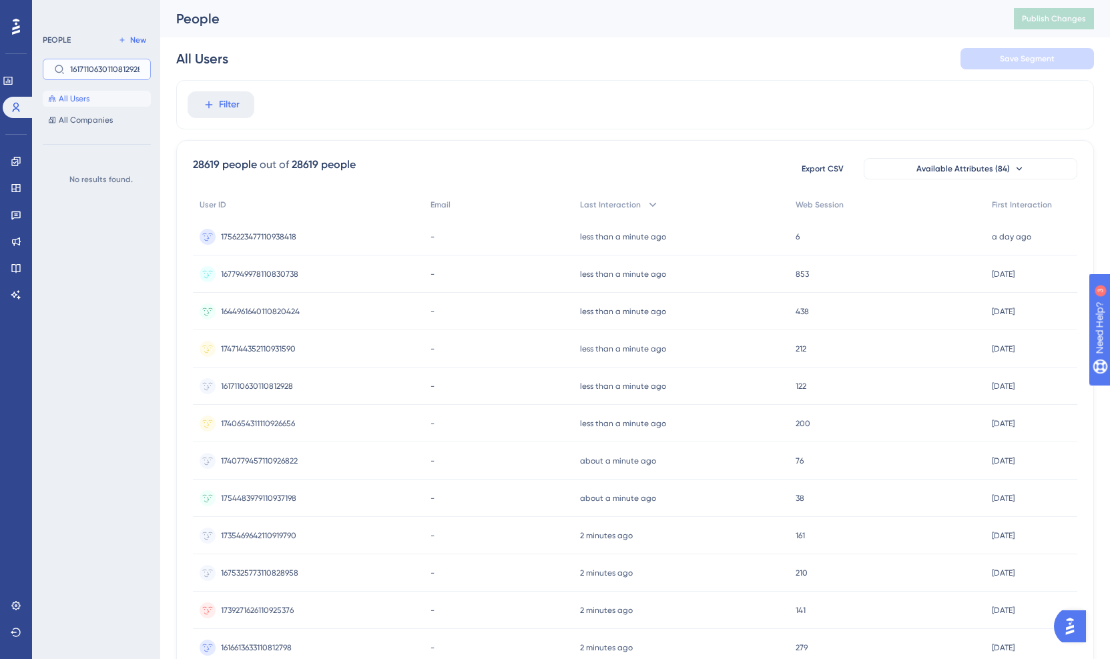
scroll to position [0, 3]
type input "1617110630110812928"
click at [515, 89] on div "Filter" at bounding box center [634, 104] width 917 height 49
click at [240, 109] on button "Filter" at bounding box center [220, 104] width 67 height 27
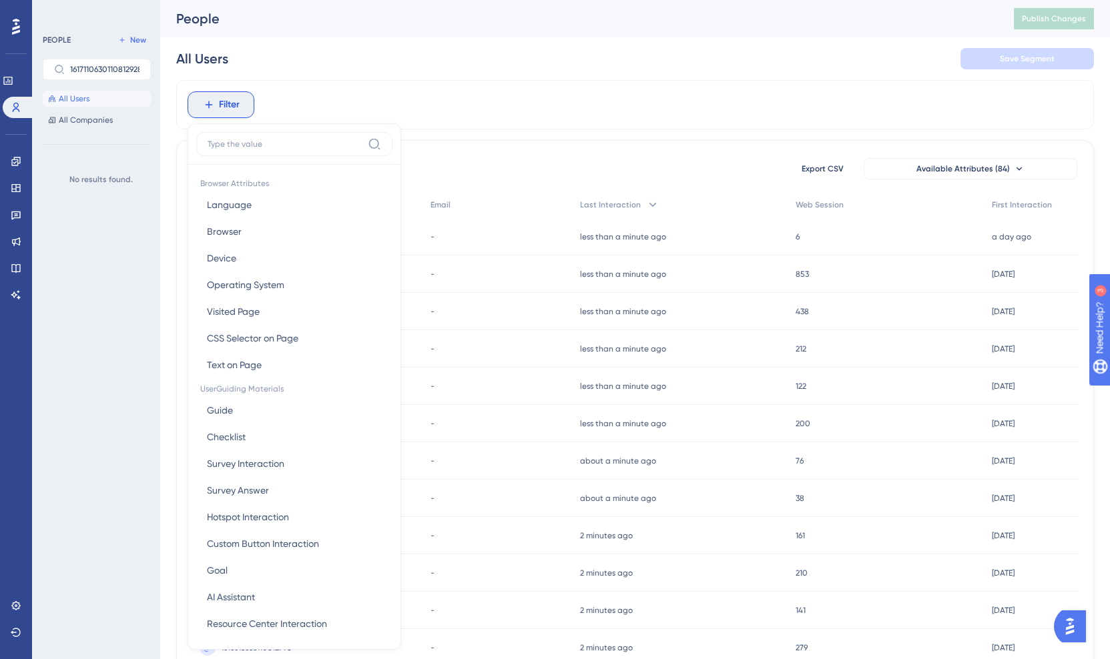
scroll to position [57, 0]
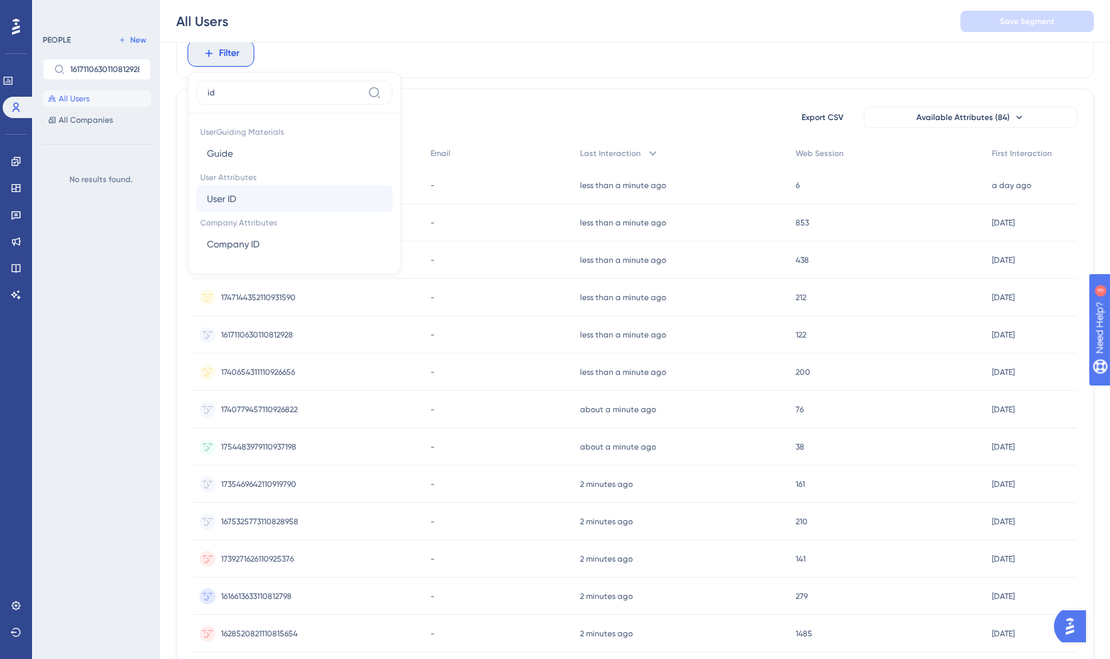
type input "id"
click at [240, 197] on button "User ID User ID" at bounding box center [294, 198] width 196 height 27
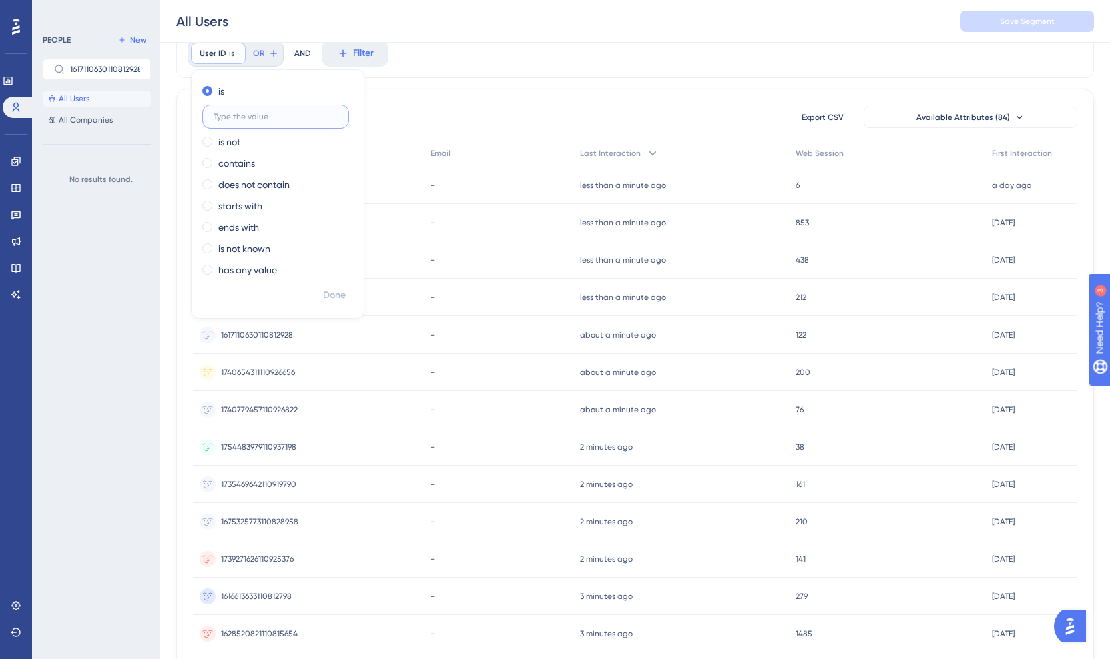
click at [262, 117] on input "text" at bounding box center [276, 116] width 124 height 9
paste input "1617110630110812928"
type input "1617110630110812928"
click at [339, 292] on span "Done" at bounding box center [334, 296] width 23 height 16
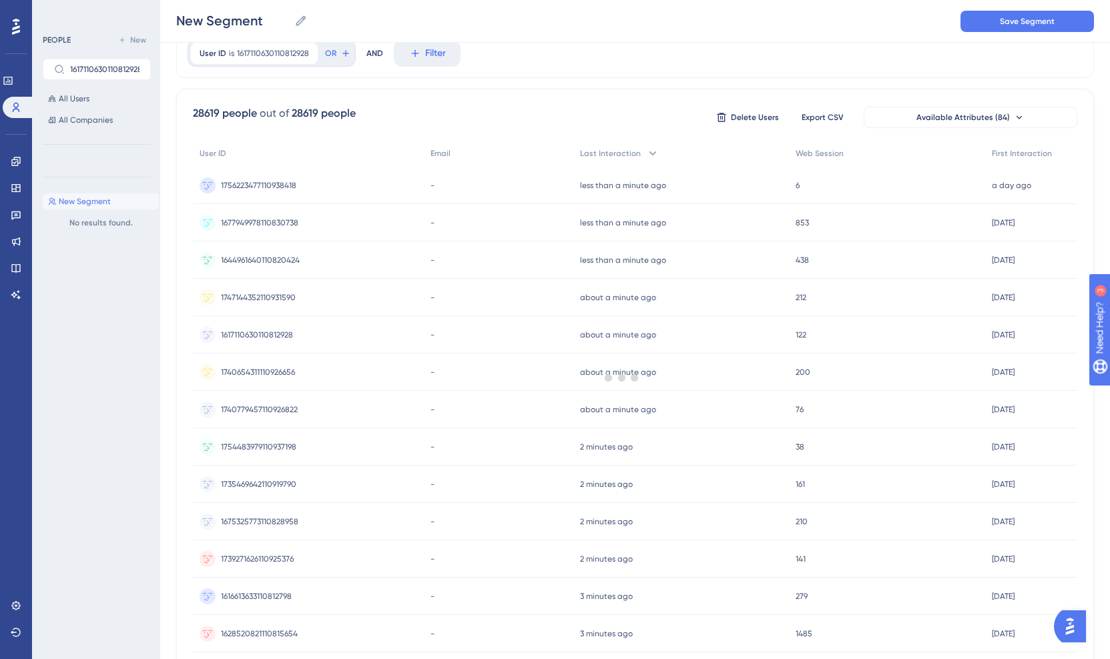
scroll to position [0, 0]
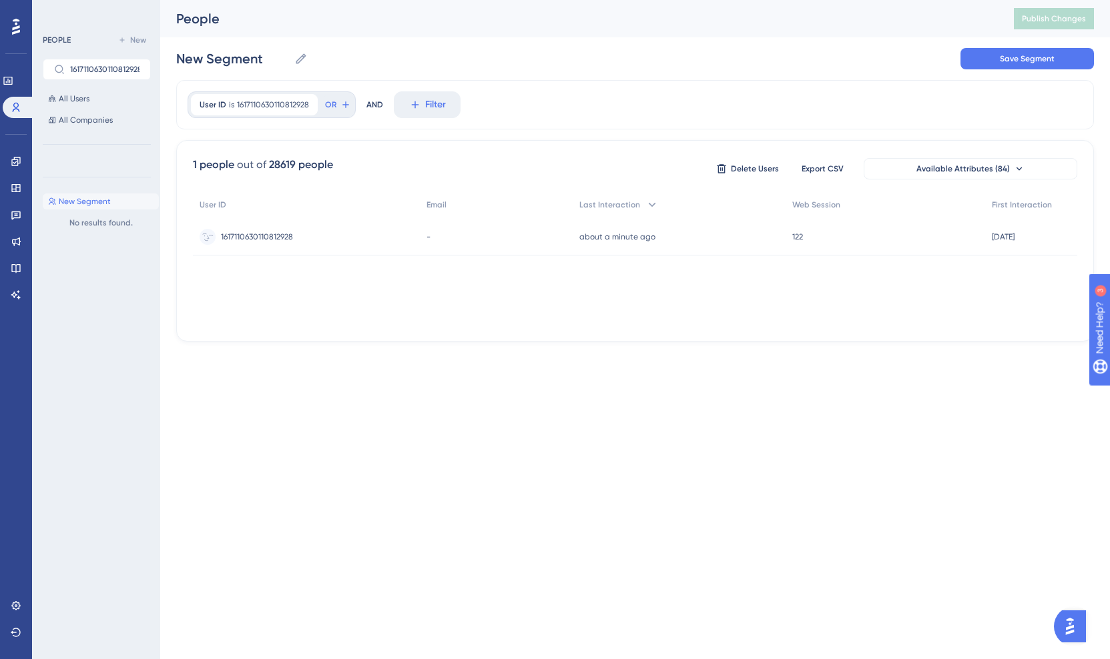
click at [266, 233] on span "1617110630110812928" at bounding box center [257, 237] width 72 height 11
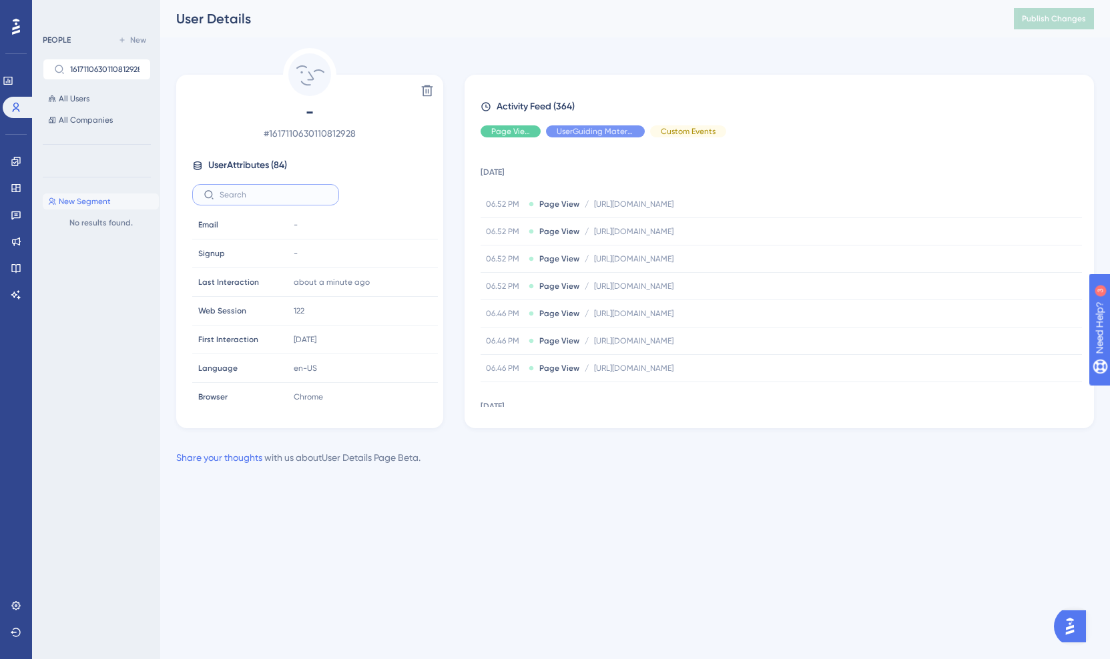
click at [291, 198] on input "text" at bounding box center [274, 194] width 108 height 9
click at [276, 167] on span "User Attributes ( 84 )" at bounding box center [247, 165] width 79 height 16
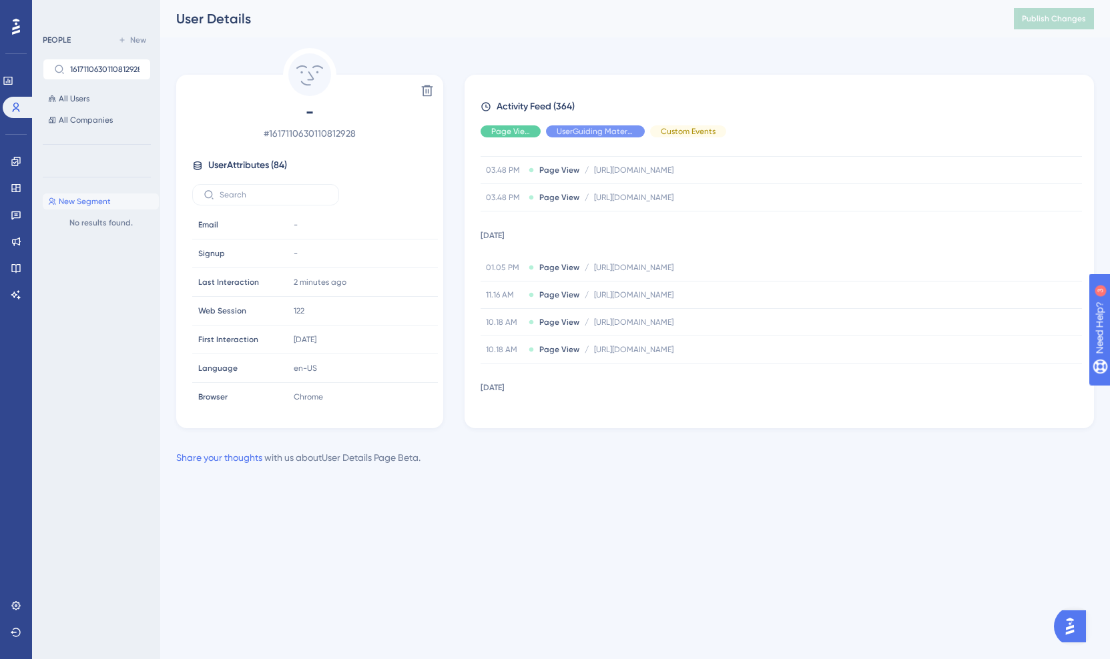
scroll to position [1483, 0]
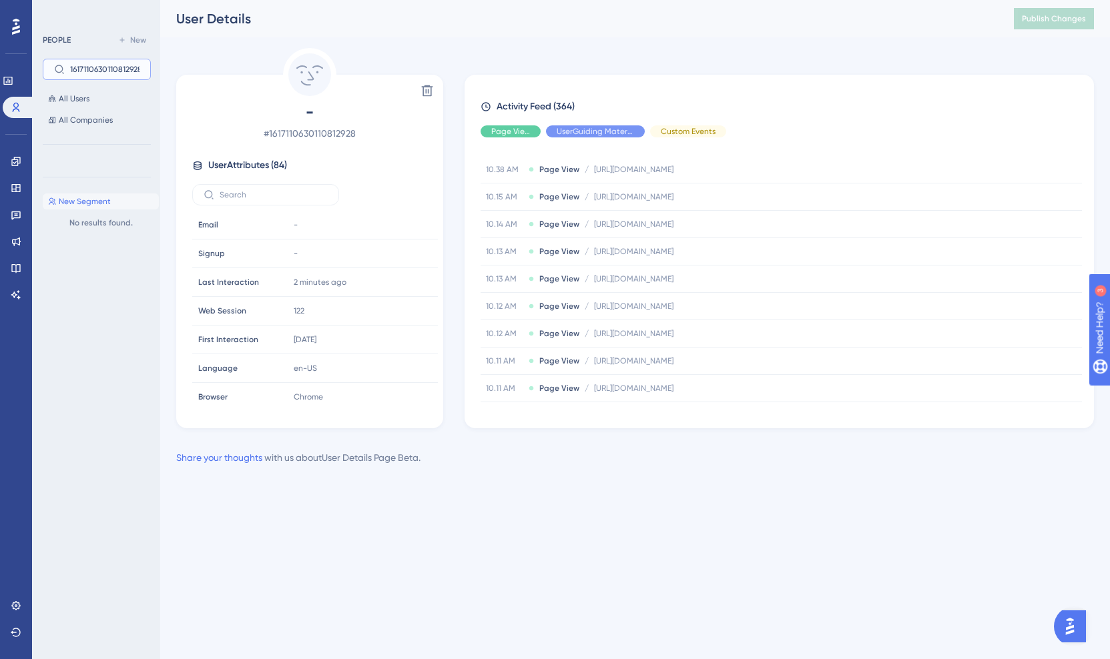
click at [120, 67] on input "1617110630110812928" at bounding box center [104, 69] width 69 height 9
click at [119, 67] on input "1617110630110812928" at bounding box center [104, 69] width 69 height 9
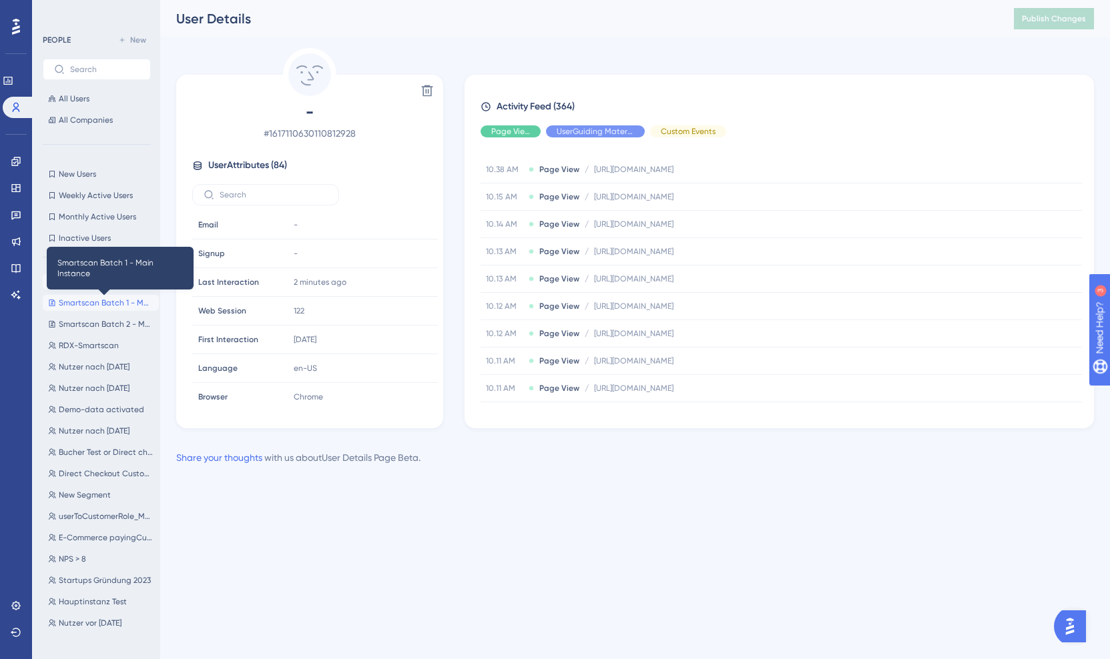
click at [111, 298] on span "Smartscan Batch 1 - Main Instance" at bounding box center [106, 303] width 95 height 11
click at [99, 306] on span "Smartscan Batch 1 - Main Instance" at bounding box center [106, 303] width 95 height 11
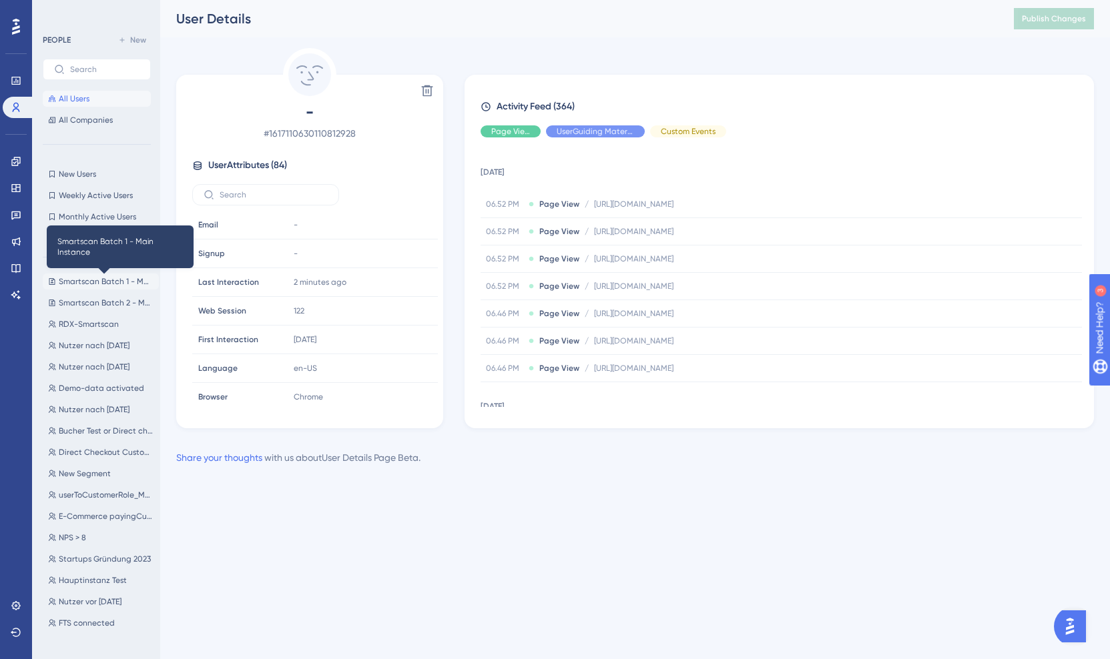
click at [109, 280] on span "Smartscan Batch 1 - Main Instance" at bounding box center [106, 281] width 95 height 11
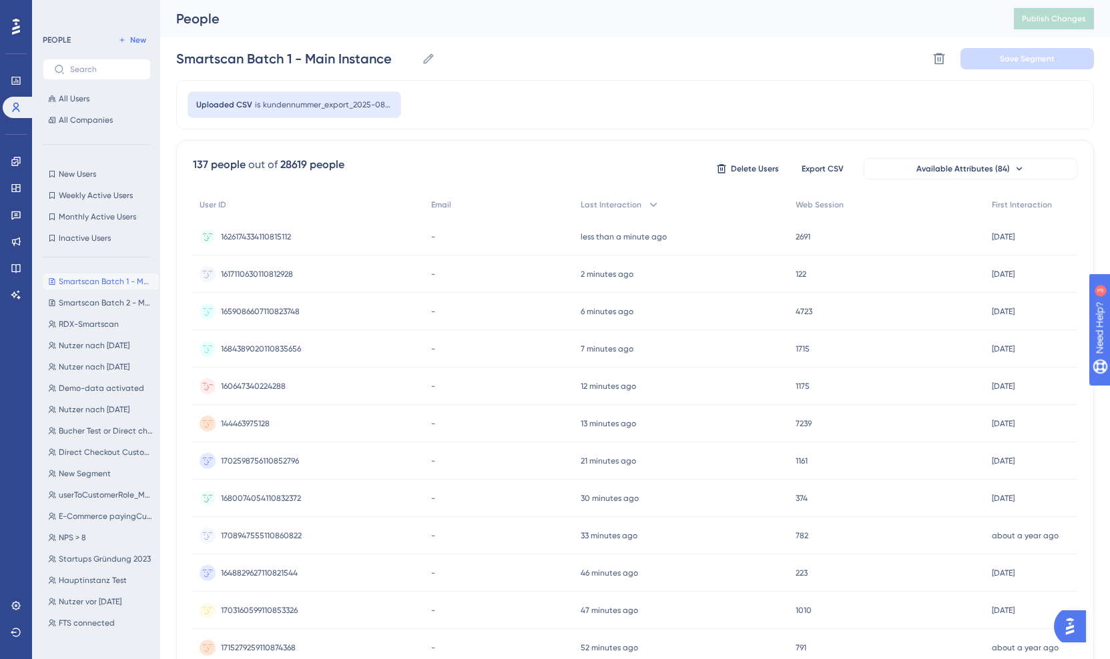
scroll to position [414, 0]
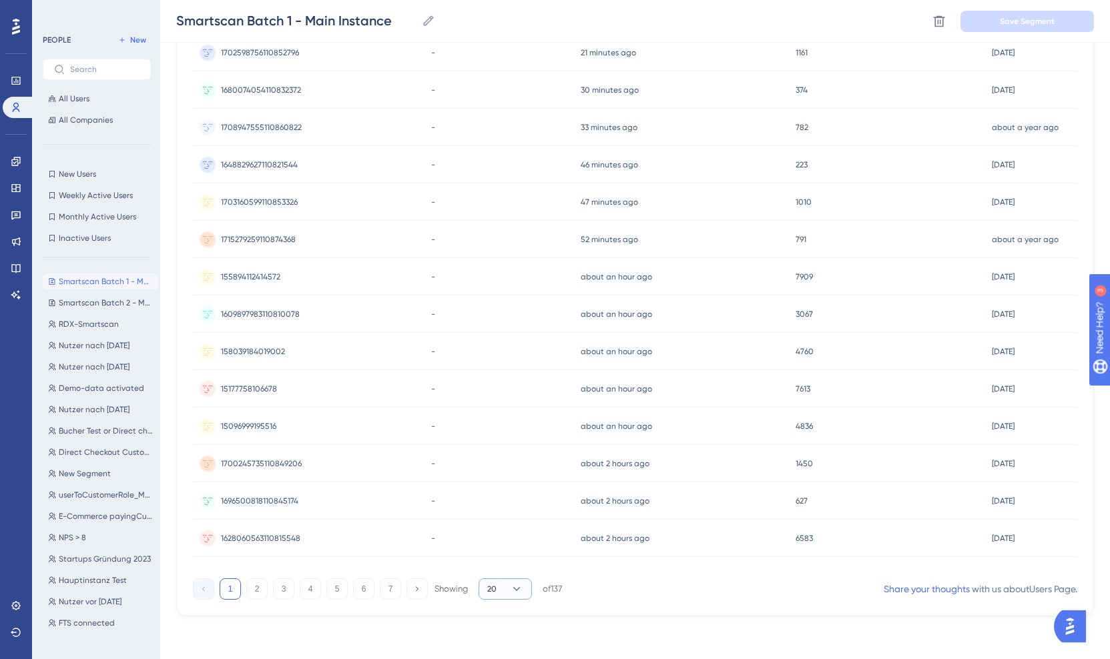
click at [501, 585] on button "20" at bounding box center [504, 588] width 53 height 21
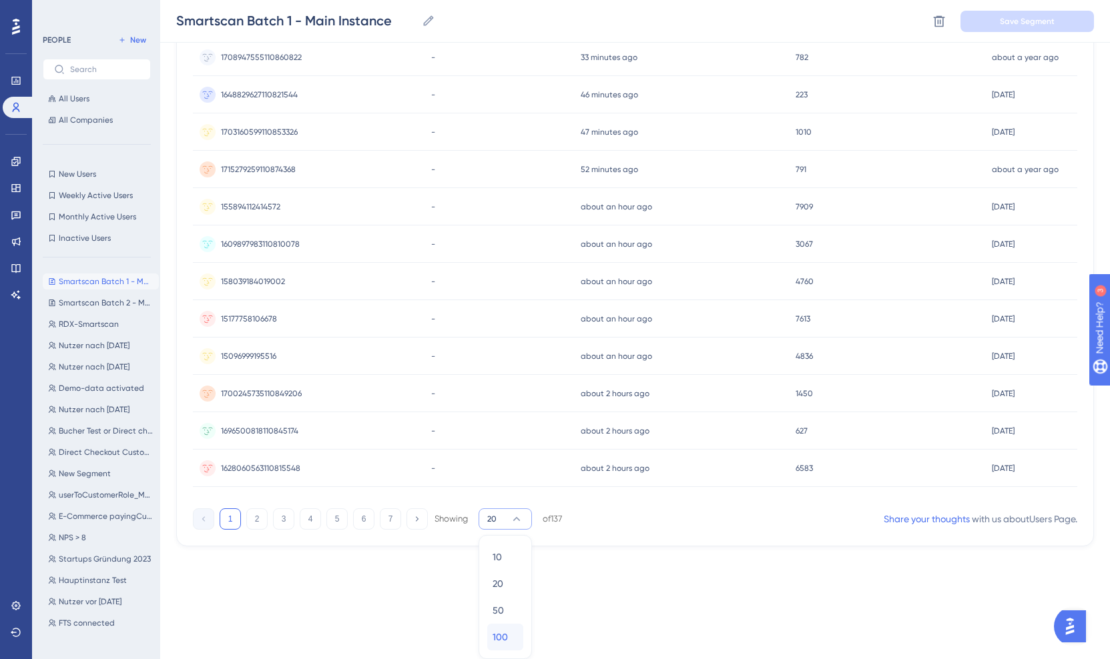
click at [507, 643] on span "100" at bounding box center [499, 637] width 15 height 16
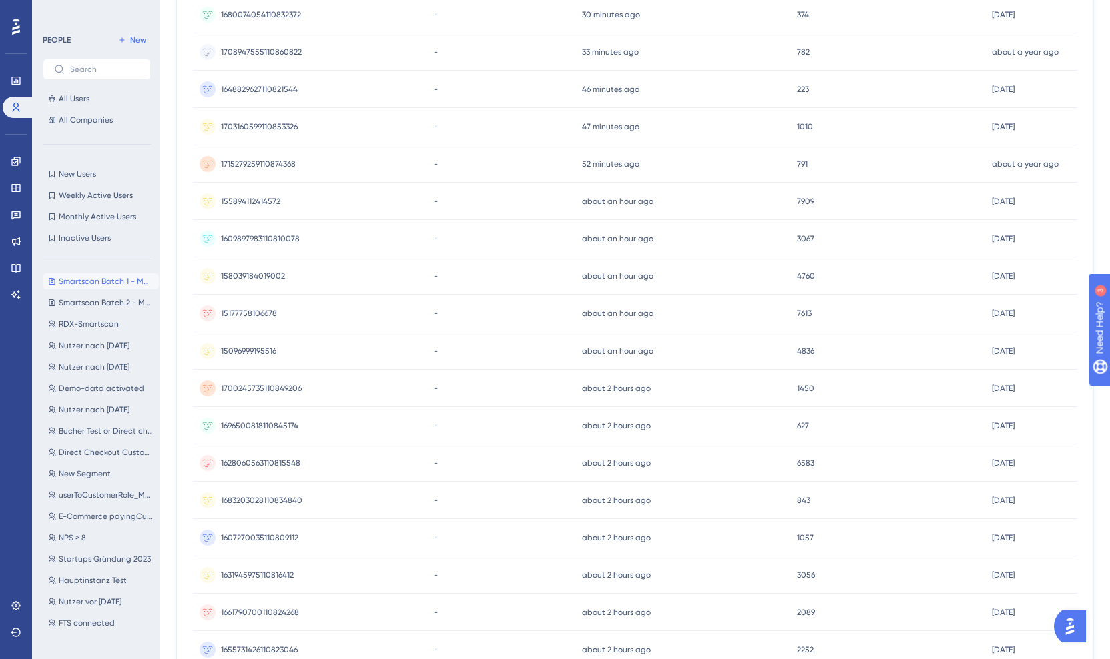
scroll to position [0, 0]
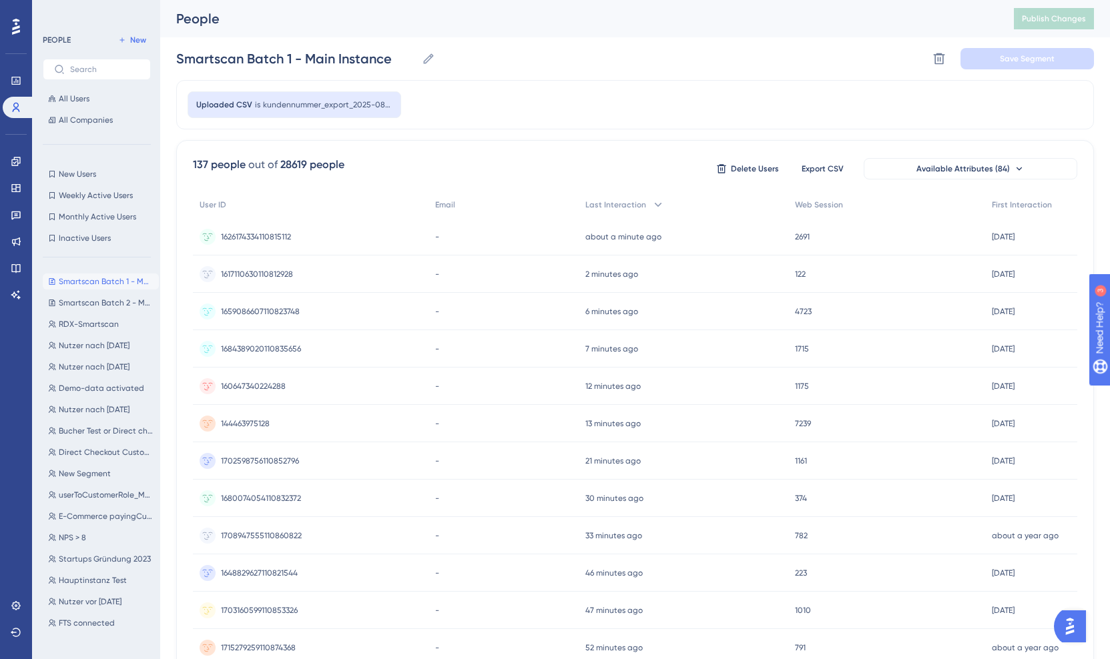
click at [555, 91] on div "Uploaded CSV is kundennummer_export_2025-08-27T16-49-42" at bounding box center [634, 104] width 917 height 49
click at [17, 212] on icon at bounding box center [15, 216] width 9 height 9
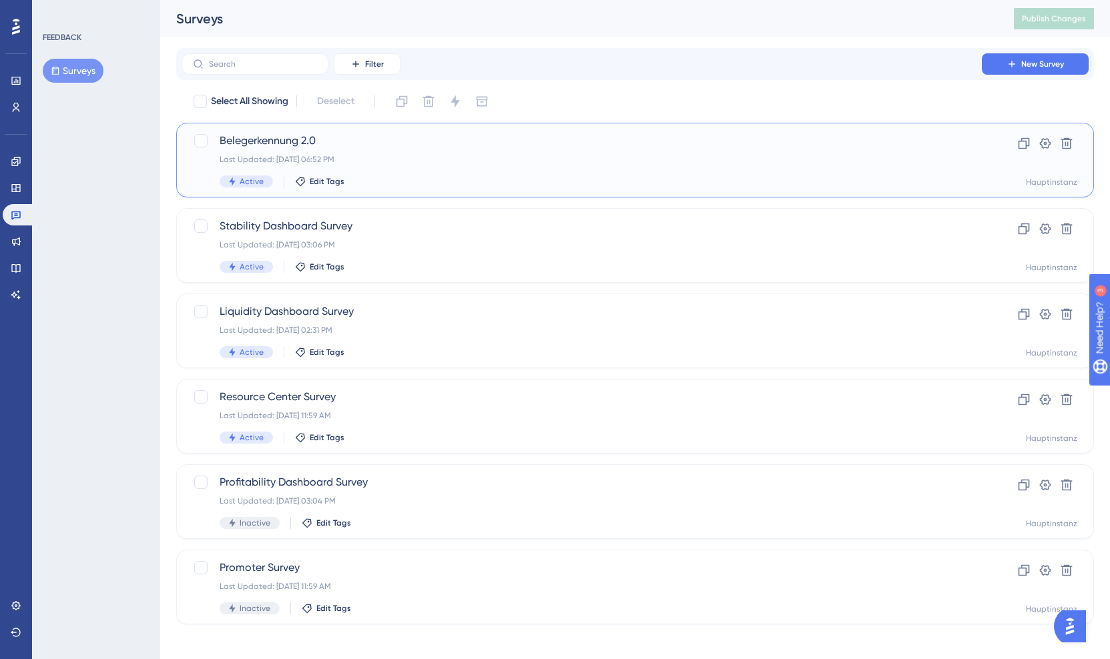
click at [514, 177] on div "Active Edit Tags" at bounding box center [582, 181] width 724 height 12
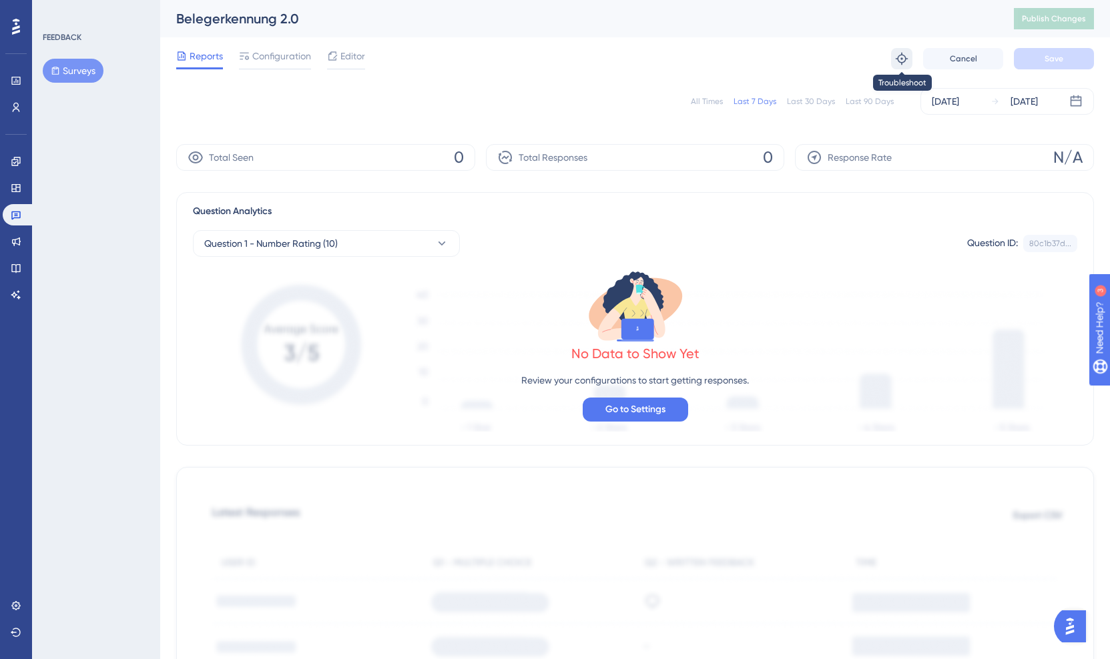
click at [907, 61] on icon at bounding box center [901, 58] width 13 height 13
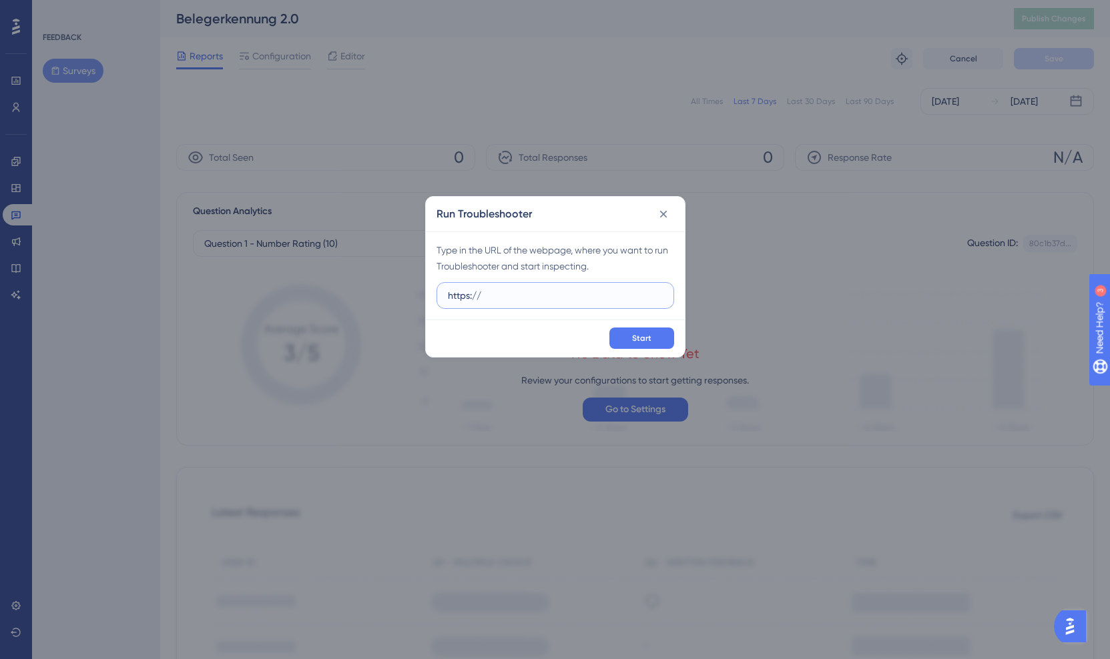
click at [504, 299] on input "https://" at bounding box center [555, 295] width 215 height 15
paste input "[DOMAIN_NAME][URL]"
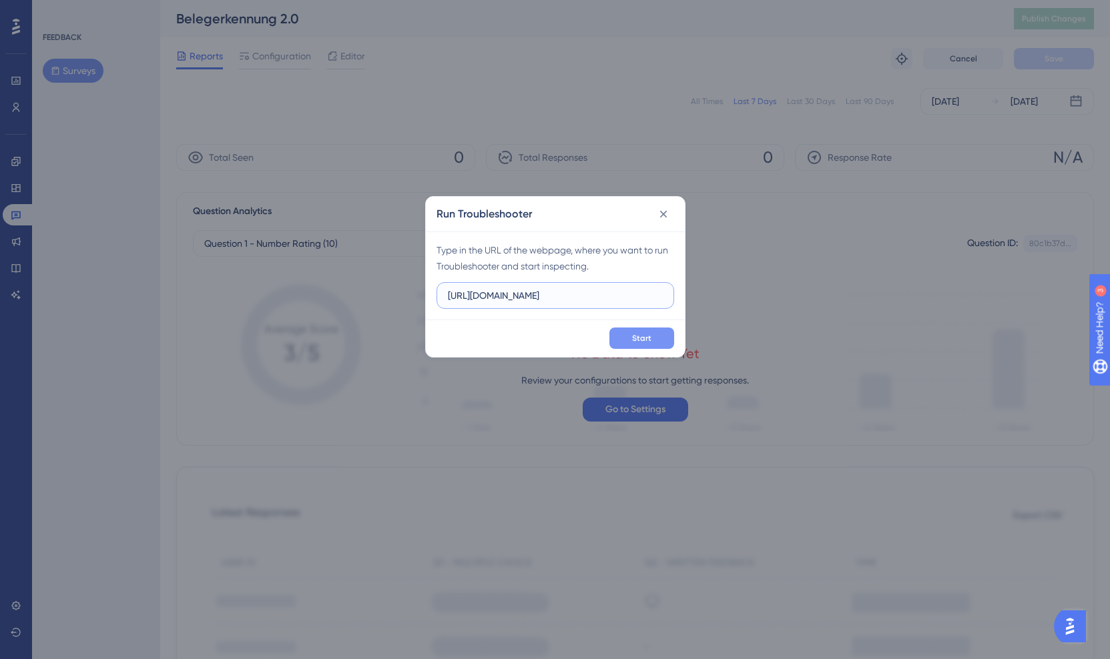
type input "[URL][DOMAIN_NAME]"
click at [634, 333] on span "Start" at bounding box center [641, 338] width 19 height 11
click at [665, 215] on icon at bounding box center [663, 214] width 13 height 13
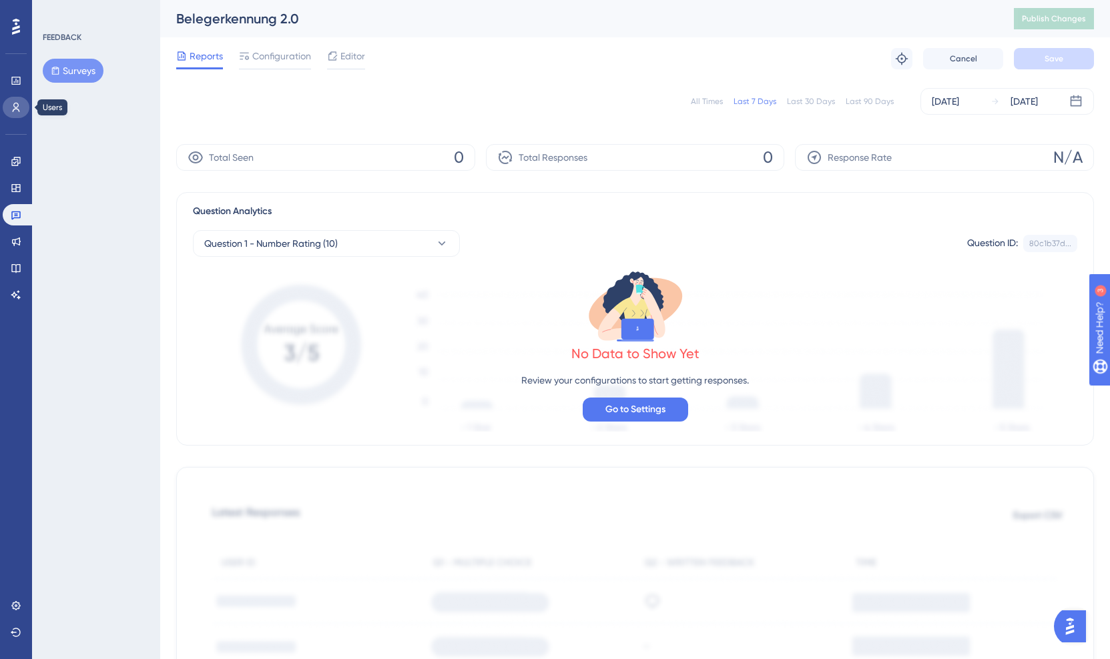
click at [20, 109] on icon at bounding box center [16, 107] width 11 height 11
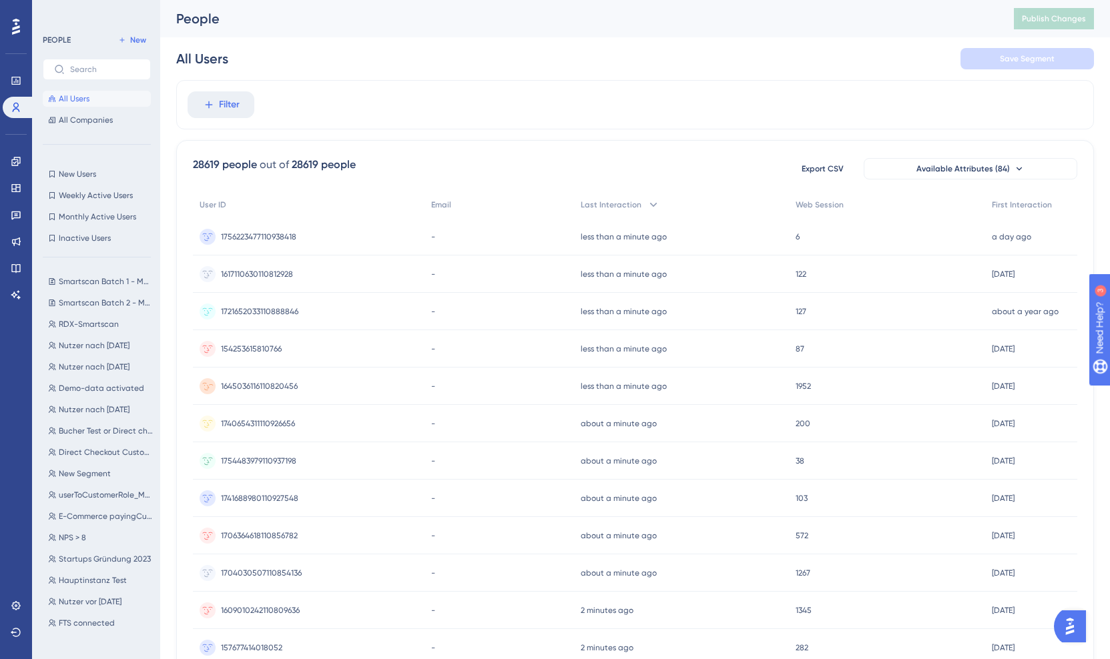
scroll to position [414, 0]
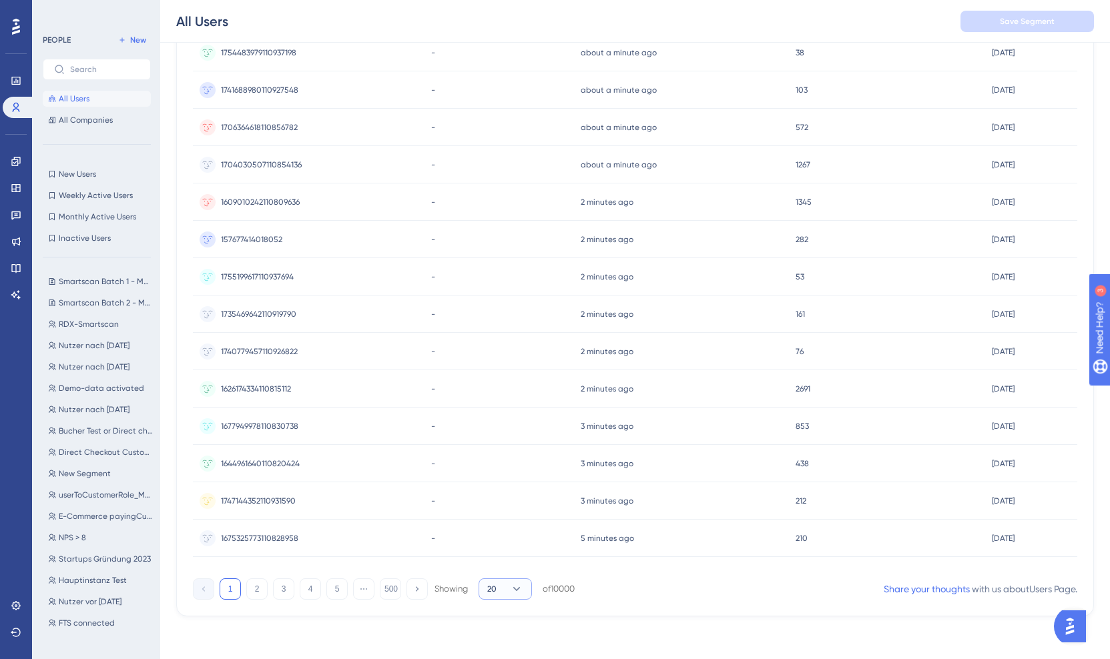
click at [490, 594] on span "20" at bounding box center [491, 589] width 9 height 11
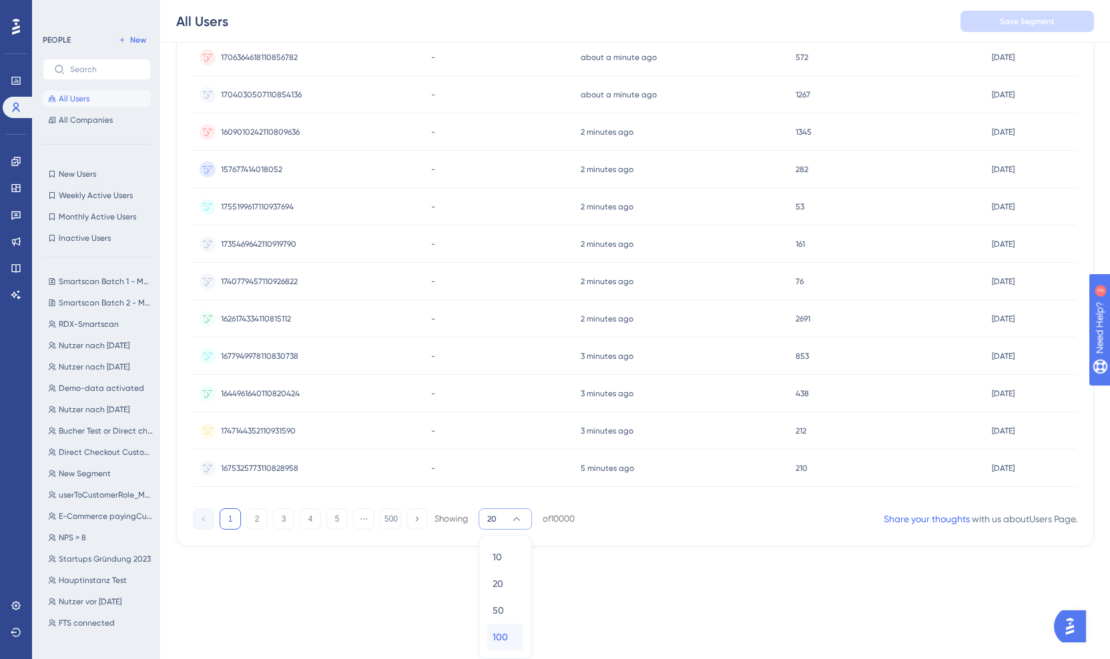
click at [515, 632] on div "100 100" at bounding box center [504, 637] width 25 height 27
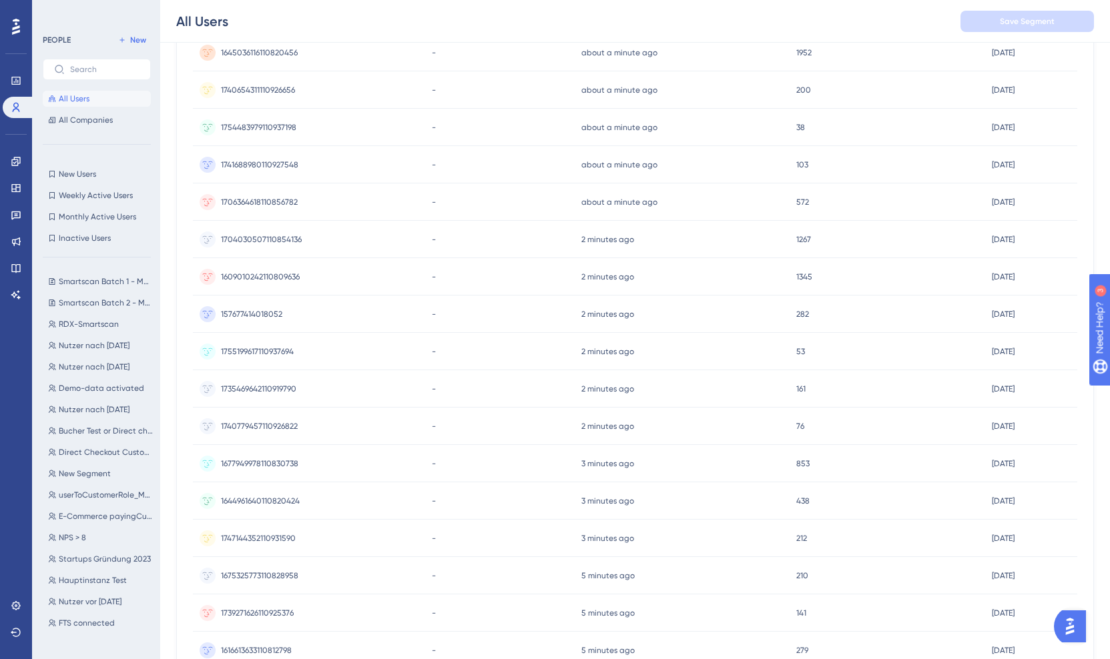
scroll to position [24, 0]
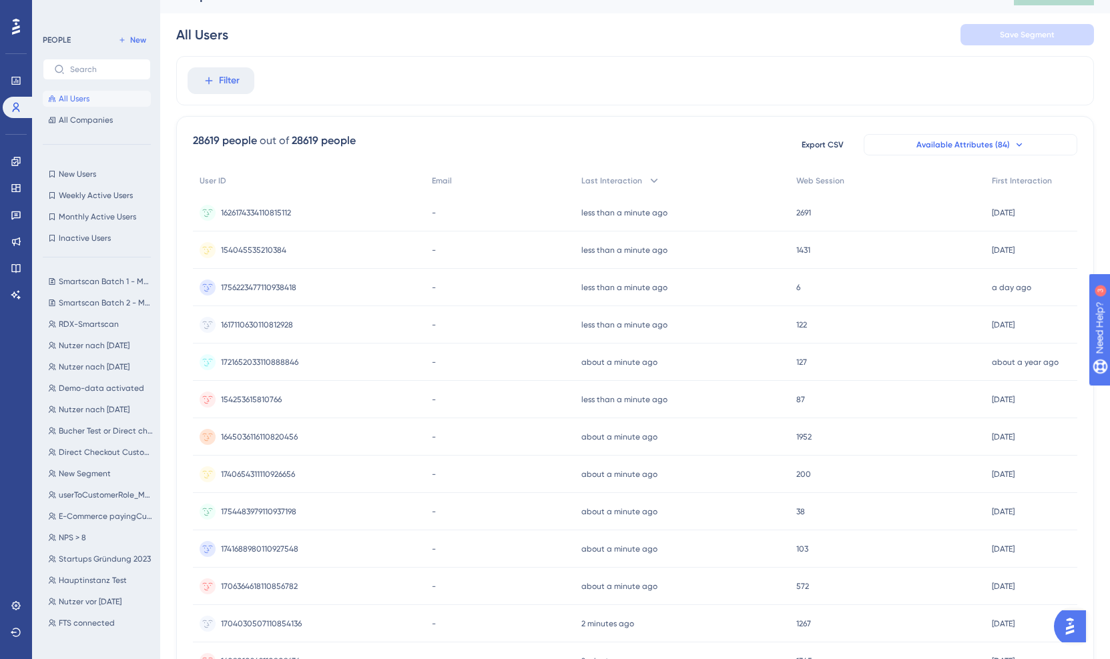
click at [1014, 149] on icon at bounding box center [1019, 144] width 11 height 11
click at [979, 143] on span "Available Attributes (84)" at bounding box center [962, 144] width 93 height 11
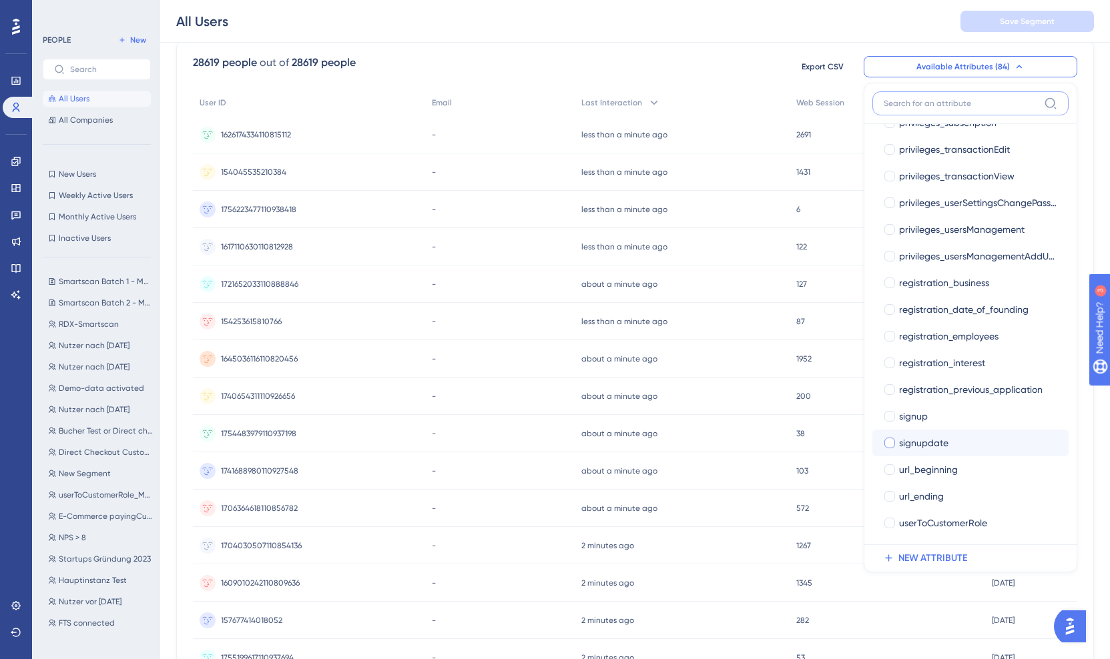
scroll to position [129, 0]
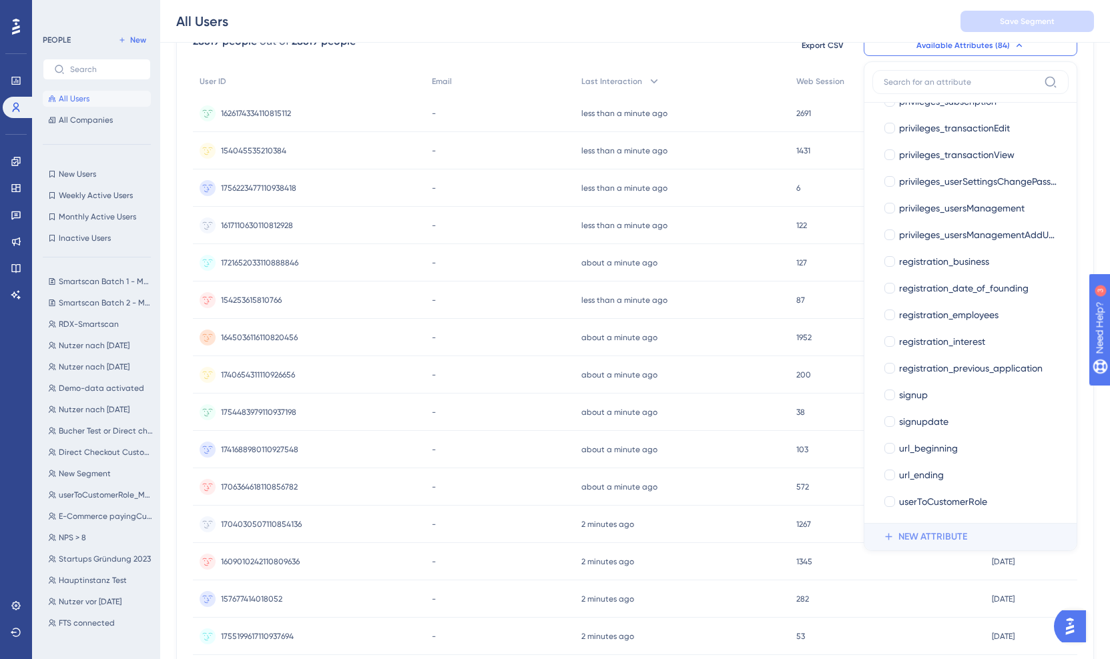
click at [946, 541] on span "NEW ATTRIBUTE" at bounding box center [932, 537] width 69 height 16
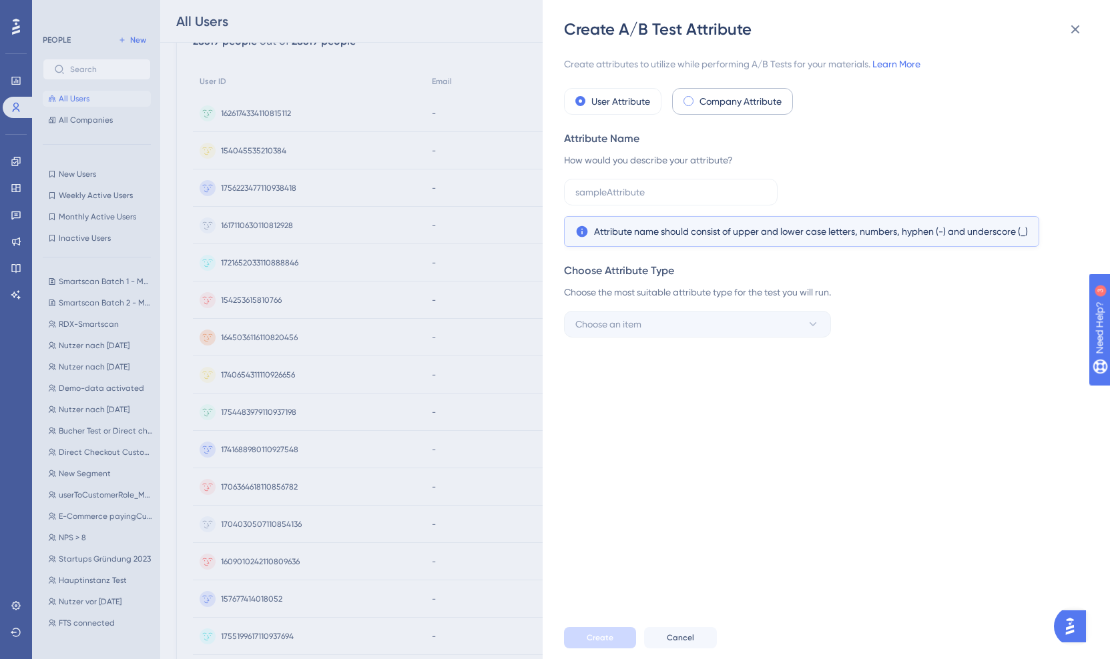
click at [700, 111] on div "Company Attribute" at bounding box center [732, 101] width 121 height 27
click at [583, 101] on span at bounding box center [580, 101] width 10 height 10
click at [589, 98] on input "radio" at bounding box center [589, 98] width 0 height 0
click at [643, 193] on input "text" at bounding box center [670, 192] width 191 height 15
type input "smartscan"
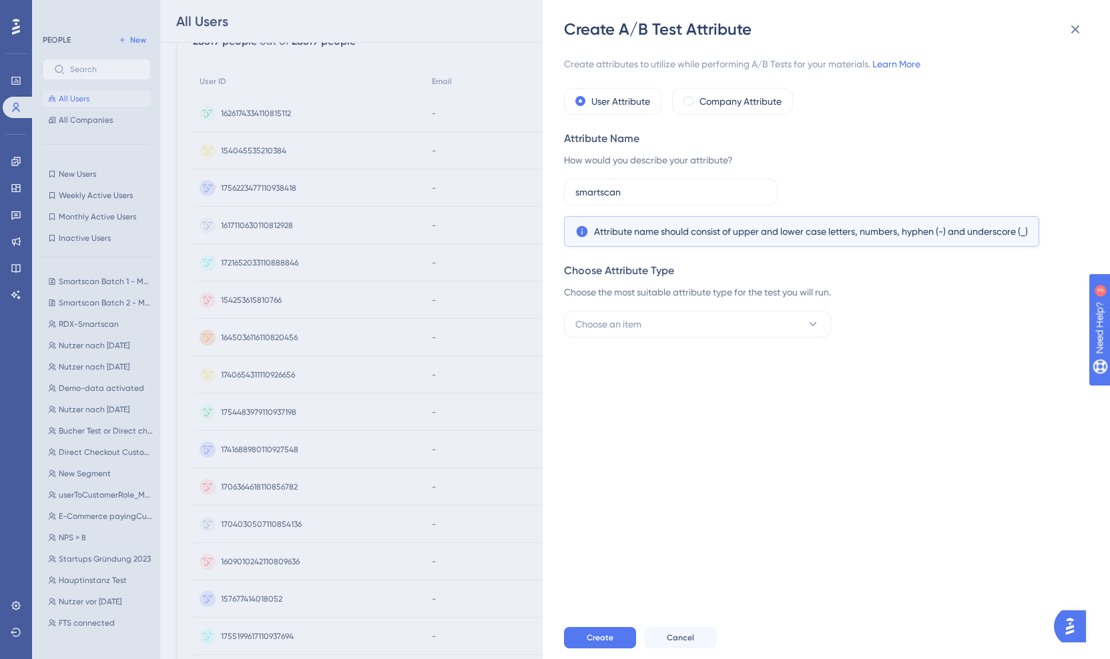
click at [881, 170] on div "Attribute Name How would you describe your attribute? smartscan Attribute name …" at bounding box center [822, 189] width 516 height 116
click at [689, 338] on div "Create attributes to utilize while performing A/B Tests for your materials. Lea…" at bounding box center [833, 328] width 538 height 576
click at [689, 329] on button "Choose an item" at bounding box center [697, 324] width 267 height 27
click at [719, 108] on label "Company Attribute" at bounding box center [740, 101] width 82 height 16
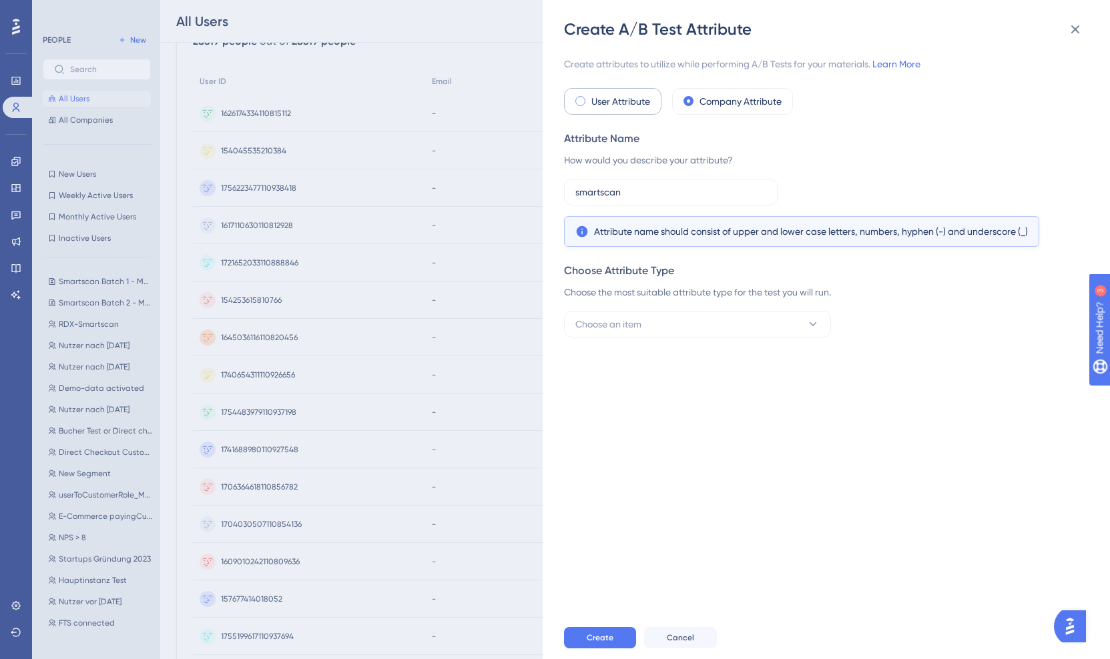
click at [613, 93] on label "User Attribute" at bounding box center [620, 101] width 59 height 16
click at [597, 639] on span "Create" at bounding box center [599, 638] width 27 height 11
click at [1076, 28] on icon at bounding box center [1075, 29] width 9 height 9
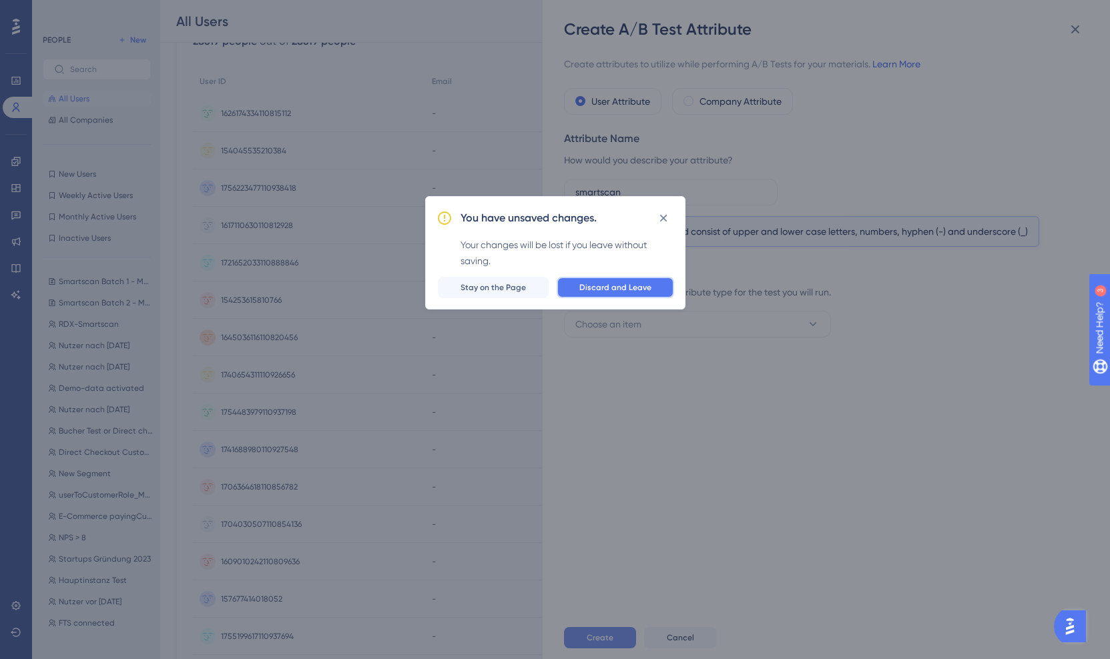
click at [640, 282] on button "Discard and Leave" at bounding box center [614, 287] width 117 height 21
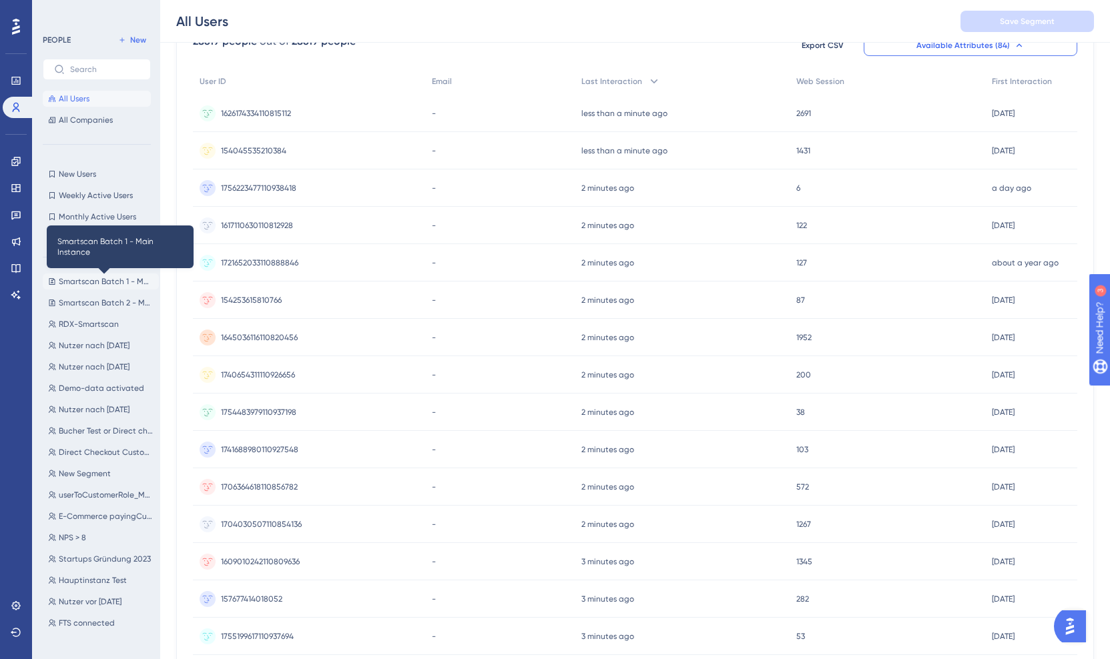
click at [89, 278] on span "Smartscan Batch 1 - Main Instance" at bounding box center [106, 281] width 95 height 11
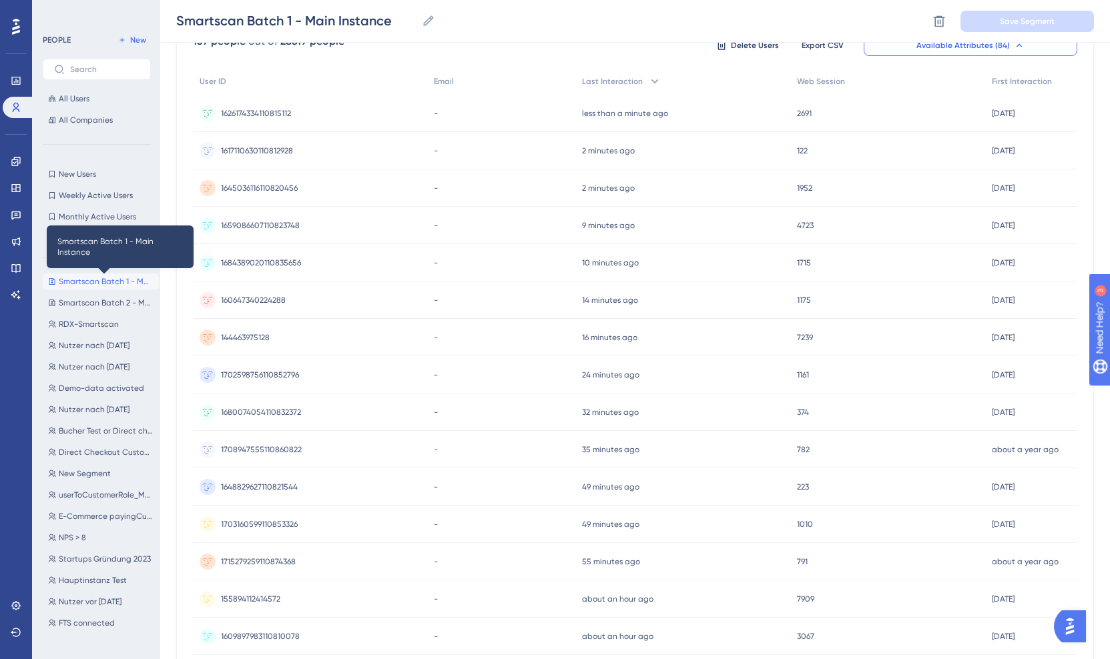
click at [92, 282] on span "Smartscan Batch 1 - Main Instance" at bounding box center [106, 281] width 95 height 11
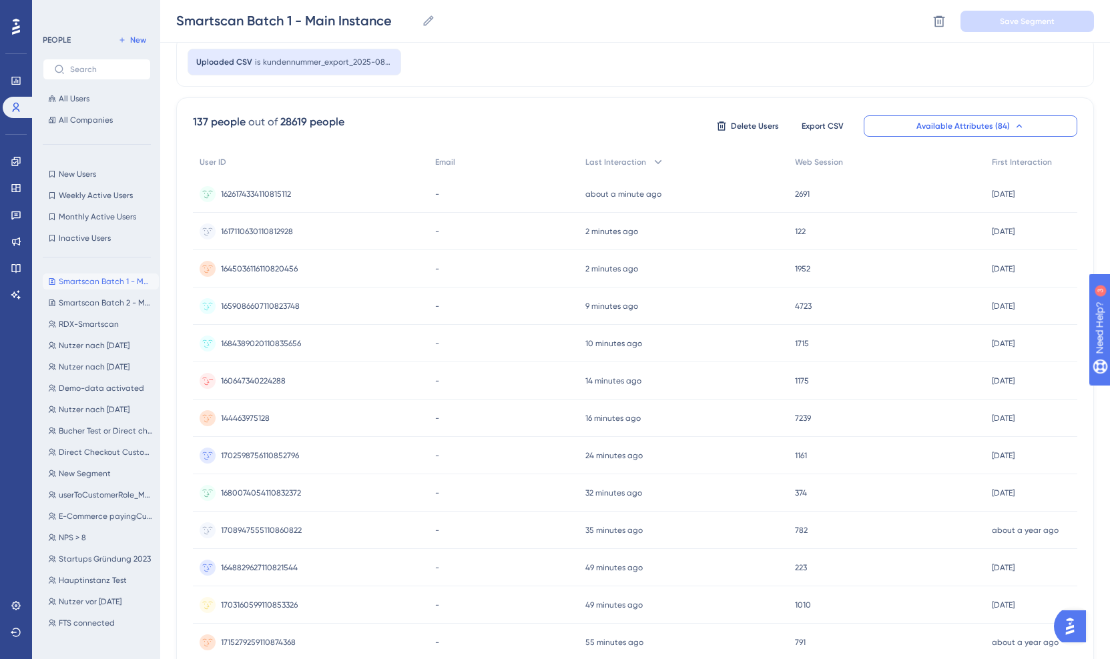
scroll to position [51, 0]
click at [248, 224] on span "1617110630110812928" at bounding box center [257, 229] width 72 height 11
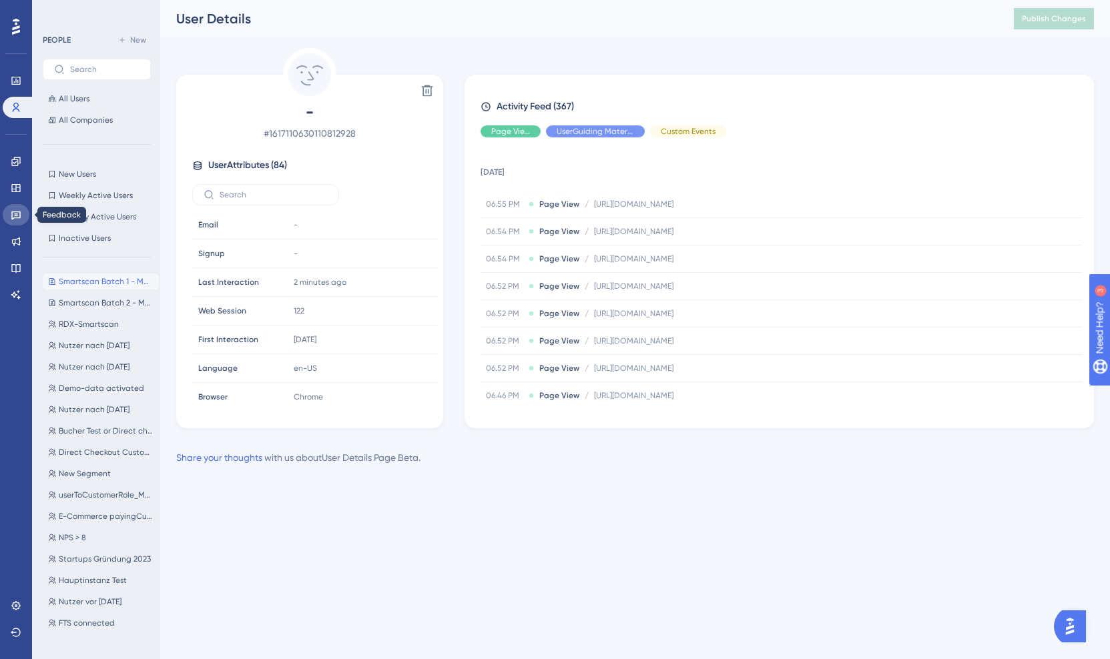
click at [11, 219] on icon at bounding box center [16, 215] width 11 height 11
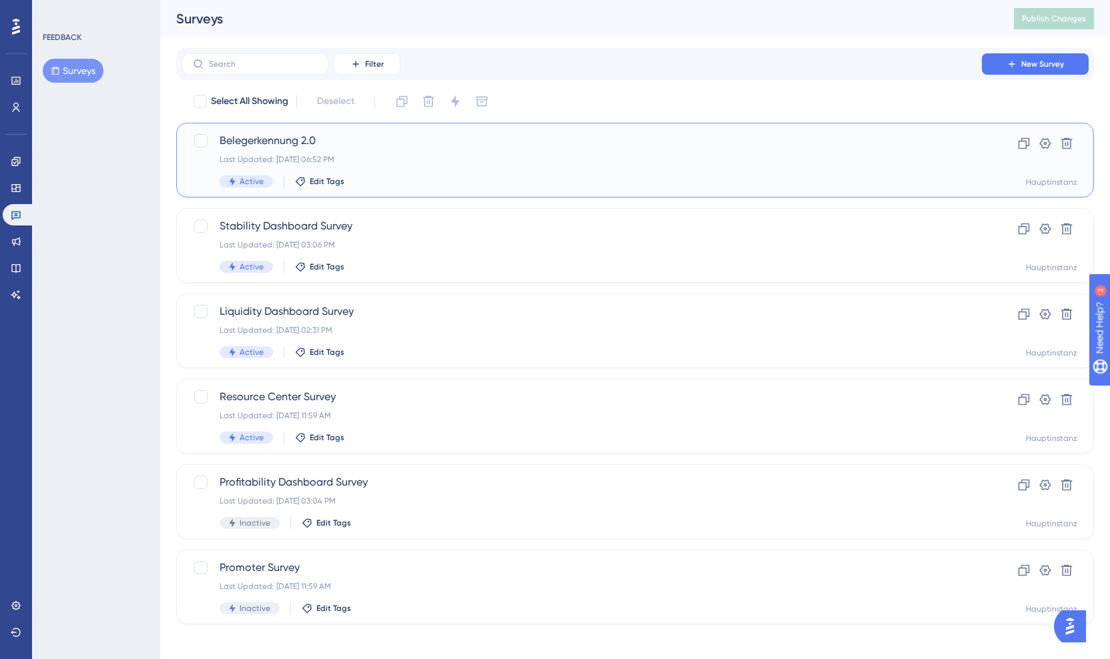
click at [354, 174] on div "Belegerkennung 2.0 Last Updated: Aug 27 2025, 06:52 PM Active Edit Tags" at bounding box center [582, 160] width 724 height 55
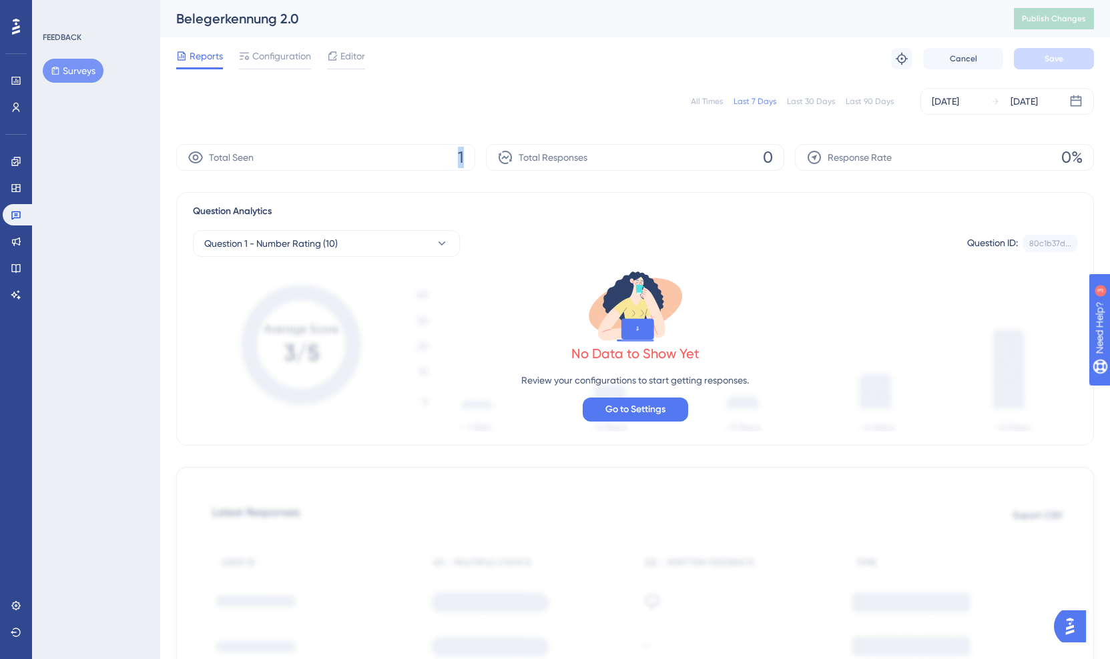
drag, startPoint x: 466, startPoint y: 153, endPoint x: 453, endPoint y: 153, distance: 13.3
click at [453, 153] on div "Total Seen 1" at bounding box center [325, 157] width 299 height 27
click at [408, 147] on div "Total Seen 1" at bounding box center [325, 157] width 299 height 27
click at [292, 59] on span "Configuration" at bounding box center [281, 56] width 59 height 16
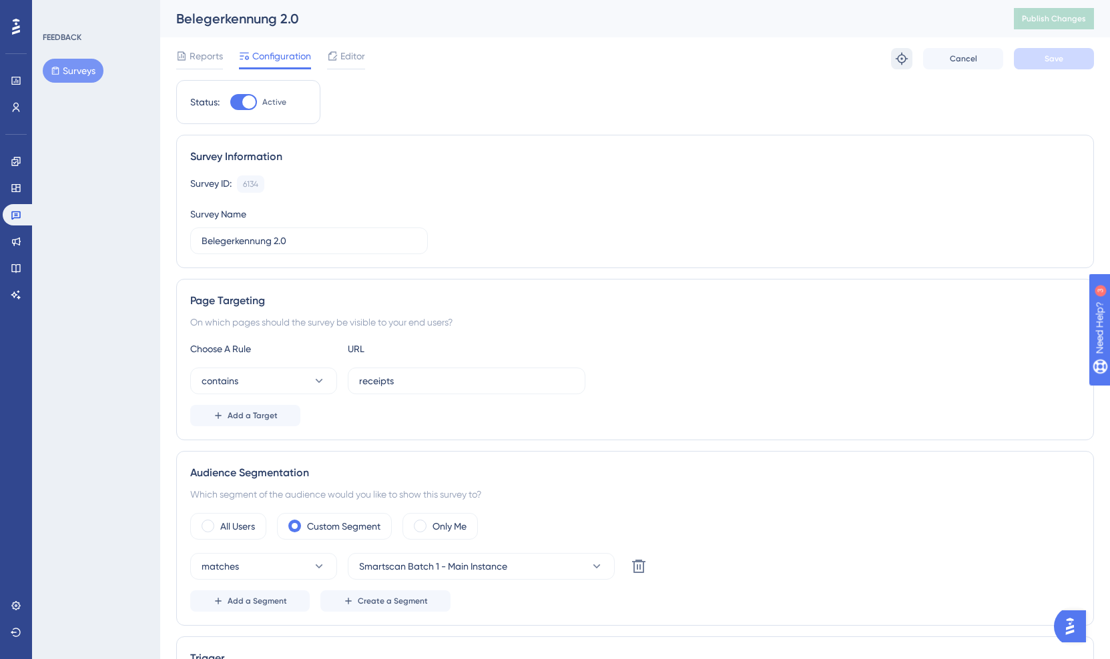
click at [905, 45] on div "Reports Configuration Editor Troubleshoot Cancel Save" at bounding box center [634, 58] width 917 height 43
click at [901, 55] on icon at bounding box center [901, 58] width 13 height 13
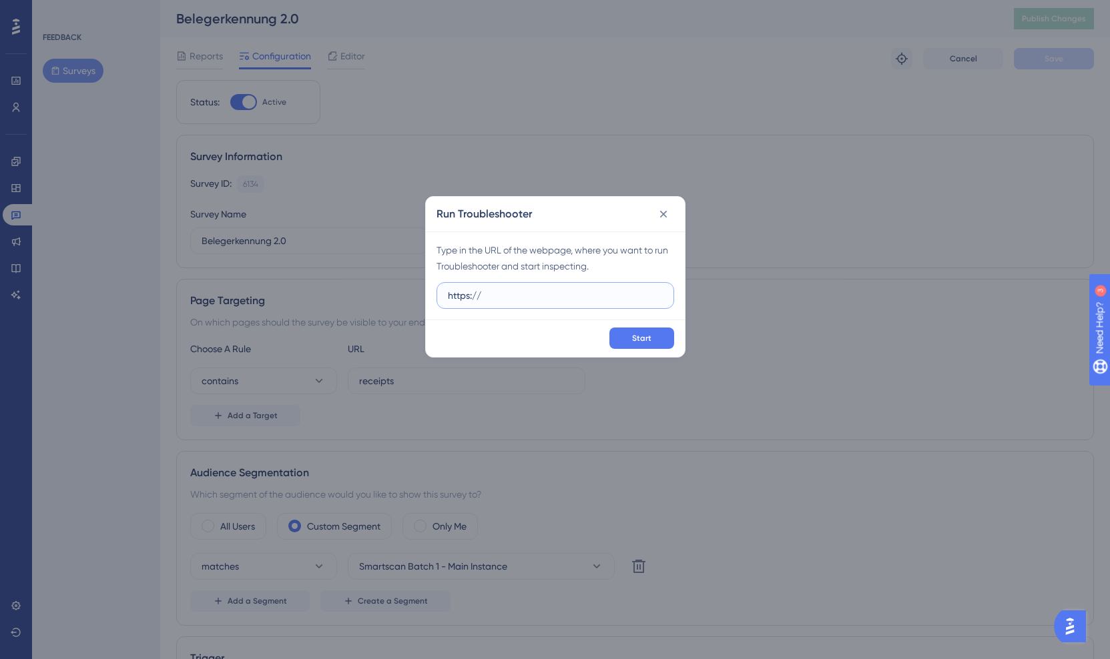
click at [585, 288] on input "https://" at bounding box center [555, 295] width 215 height 15
paste input "app.buchhaltungsbutler.de/accounts/all/"
type input "https://app.buchhaltungsbutler.de/accounts/all/"
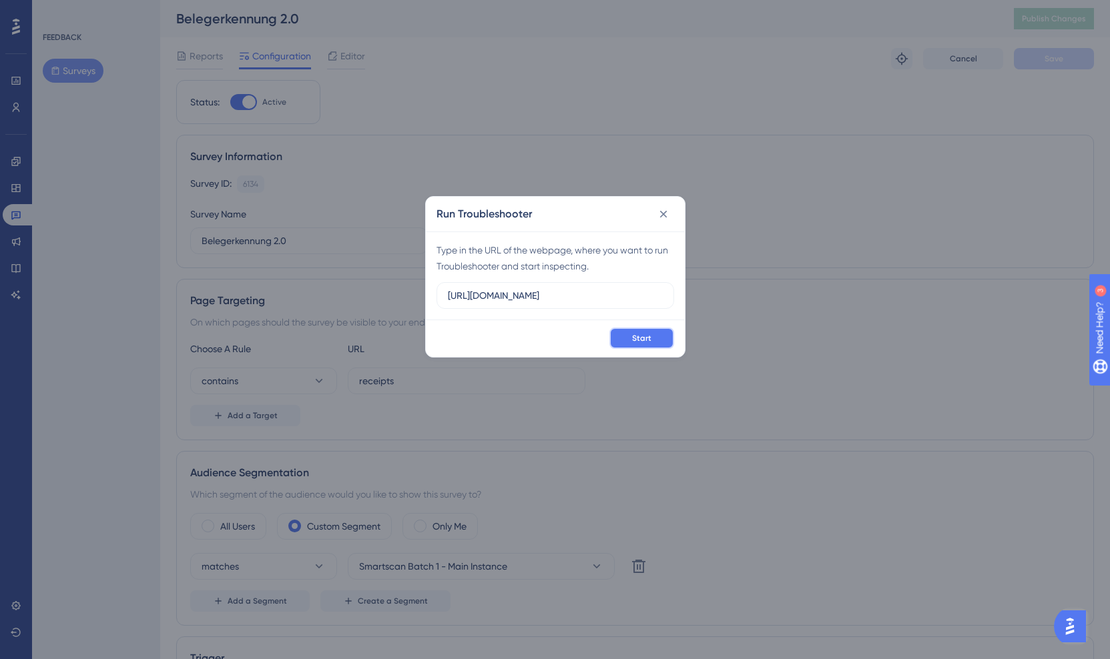
click at [639, 341] on span "Start" at bounding box center [641, 338] width 19 height 11
drag, startPoint x: 659, startPoint y: 213, endPoint x: 495, endPoint y: 167, distance: 170.5
click at [659, 213] on icon at bounding box center [663, 214] width 13 height 13
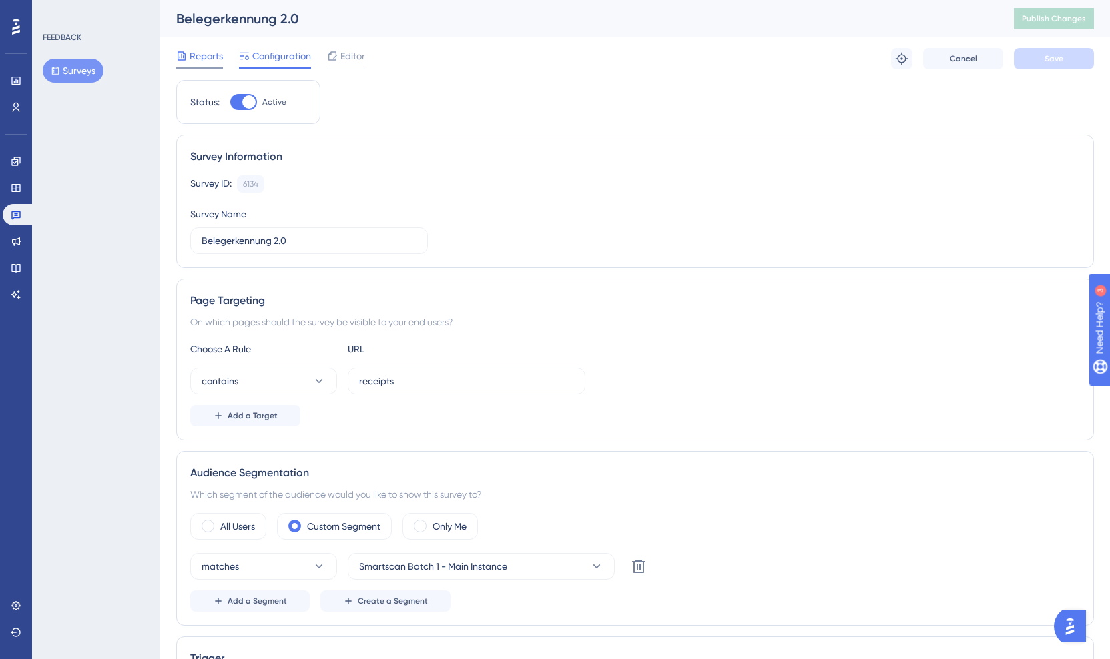
click at [199, 57] on span "Reports" at bounding box center [205, 56] width 33 height 16
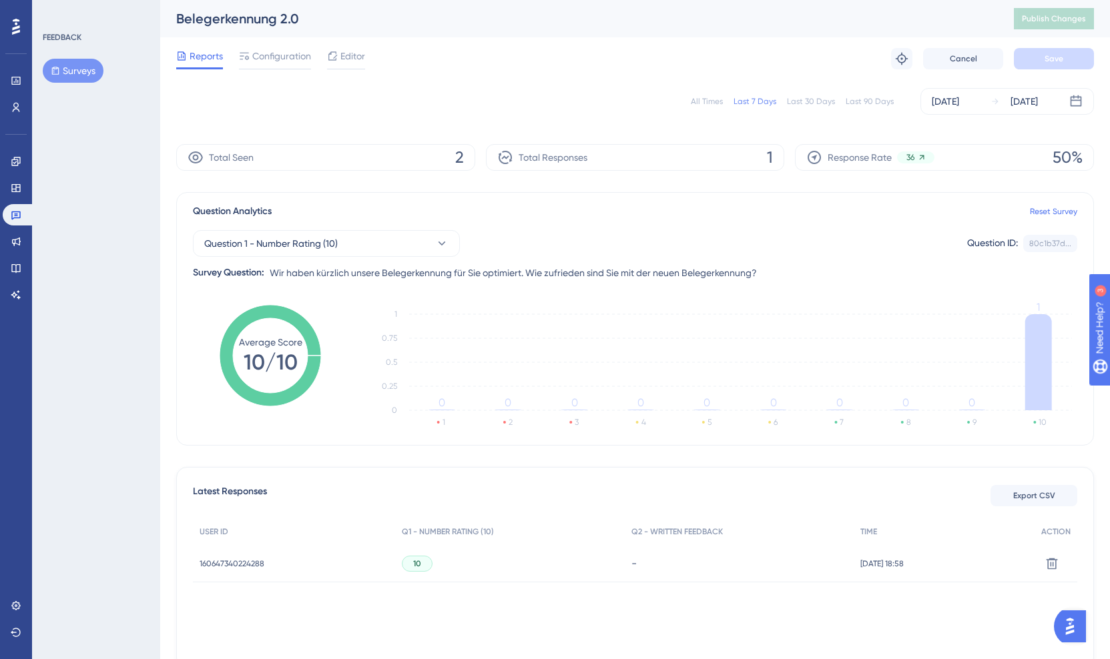
scroll to position [73, 0]
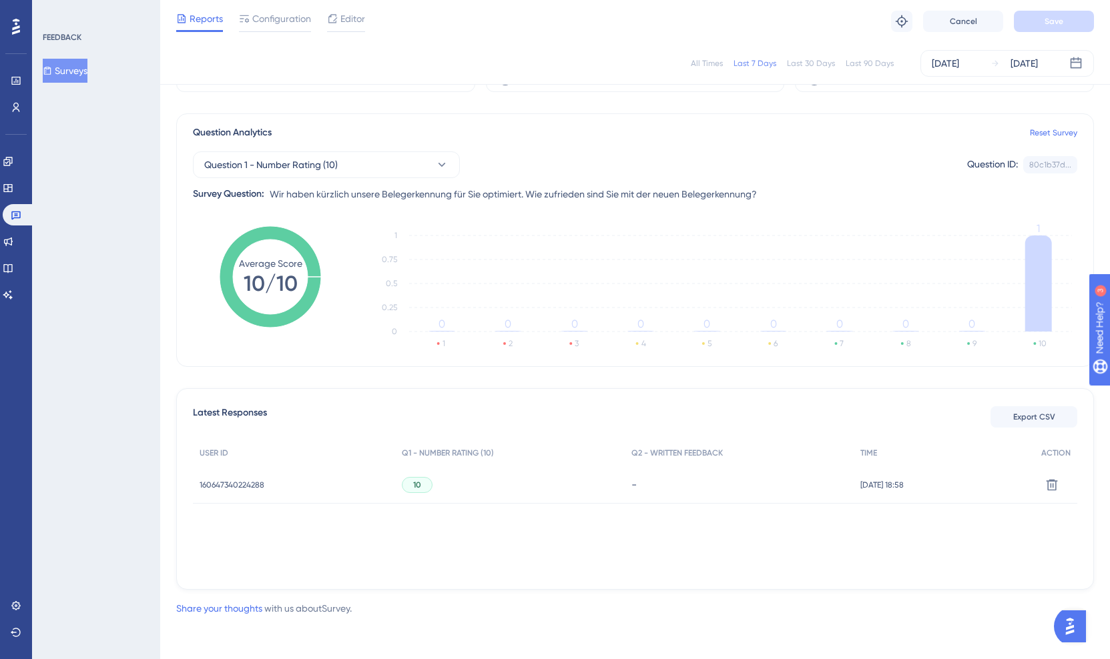
click at [625, 484] on div "-" at bounding box center [739, 484] width 229 height 37
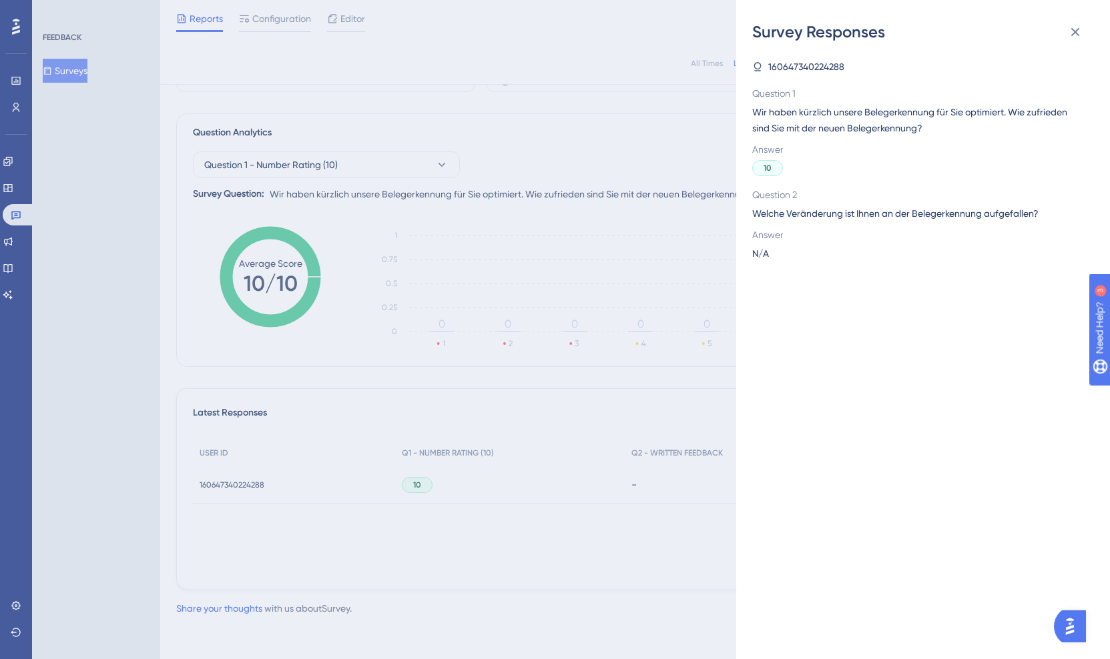
click at [808, 65] on span "160647340224288" at bounding box center [806, 67] width 76 height 16
copy span "160647340224288"
drag, startPoint x: 264, startPoint y: 139, endPoint x: 316, endPoint y: 91, distance: 71.3
click at [266, 137] on div "Survey Responses 160647340224288 Question 1 Wir haben kürzlich unsere Belegerke…" at bounding box center [555, 329] width 1110 height 659
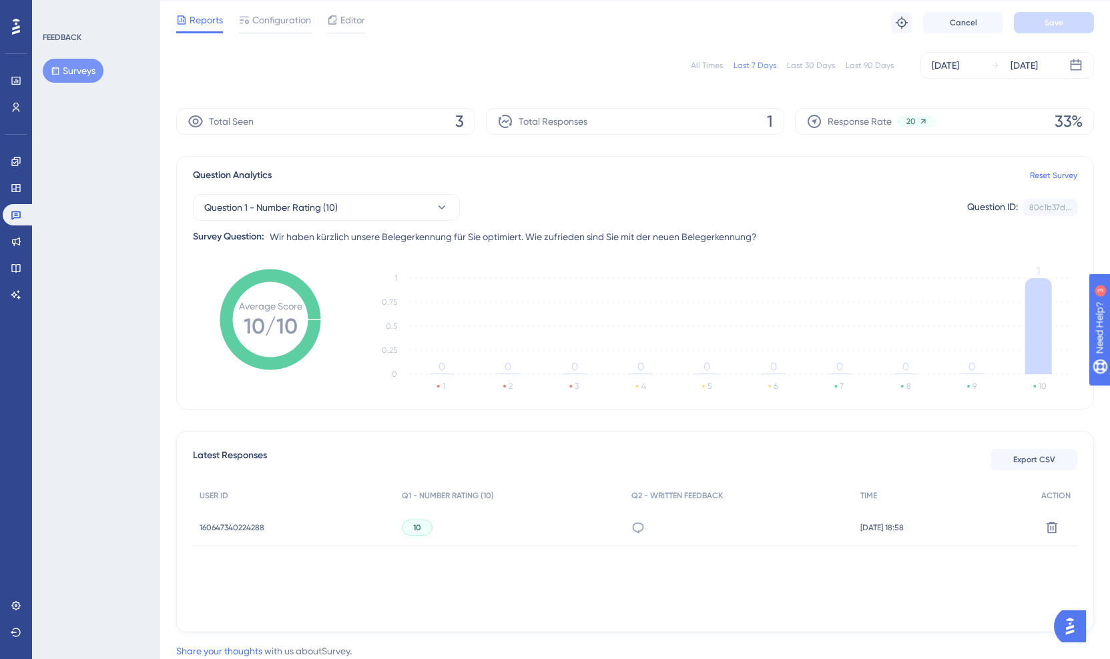
scroll to position [73, 0]
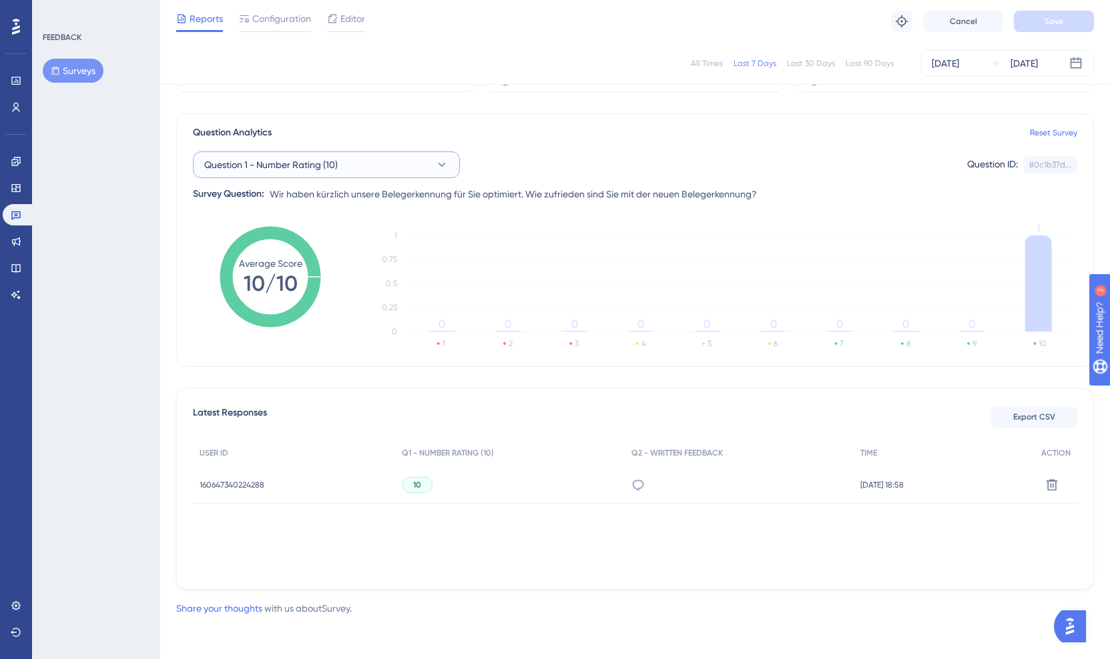
click at [366, 168] on button "Question 1 - Number Rating (10)" at bounding box center [326, 164] width 267 height 27
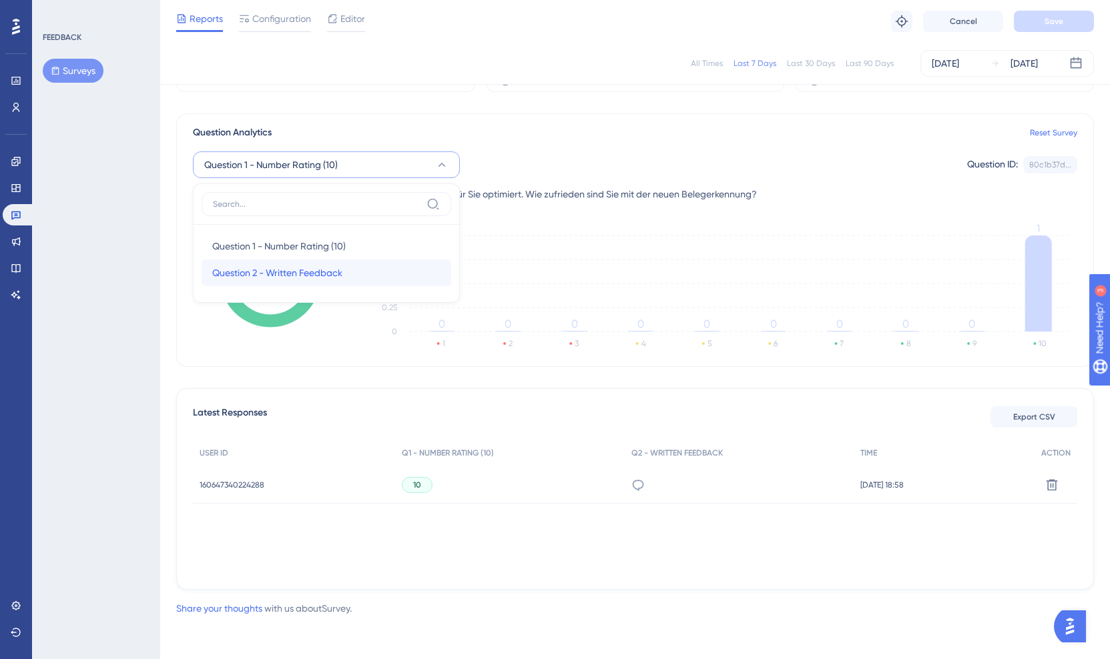
click at [323, 281] on div "Question 2 - Written Feedback Question 2 - Written Feedback" at bounding box center [326, 273] width 228 height 27
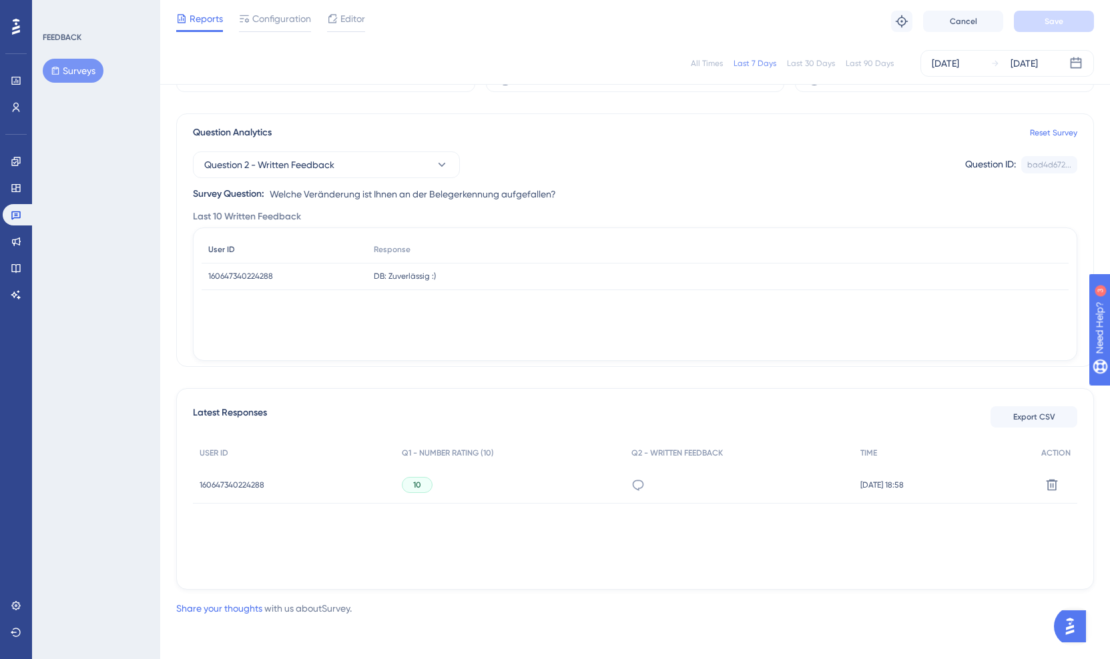
scroll to position [0, 0]
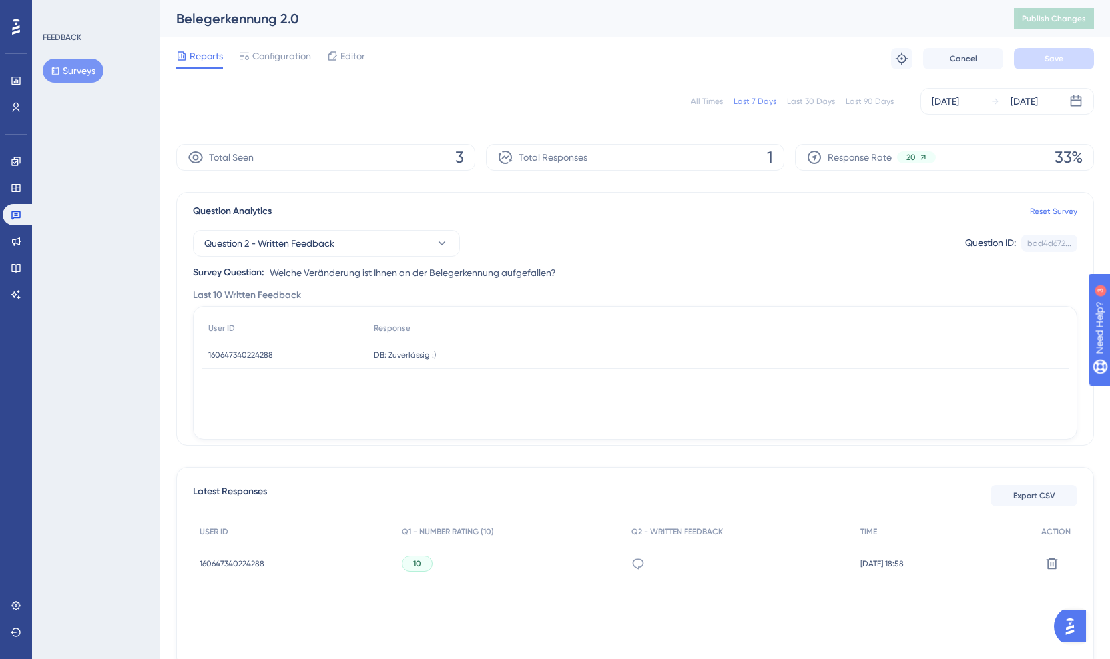
click at [302, 157] on div "Total Seen 3" at bounding box center [325, 157] width 299 height 27
click at [461, 159] on span "3" at bounding box center [459, 157] width 9 height 21
click at [710, 100] on div "All Times" at bounding box center [707, 101] width 32 height 11
